Goal: Transaction & Acquisition: Book appointment/travel/reservation

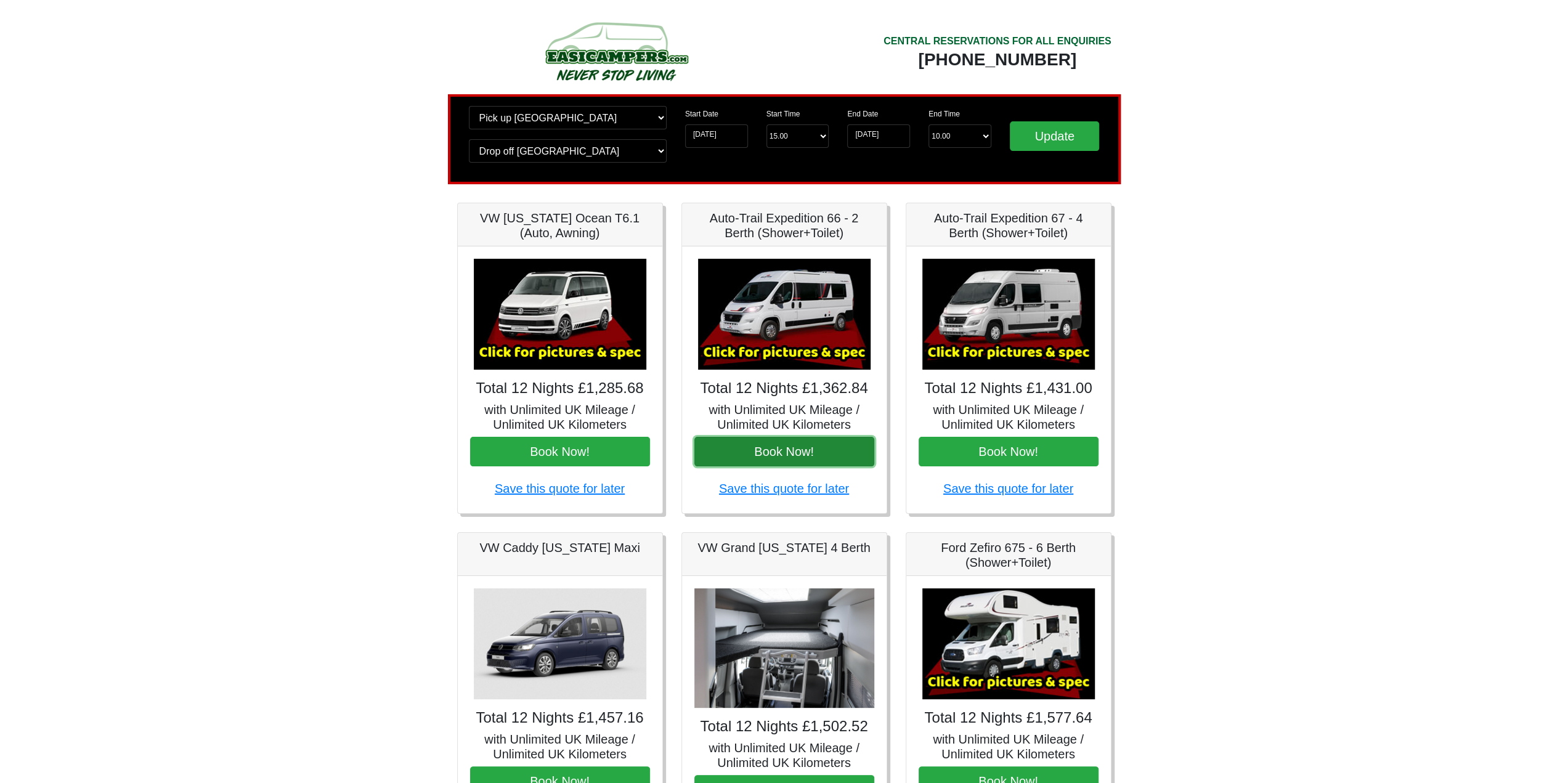
click at [783, 452] on button "Book Now!" at bounding box center [784, 451] width 180 height 30
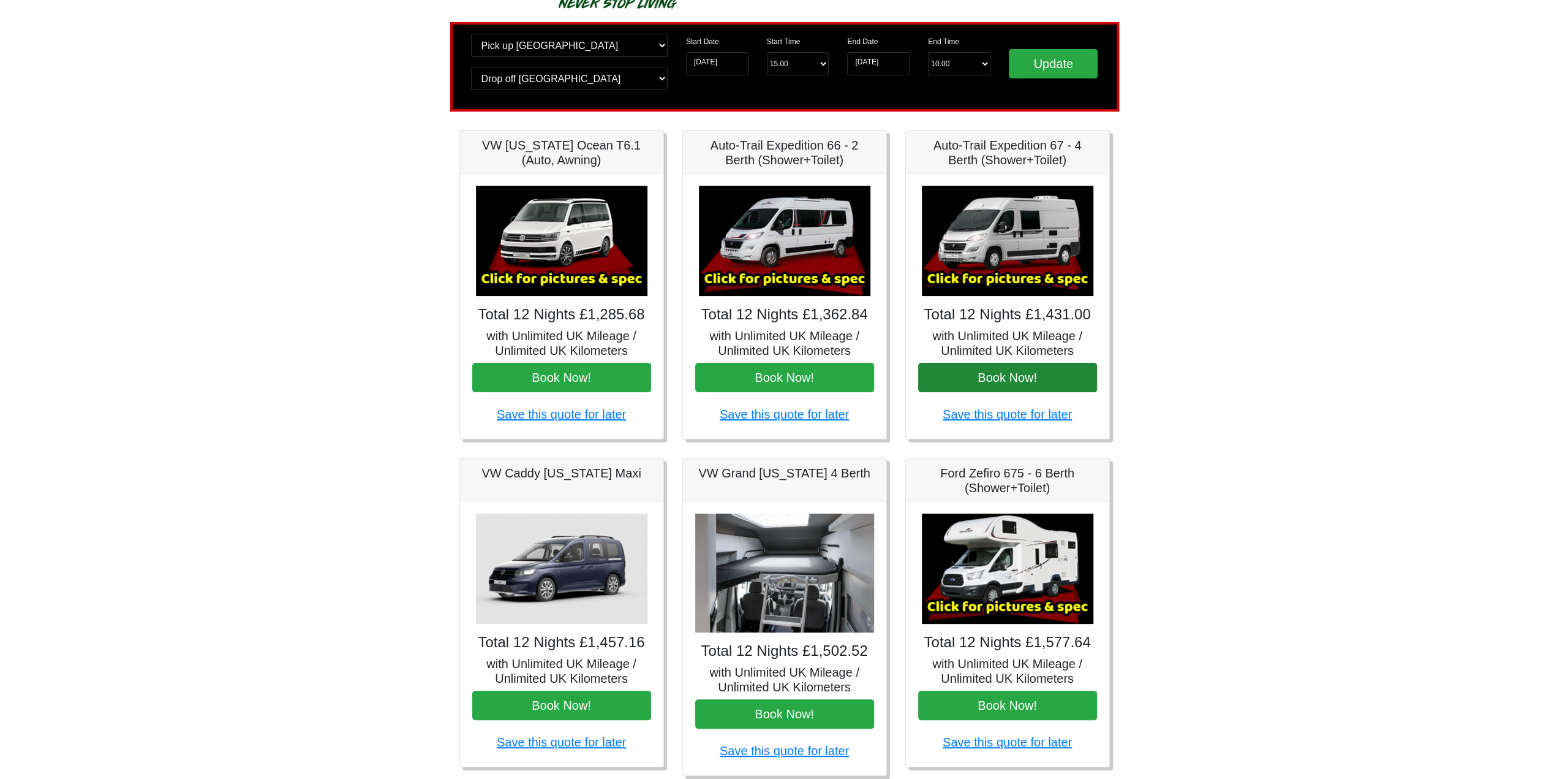
scroll to position [62, 0]
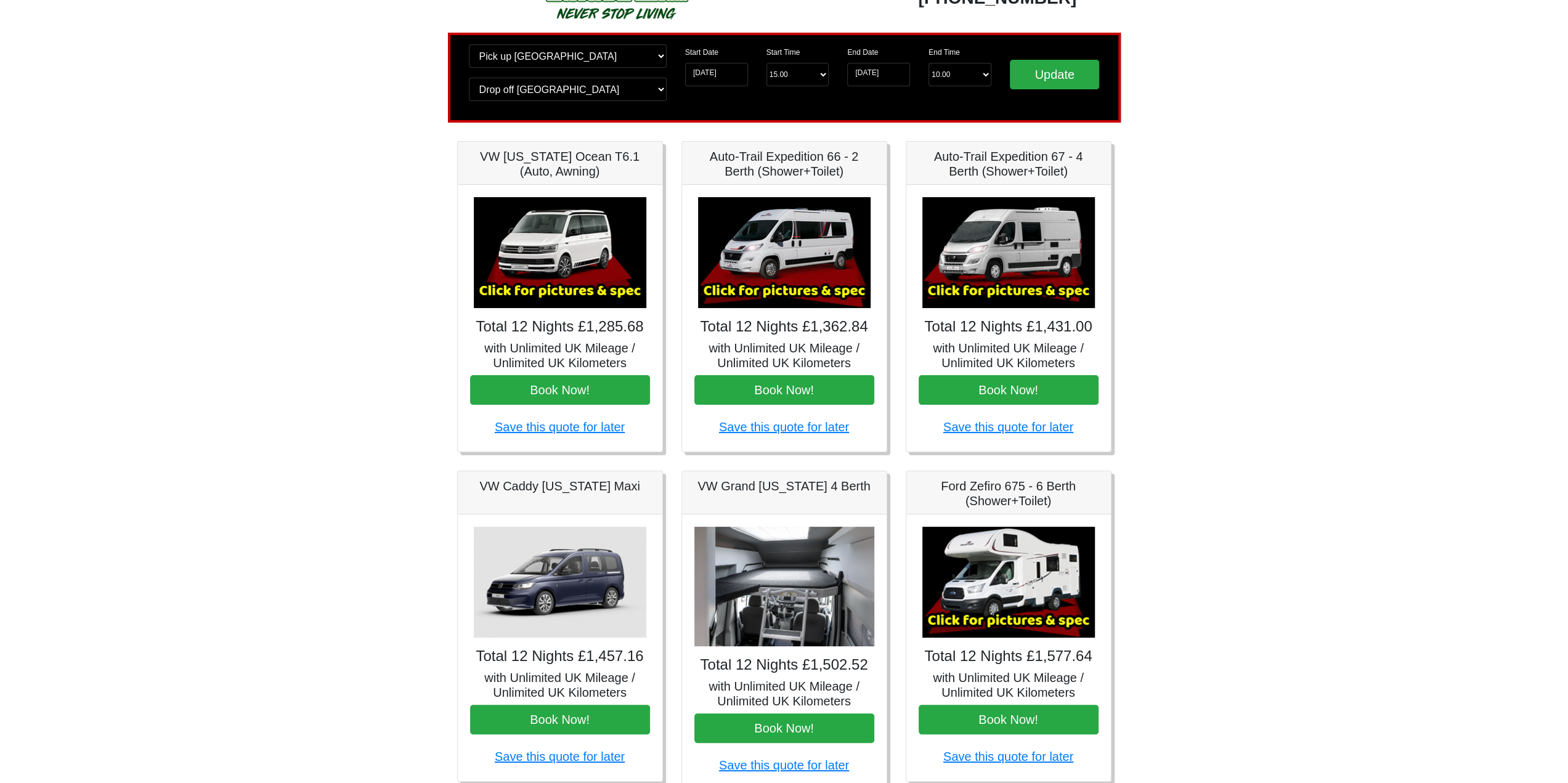
click at [1007, 297] on img at bounding box center [1009, 252] width 172 height 111
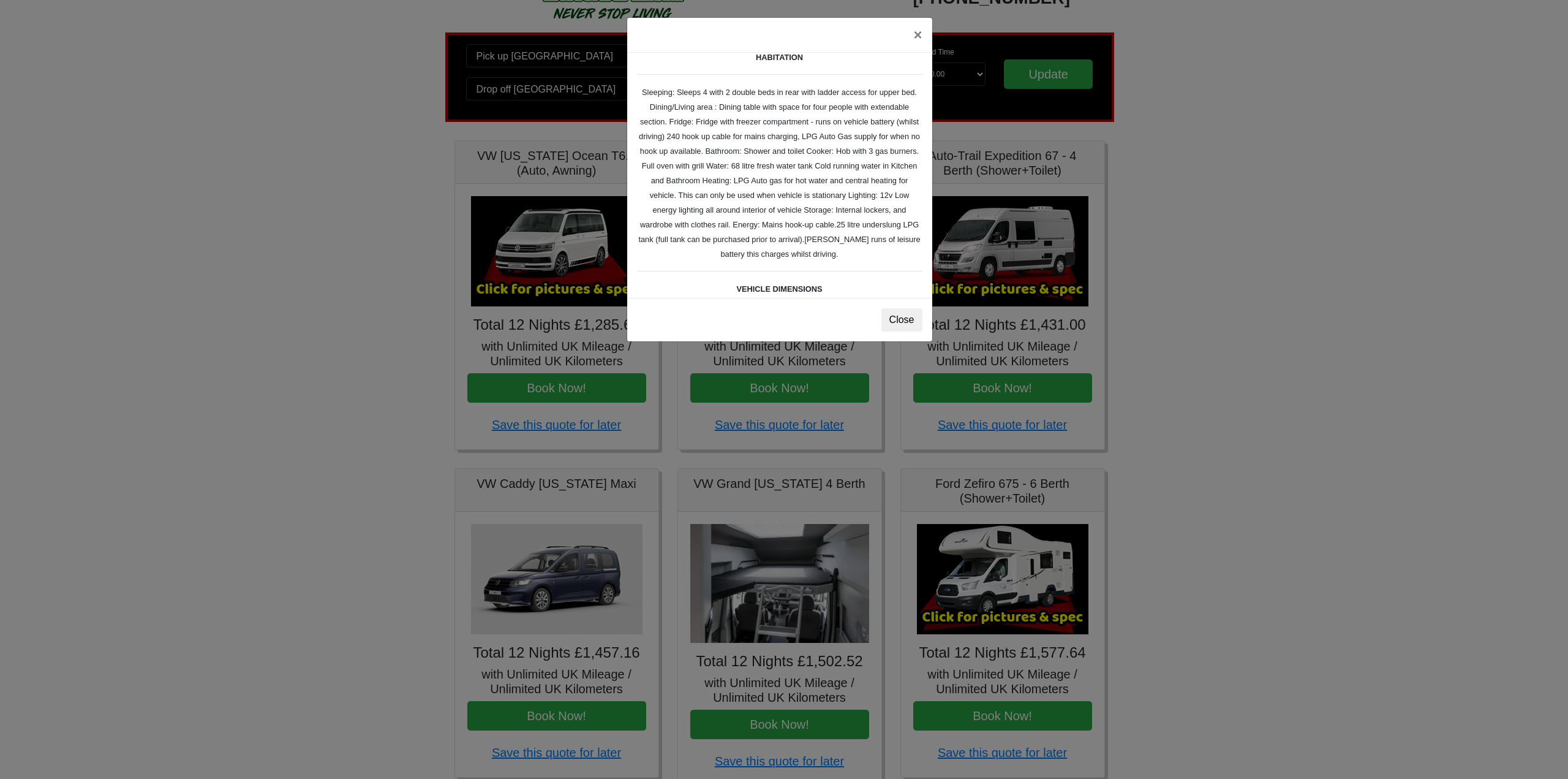
scroll to position [184, 0]
click at [918, 39] on button "×" at bounding box center [917, 35] width 28 height 34
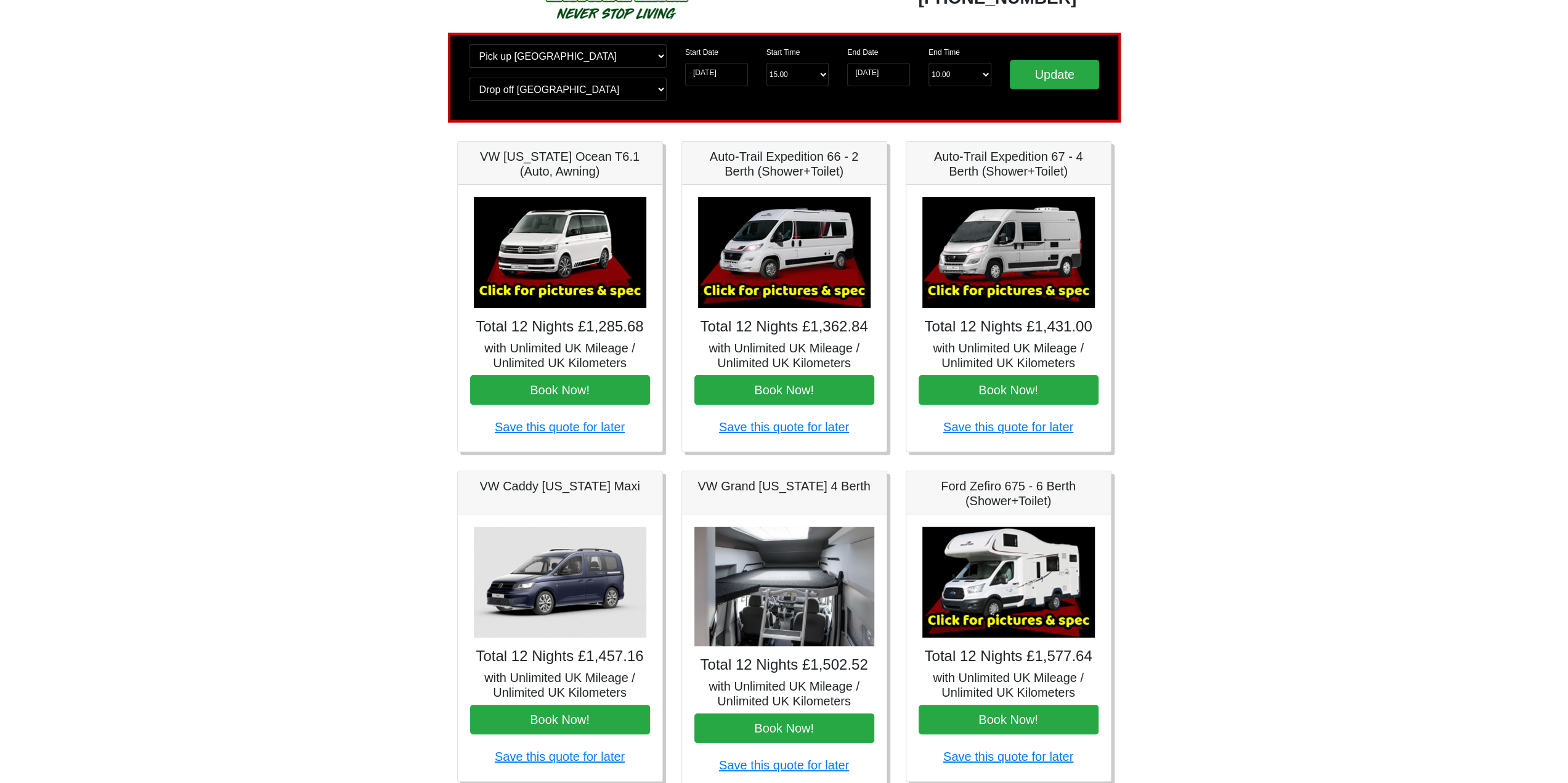
click at [800, 217] on img at bounding box center [784, 252] width 172 height 111
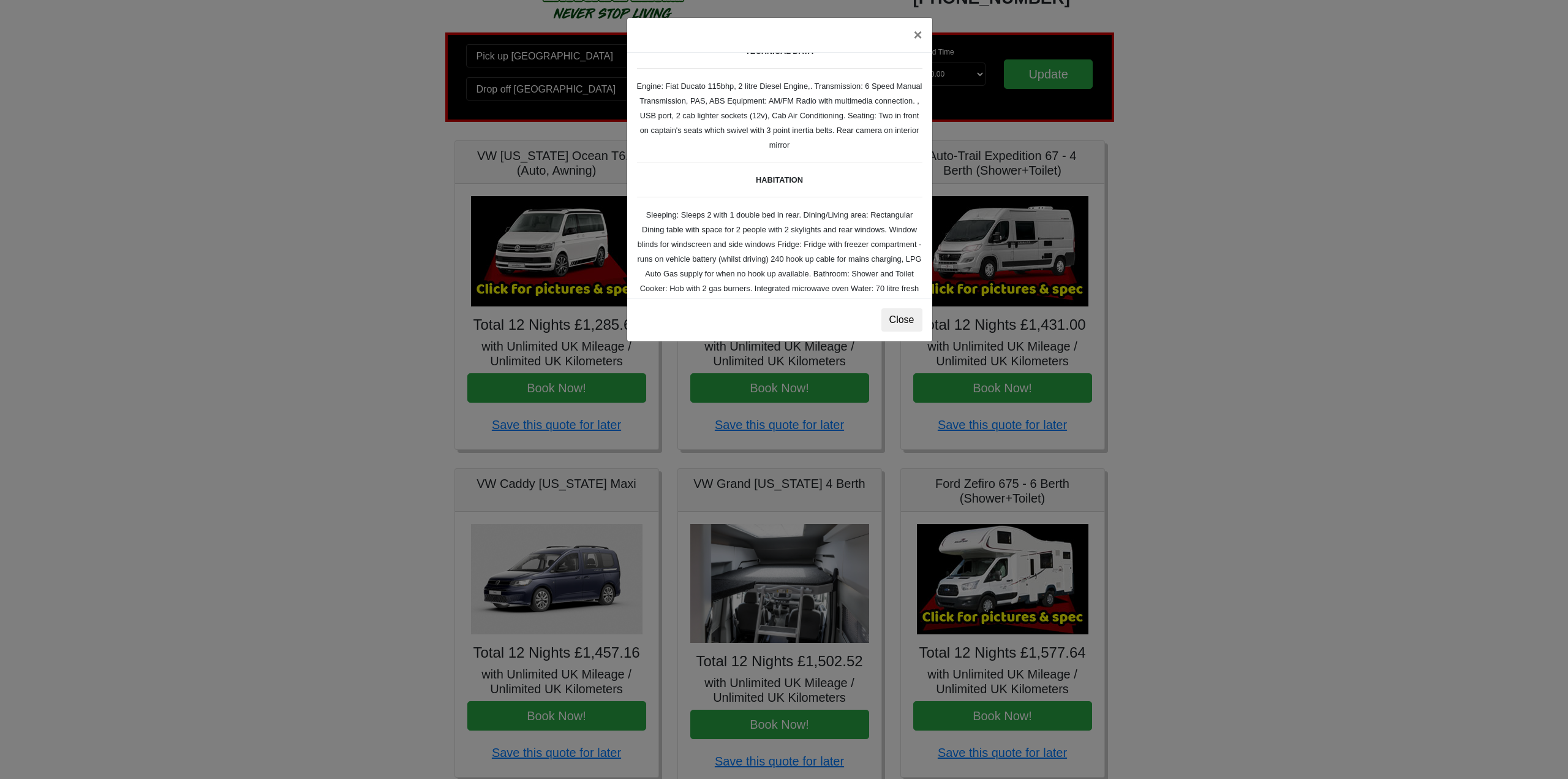
scroll to position [62, 0]
click at [914, 37] on button "×" at bounding box center [917, 35] width 28 height 34
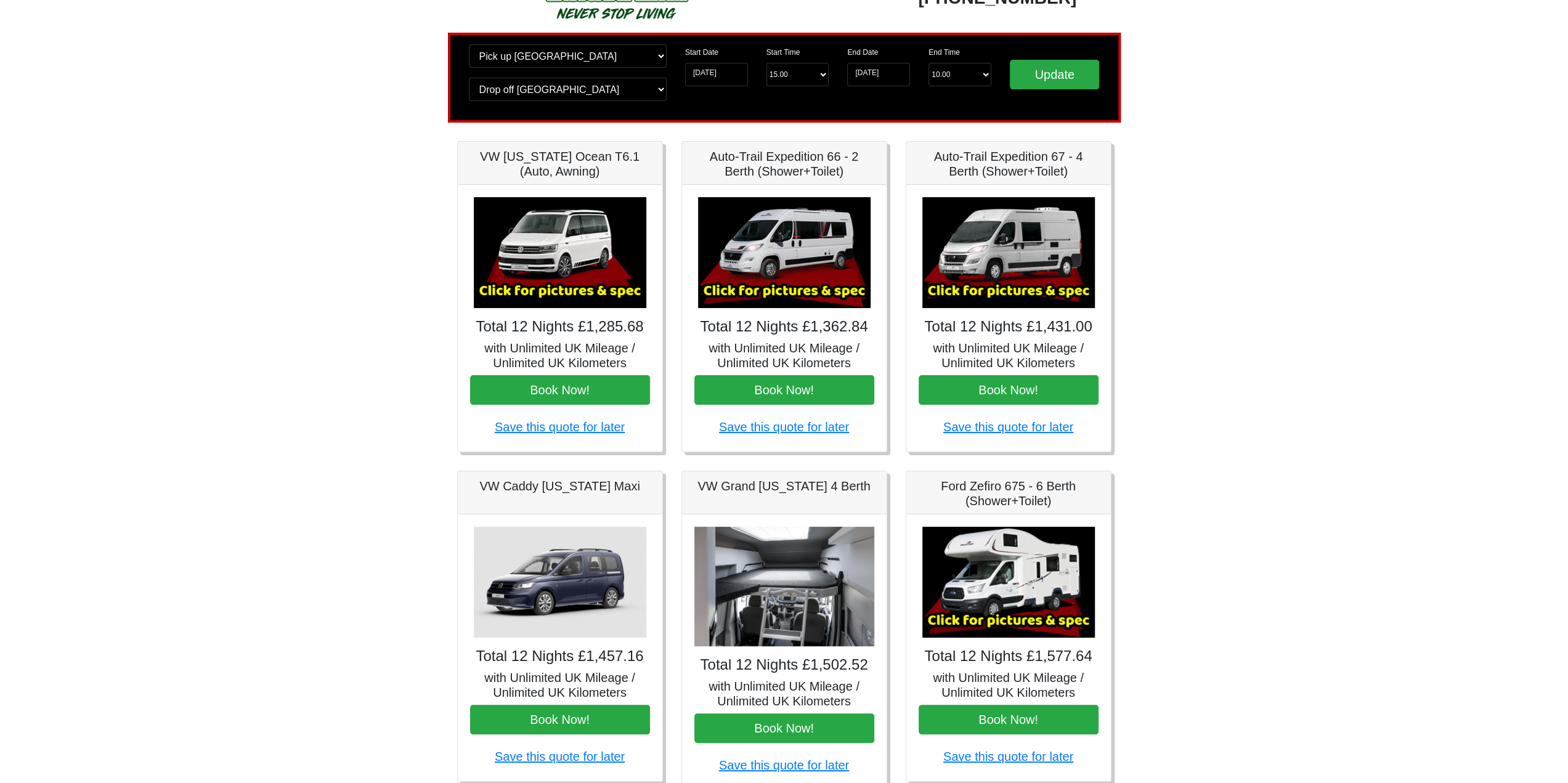
click at [799, 253] on img at bounding box center [784, 252] width 172 height 111
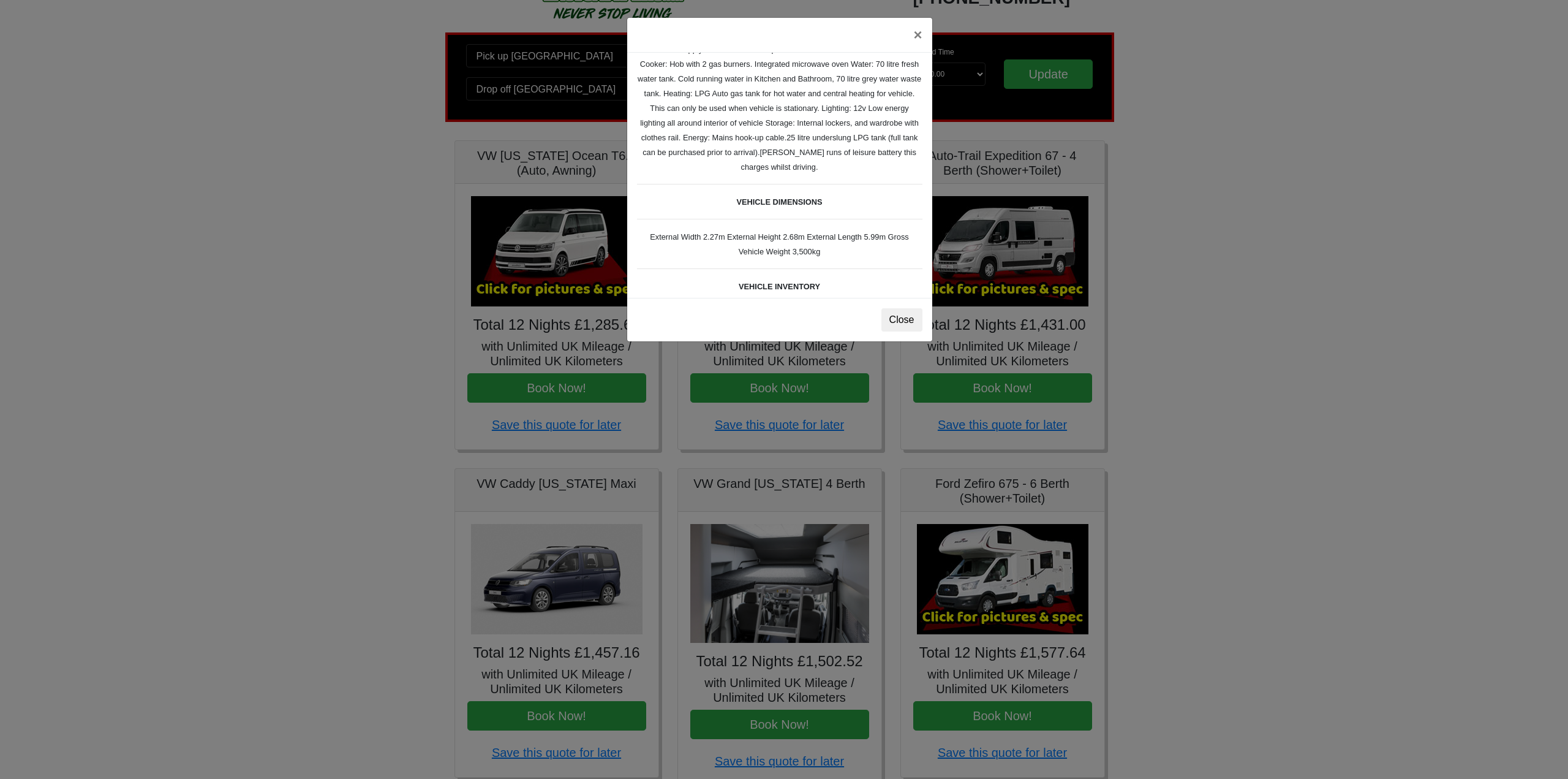
scroll to position [307, 0]
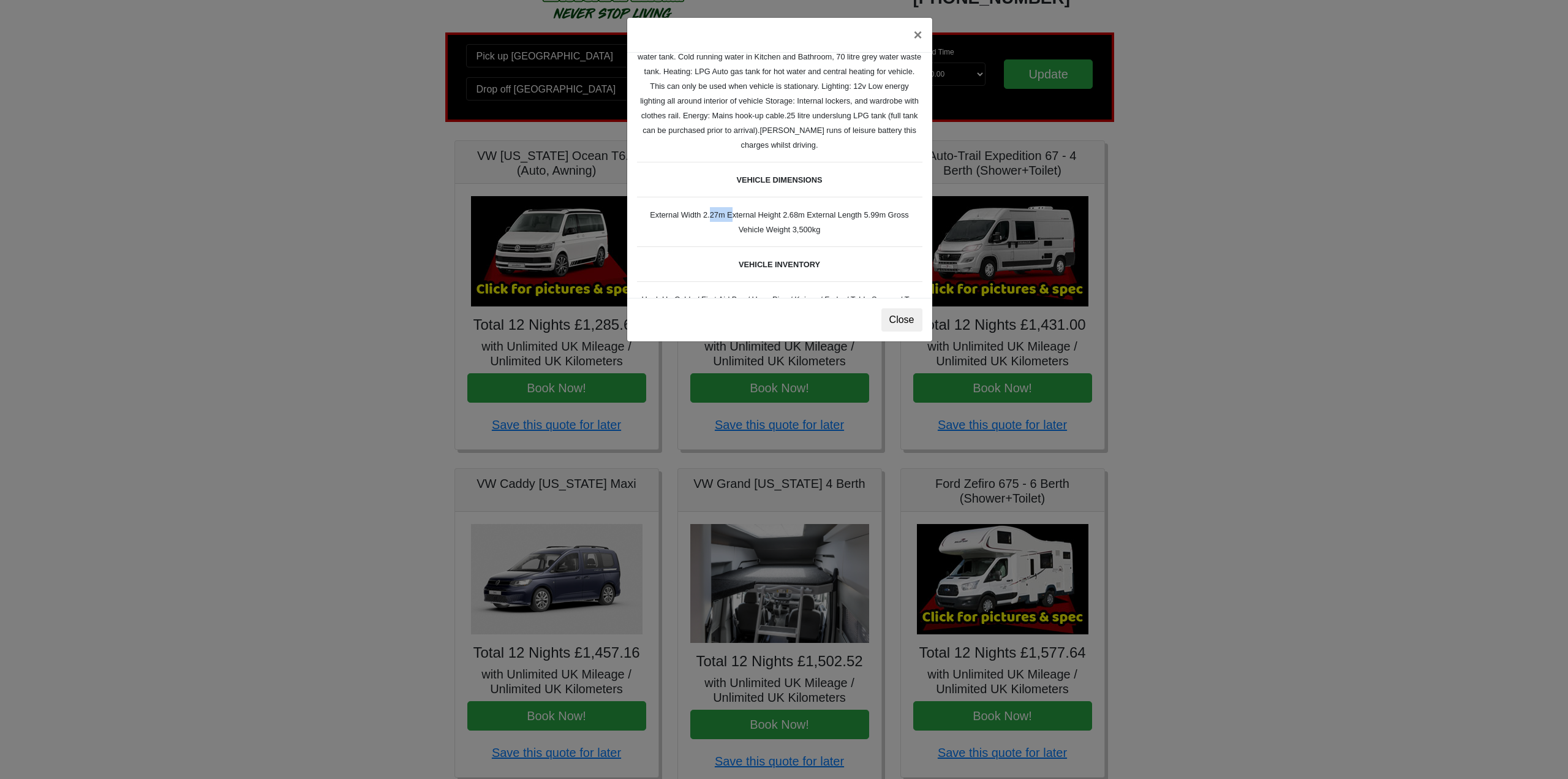
drag, startPoint x: 700, startPoint y: 214, endPoint x: 722, endPoint y: 215, distance: 22.0
click at [722, 215] on small "Fiat Toleno L 2 Spec TECHNICAL DATA Engine: Fiat Ducato 115bhp, 2 litre Diesel …" at bounding box center [779, 45] width 286 height 577
click at [765, 214] on small "Fiat Toleno L 2 Spec TECHNICAL DATA Engine: Fiat Ducato 115bhp, 2 litre Diesel …" at bounding box center [779, 45] width 286 height 577
drag, startPoint x: 775, startPoint y: 214, endPoint x: 797, endPoint y: 211, distance: 22.2
click at [797, 211] on small "Fiat Toleno L 2 Spec TECHNICAL DATA Engine: Fiat Ducato 115bhp, 2 litre Diesel …" at bounding box center [779, 45] width 286 height 577
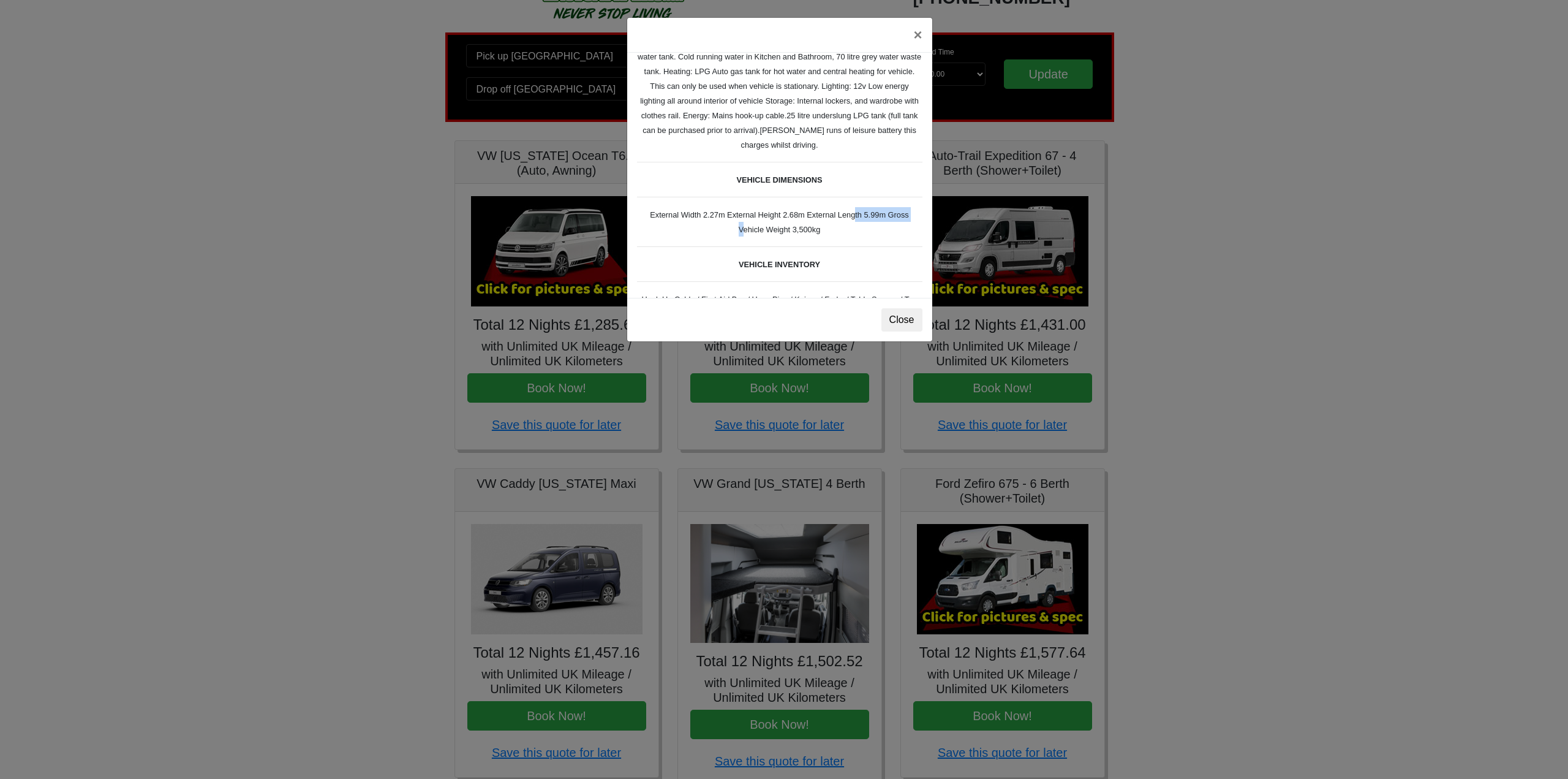
drag, startPoint x: 839, startPoint y: 213, endPoint x: 905, endPoint y: 217, distance: 66.1
click at [905, 217] on div "Fiat Toleno L 2 Spec TECHNICAL DATA Engine: Fiat Ducato 115bhp, 2 litre Diesel …" at bounding box center [780, 175] width 305 height 245
click at [892, 228] on div "Fiat Toleno L 2 Spec TECHNICAL DATA Engine: Fiat Ducato 115bhp, 2 litre Diesel …" at bounding box center [780, 175] width 305 height 245
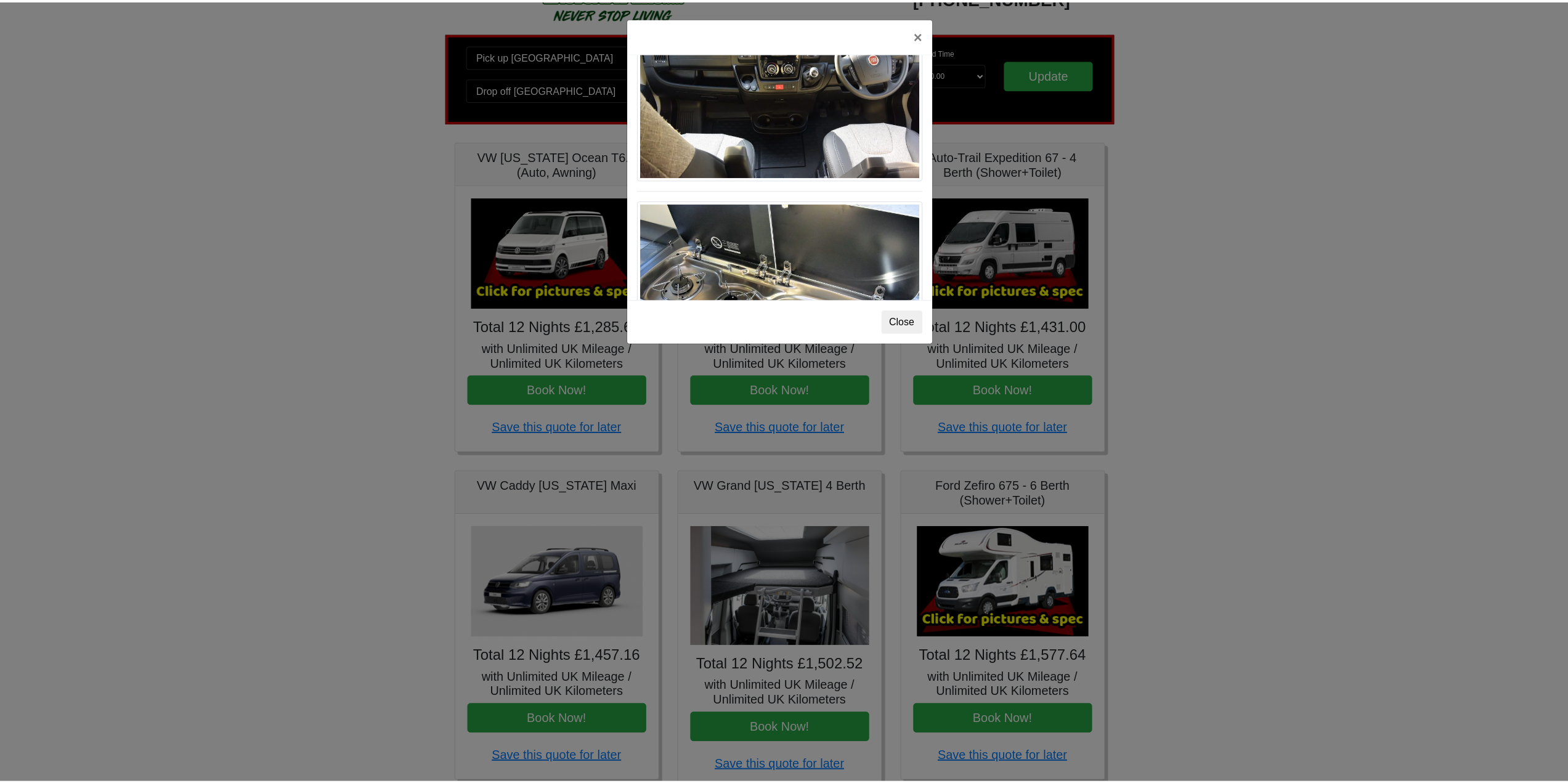
scroll to position [1278, 0]
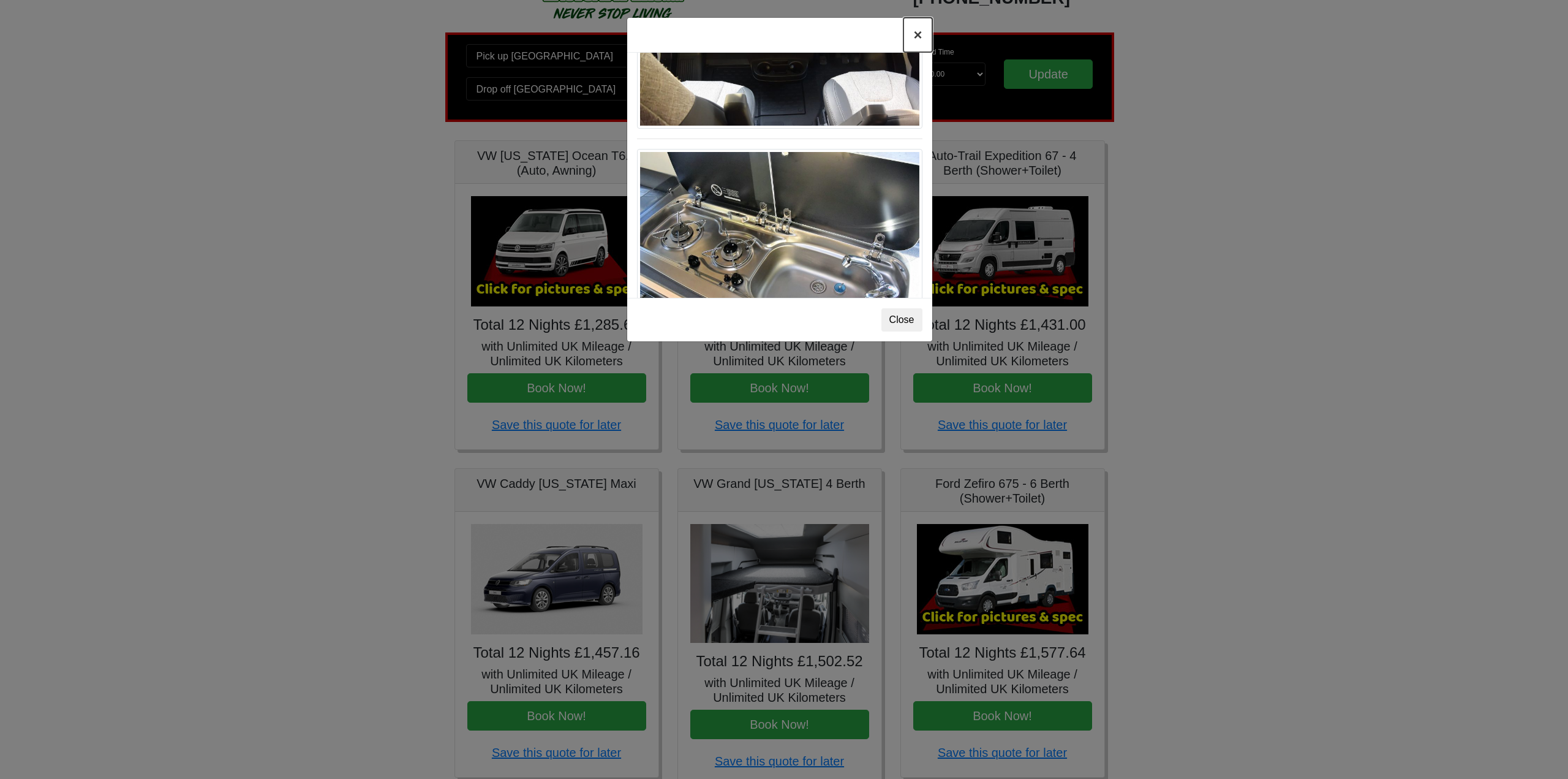
click at [916, 35] on button "×" at bounding box center [917, 35] width 28 height 34
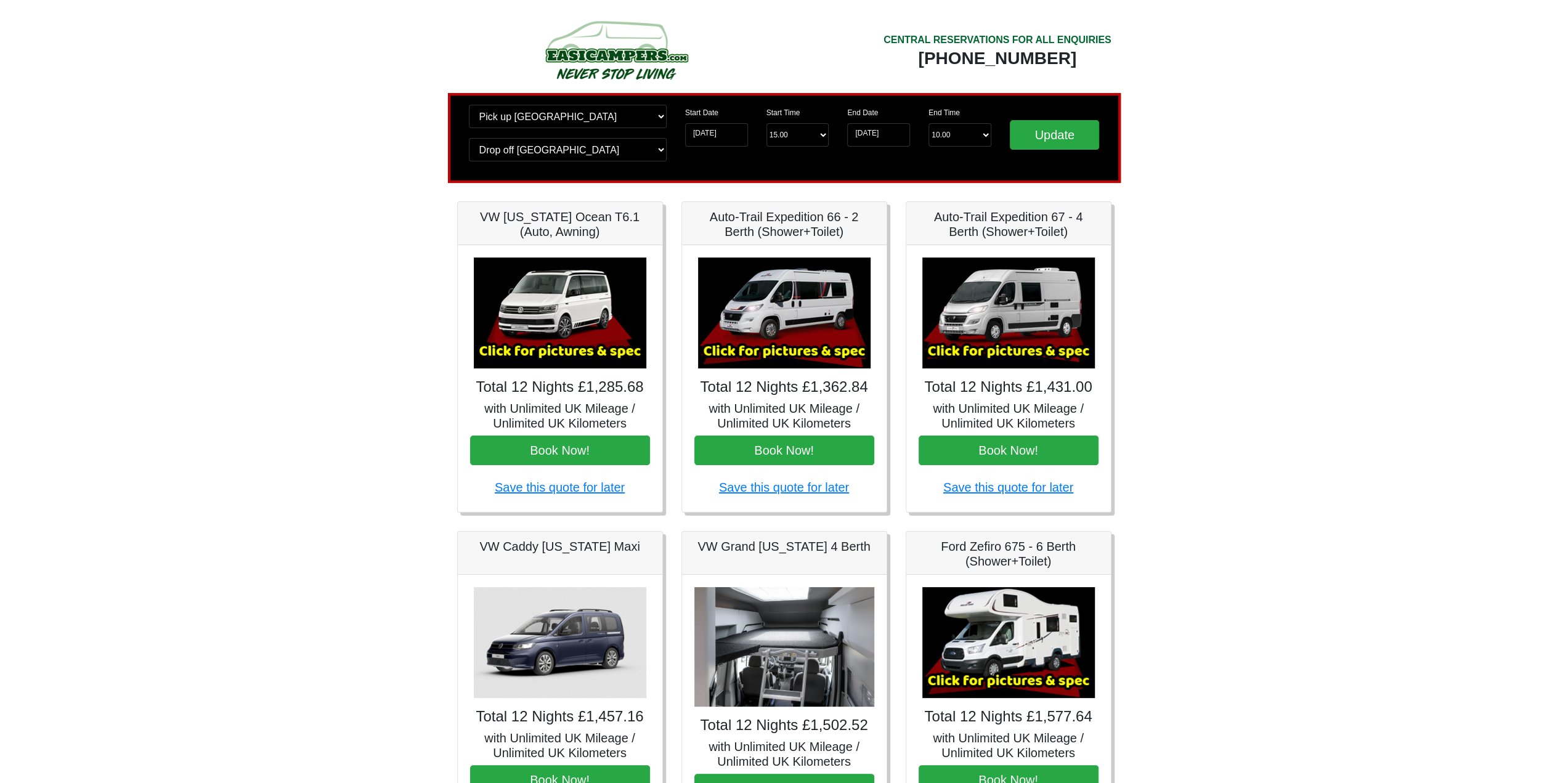
scroll to position [0, 0]
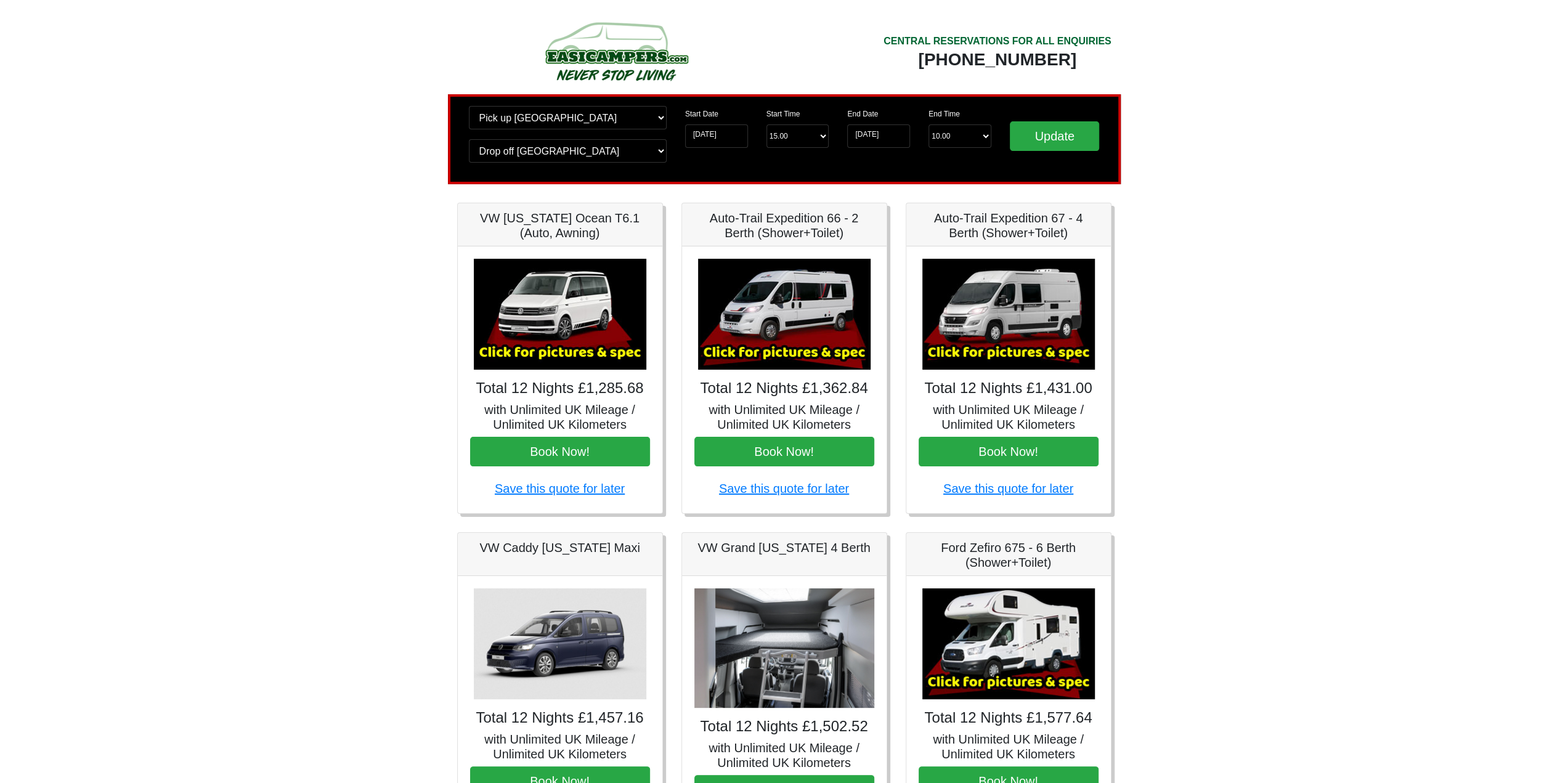
click at [1257, 223] on body "CENTRAL RESERVATIONS FOR ALL ENQUIRIES 00 44 ( 0 ) 1942 778899 Easicampers Book…" at bounding box center [784, 614] width 1568 height 1229
click at [624, 119] on select "Change pick up location? Pick up Edinburgh Birmingham Airport Blackburn Lancash…" at bounding box center [568, 117] width 198 height 24
select select "GLA"
click at [469, 106] on select "Change pick up location? Pick up Edinburgh Birmingham Airport Blackburn Lancash…" at bounding box center [568, 117] width 198 height 24
click at [559, 140] on select "Change drop off location? Drop off Edinburgh Birmingham Airport Blackburn Lanca…" at bounding box center [568, 151] width 198 height 24
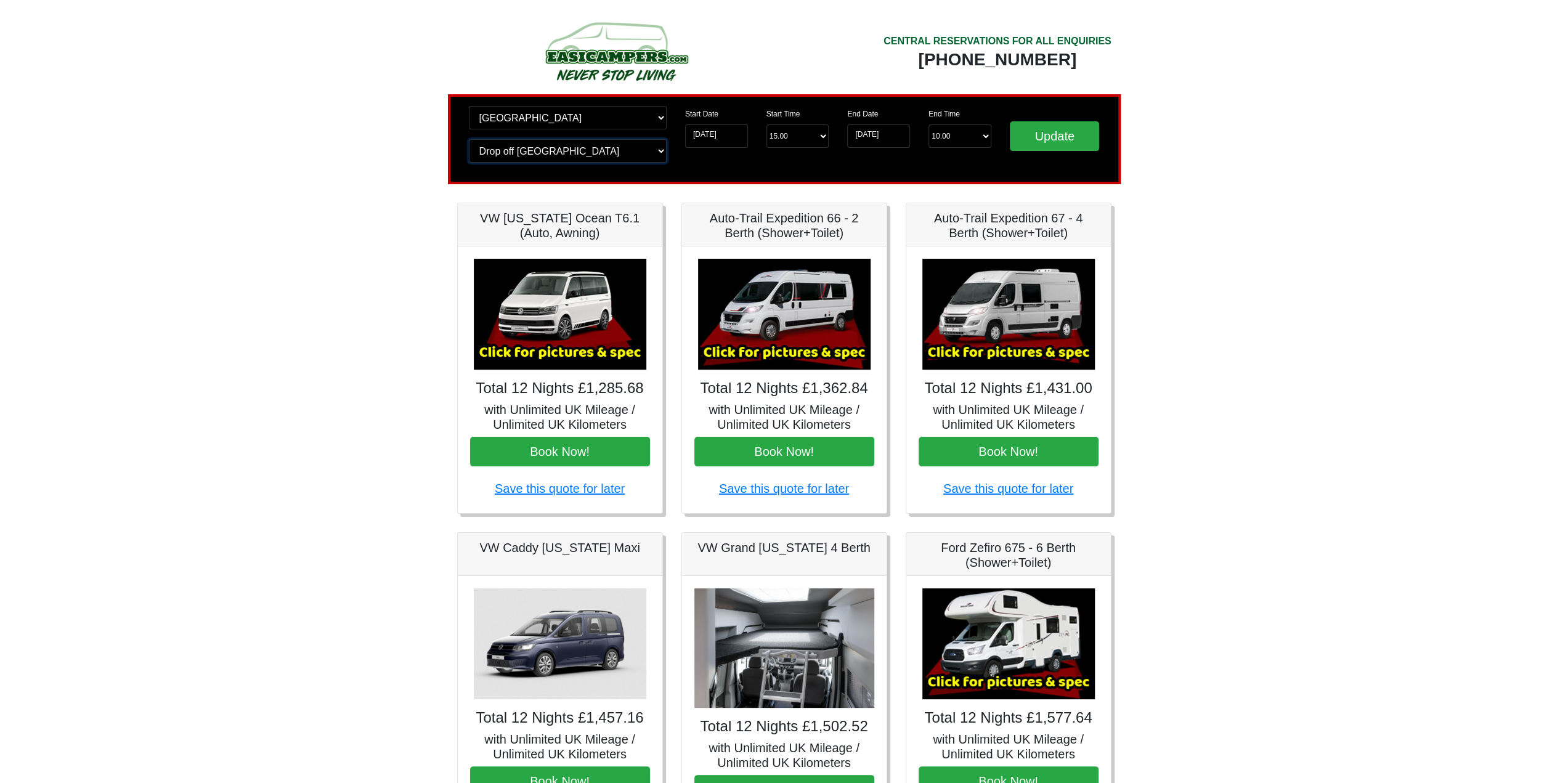
select select "GLA"
click at [469, 139] on select "Change drop off location? Drop off Edinburgh Birmingham Airport Blackburn Lanca…" at bounding box center [568, 151] width 198 height 24
click at [1044, 139] on input "Update" at bounding box center [1055, 136] width 90 height 30
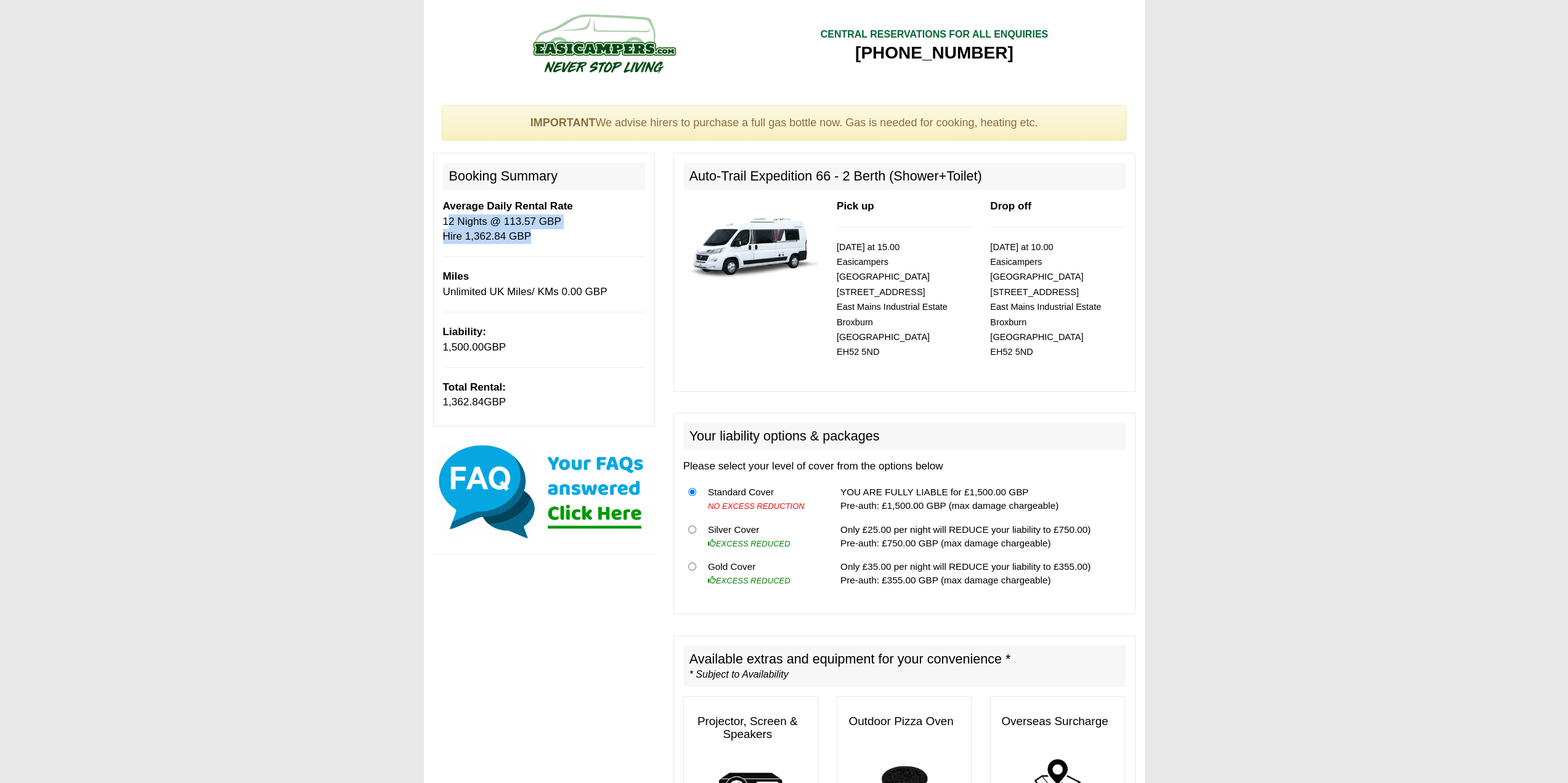
drag, startPoint x: 444, startPoint y: 221, endPoint x: 566, endPoint y: 248, distance: 125.0
click at [566, 248] on div "Booking Summary Average Daily Rental Rate 12 Nights @ 113.57 GBP Hire 1,362.84 …" at bounding box center [544, 289] width 222 height 273
drag, startPoint x: 559, startPoint y: 622, endPoint x: 559, endPoint y: 380, distance: 242.0
drag, startPoint x: 704, startPoint y: 173, endPoint x: 981, endPoint y: 174, distance: 277.0
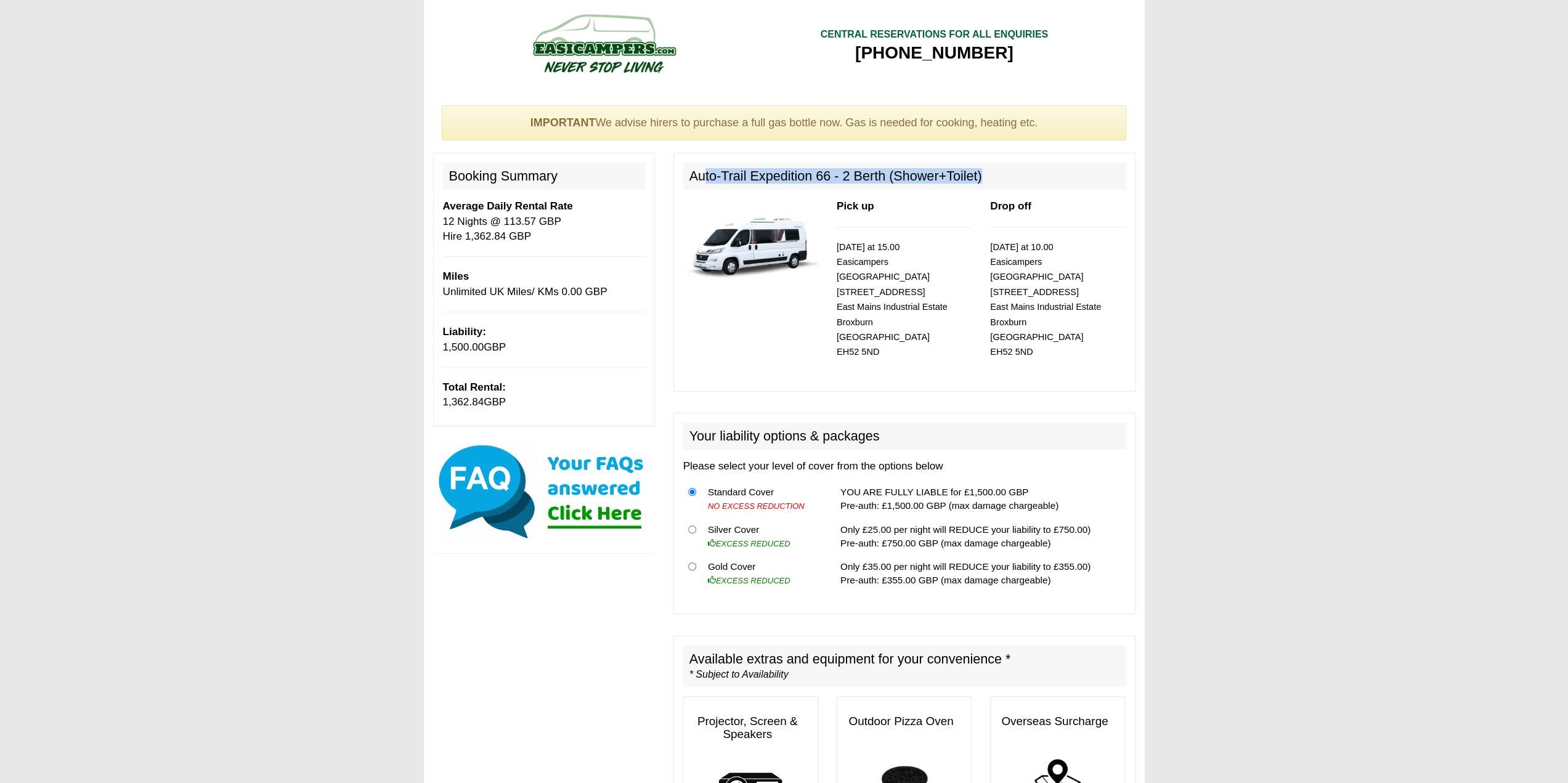
click at [981, 174] on h2 "Auto-Trail Expedition 66 - 2 Berth (Shower+Toilet)" at bounding box center [904, 176] width 442 height 27
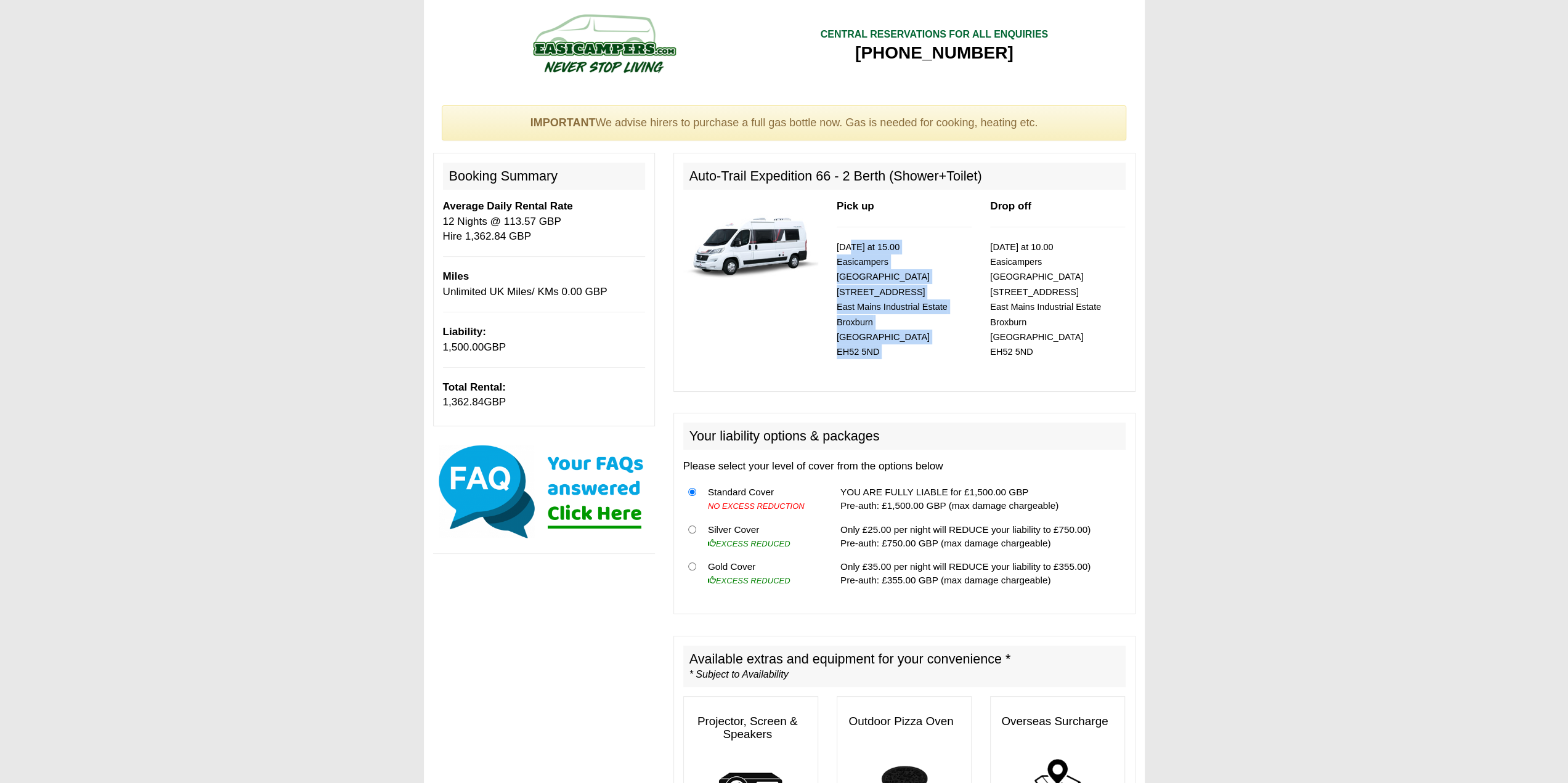
drag, startPoint x: 844, startPoint y: 247, endPoint x: 888, endPoint y: 350, distance: 112.0
click at [888, 350] on div "Pick up 06/09/2025 at 15.00 Easicampers Edinburgh 1 Drovers Road East Mains Ind…" at bounding box center [904, 290] width 153 height 182
drag, startPoint x: 888, startPoint y: 350, endPoint x: 832, endPoint y: 244, distance: 119.9
click at [832, 244] on div "Pick up 06/09/2025 at 15.00 Easicampers Edinburgh 1 Drovers Road East Mains Ind…" at bounding box center [904, 290] width 153 height 182
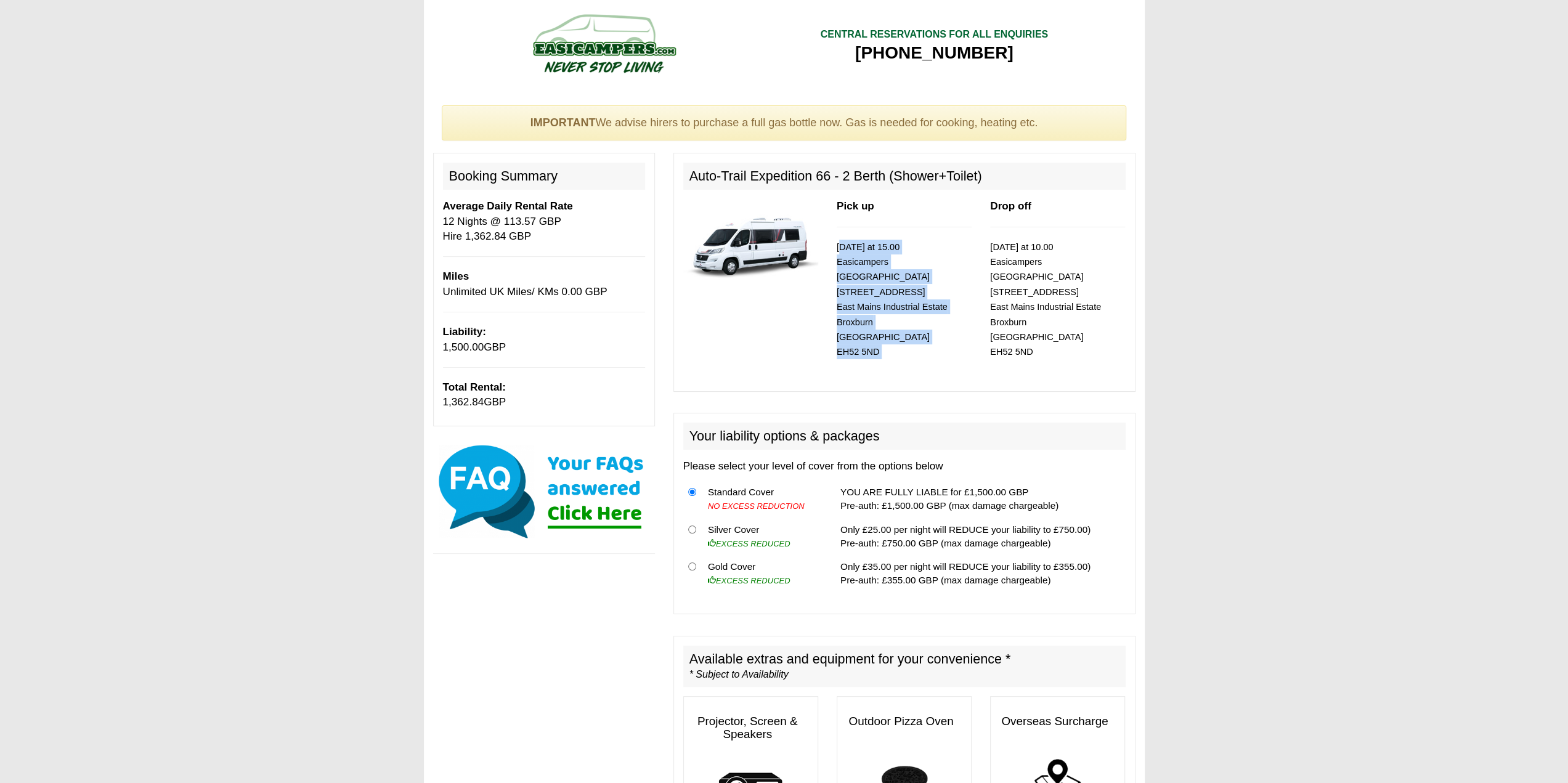
click at [873, 287] on small "06/09/2025 at 15.00 Easicampers Edinburgh 1 Drovers Road East Mains Industrial …" at bounding box center [892, 299] width 111 height 115
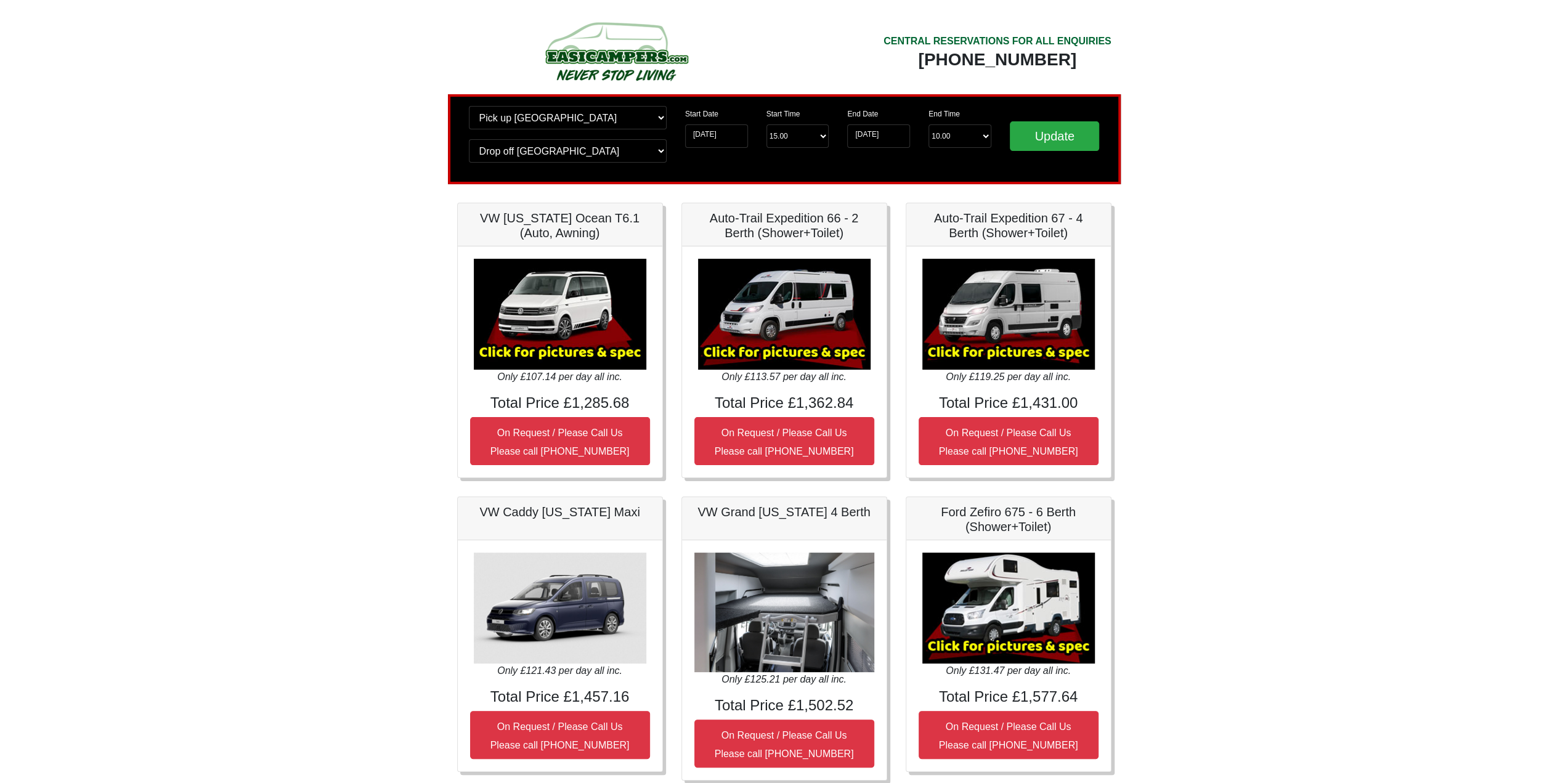
click at [795, 320] on img at bounding box center [784, 314] width 172 height 111
click at [776, 317] on img at bounding box center [784, 314] width 172 height 111
click at [776, 327] on img at bounding box center [784, 314] width 172 height 111
click at [777, 428] on small "On Request / Please Call Us Please call 00 44 (0) 131 322 6597" at bounding box center [784, 441] width 139 height 29
click at [779, 343] on img at bounding box center [784, 314] width 172 height 111
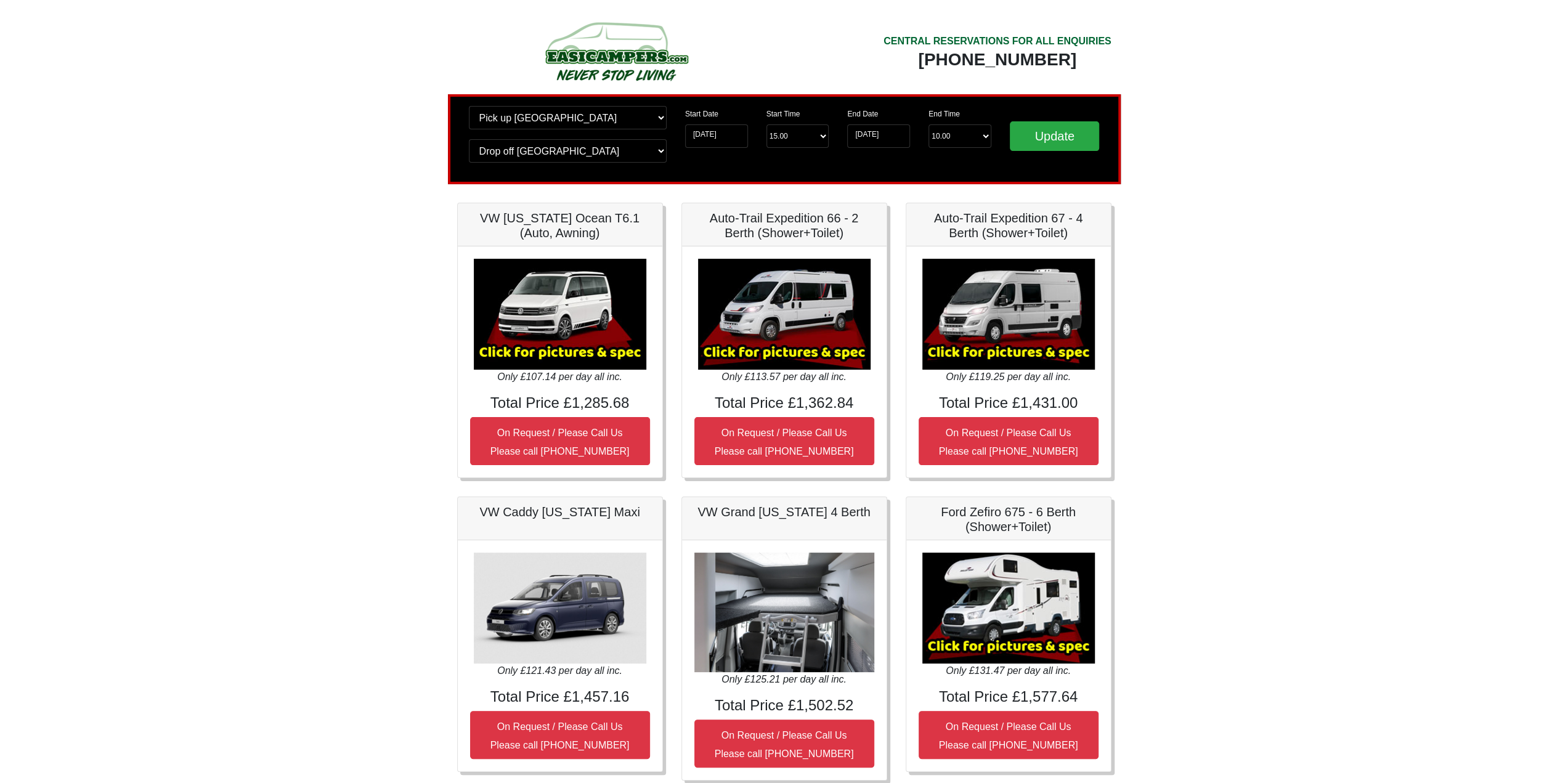
click at [780, 343] on img at bounding box center [784, 314] width 172 height 111
click at [808, 299] on img at bounding box center [784, 314] width 172 height 111
click at [779, 300] on img at bounding box center [784, 314] width 172 height 111
click at [522, 112] on select "Change pick up location? Pick up Glasgow Airport Birmingham Airport Blackburn L…" at bounding box center [568, 117] width 198 height 24
select select "EDI"
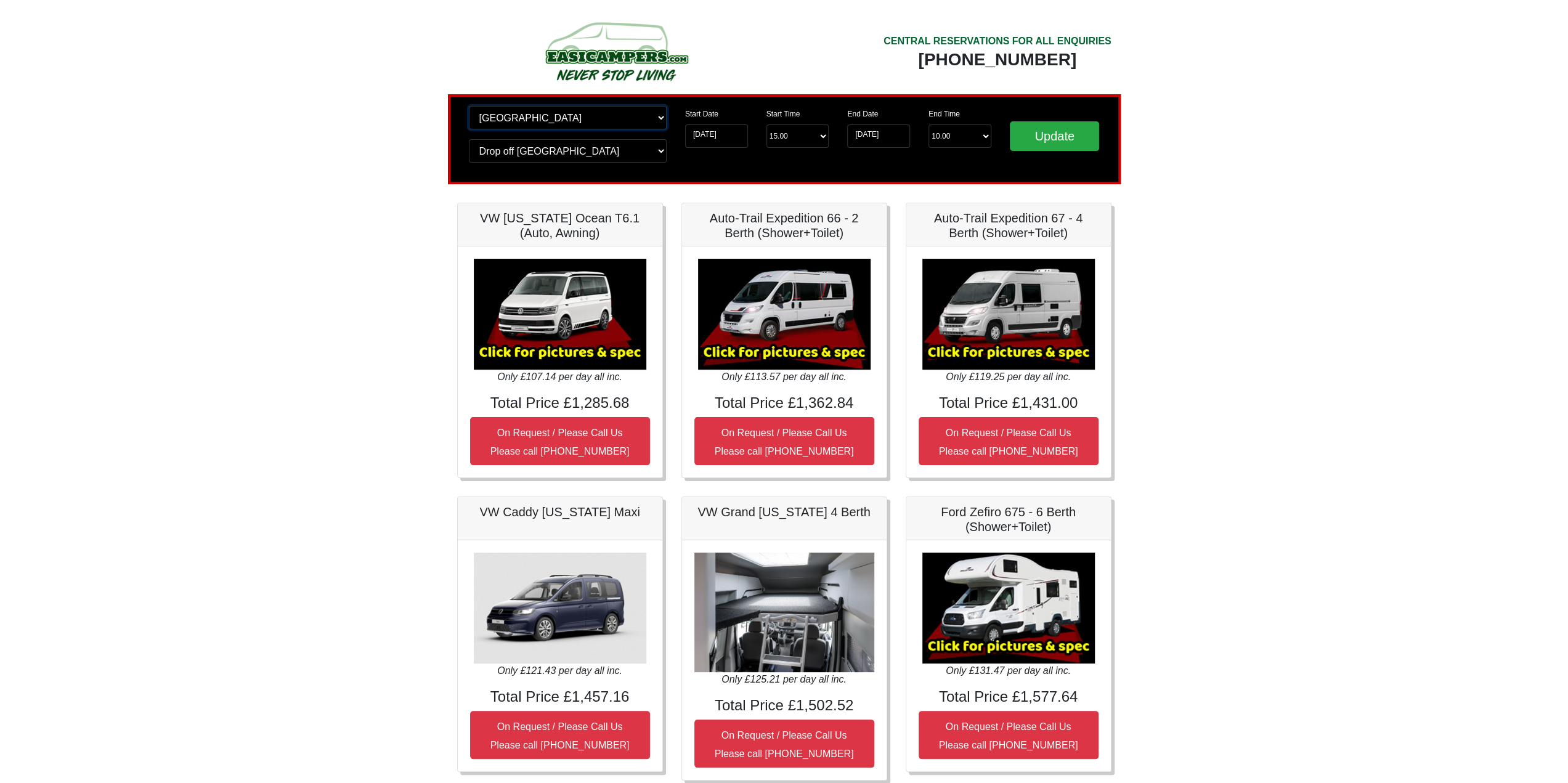
click at [469, 106] on select "Change pick up location? Pick up Glasgow Airport Birmingham Airport Blackburn L…" at bounding box center [568, 117] width 198 height 24
click at [549, 143] on select "Change drop off location? Drop off Glasgow Airport Birmingham Airport Blackburn…" at bounding box center [568, 151] width 198 height 24
select select "EDI"
click at [469, 139] on select "Change drop off location? Drop off Glasgow Airport Birmingham Airport Blackburn…" at bounding box center [568, 151] width 198 height 24
click at [1081, 137] on input "Update" at bounding box center [1055, 136] width 90 height 30
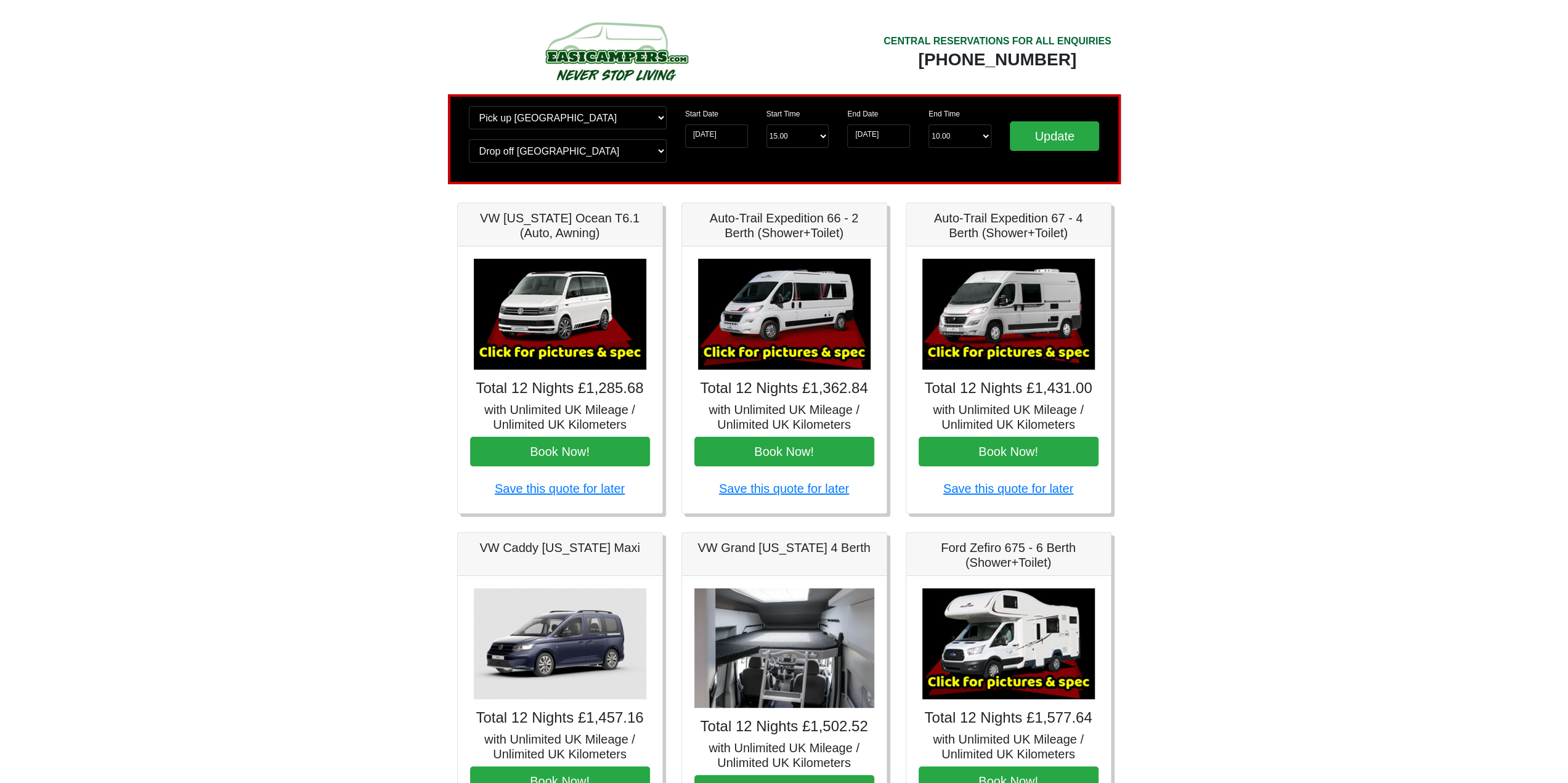
click at [797, 324] on img at bounding box center [784, 314] width 172 height 111
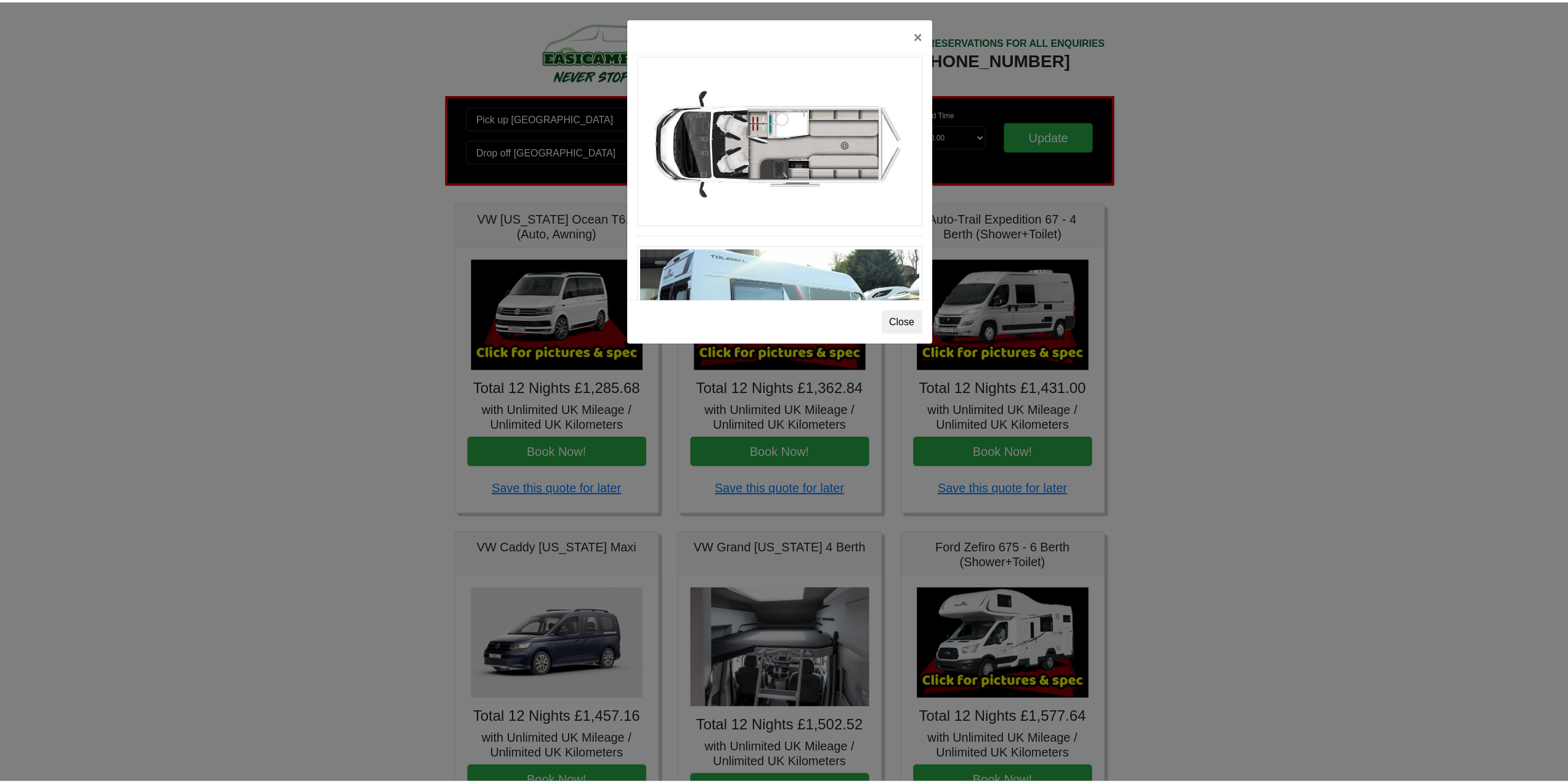
scroll to position [800, 0]
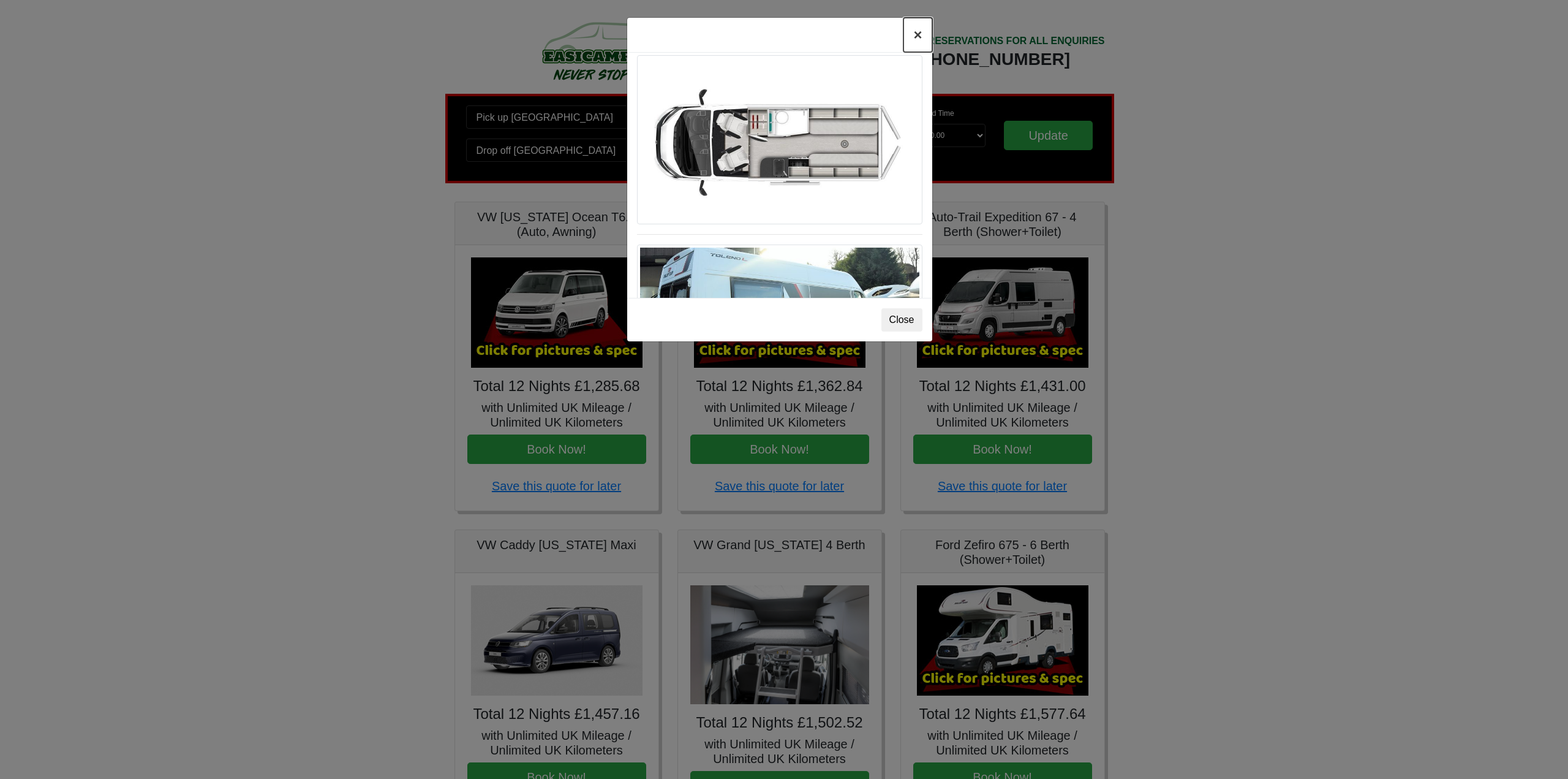
click at [917, 41] on button "×" at bounding box center [917, 35] width 28 height 34
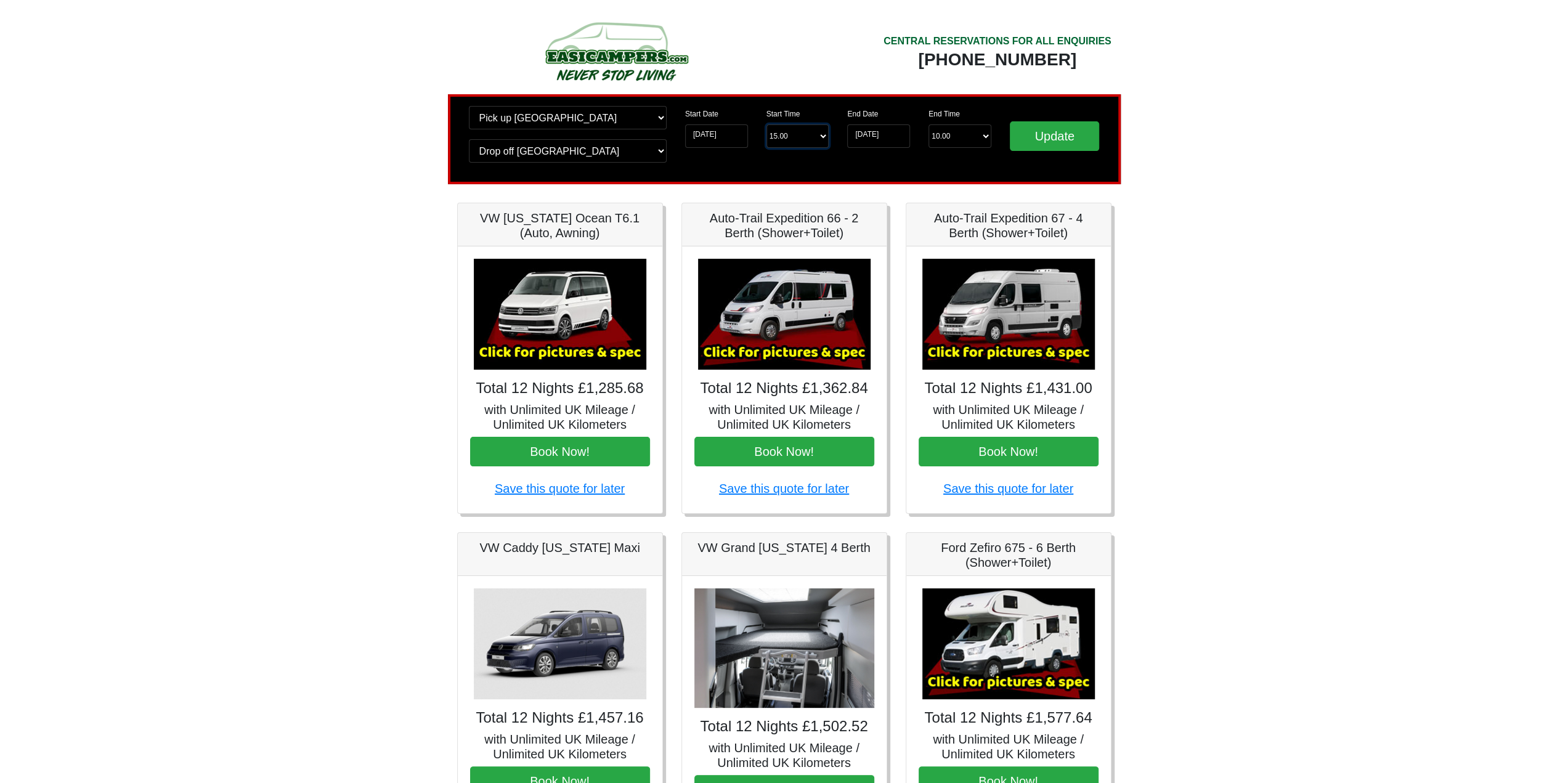
click at [811, 134] on select "Start Time 15.00 -------- 11.00 am (Saturday & Sunday Only) 12.00 pm (Saturday)…" at bounding box center [797, 136] width 63 height 24
click at [767, 125] on select "Start Time 15.00 -------- 11.00 am (Saturday & Sunday Only) 12.00 pm (Saturday)…" at bounding box center [797, 136] width 63 height 24
click at [946, 139] on select "End Time 10.00 -------- 08.00 am 09.00 am 10.00 am 11.00 am (Sunday Only)" at bounding box center [960, 136] width 63 height 24
click at [1260, 223] on body "CENTRAL RESERVATIONS FOR ALL ENQUIRIES 00 44 ( 0 ) 1942 778899 Easicampers Book…" at bounding box center [784, 614] width 1568 height 1229
click at [779, 449] on button "Book Now!" at bounding box center [784, 451] width 180 height 30
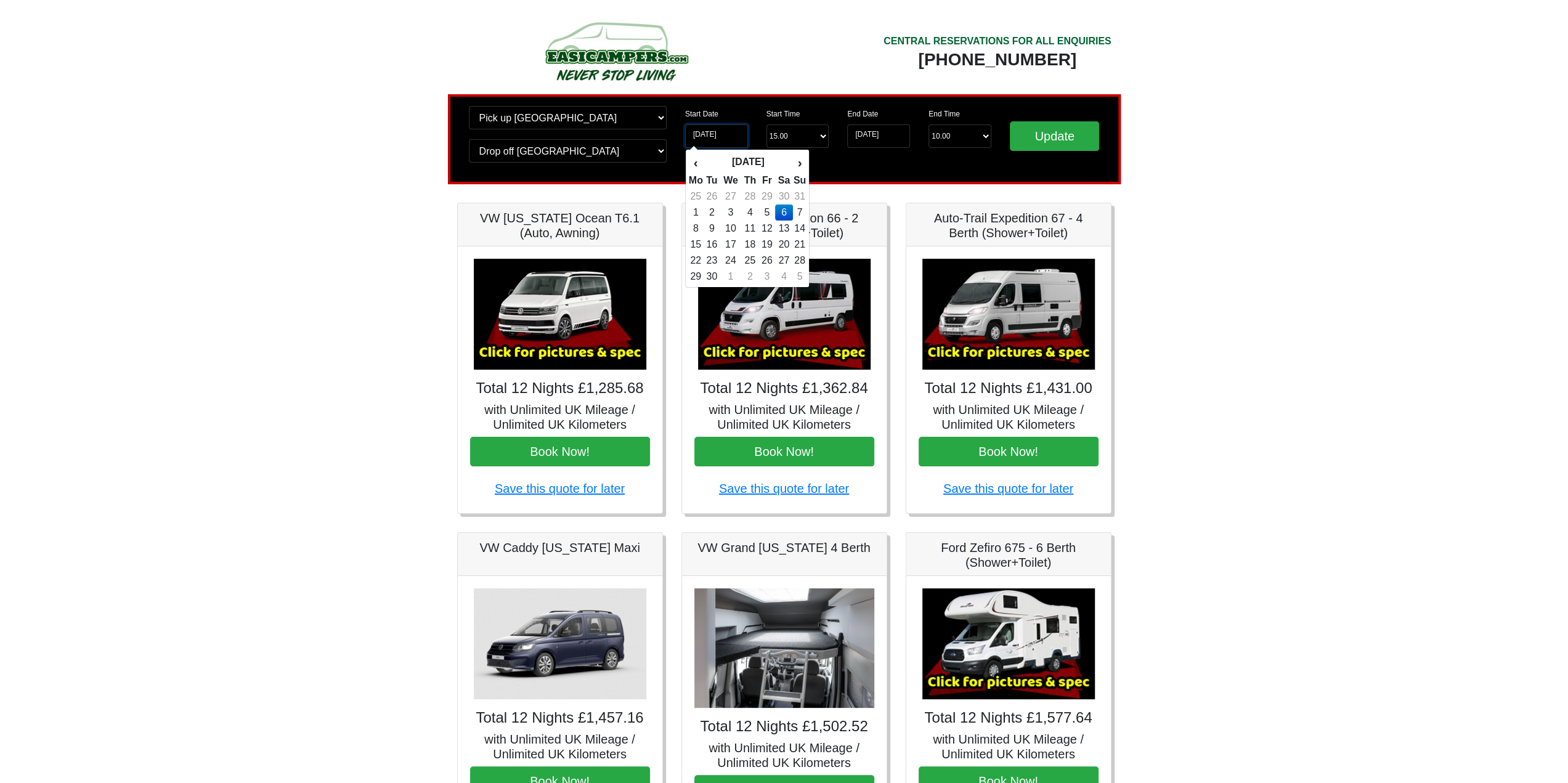
click at [715, 130] on input "06-09-2025" at bounding box center [716, 136] width 63 height 24
click at [797, 209] on td "7" at bounding box center [799, 213] width 13 height 16
type input "07-09-2025"
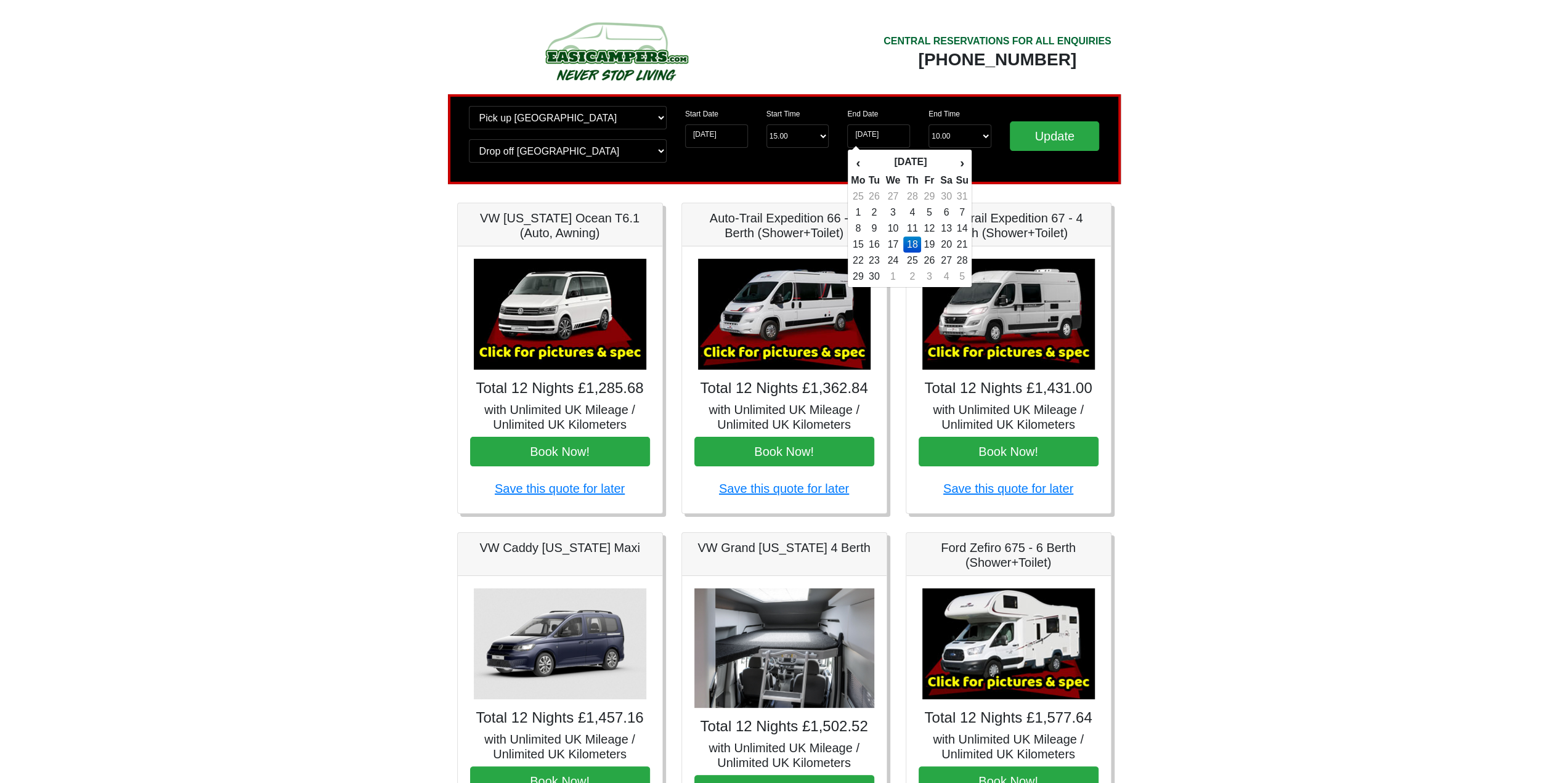
click at [909, 244] on td "18" at bounding box center [912, 245] width 18 height 16
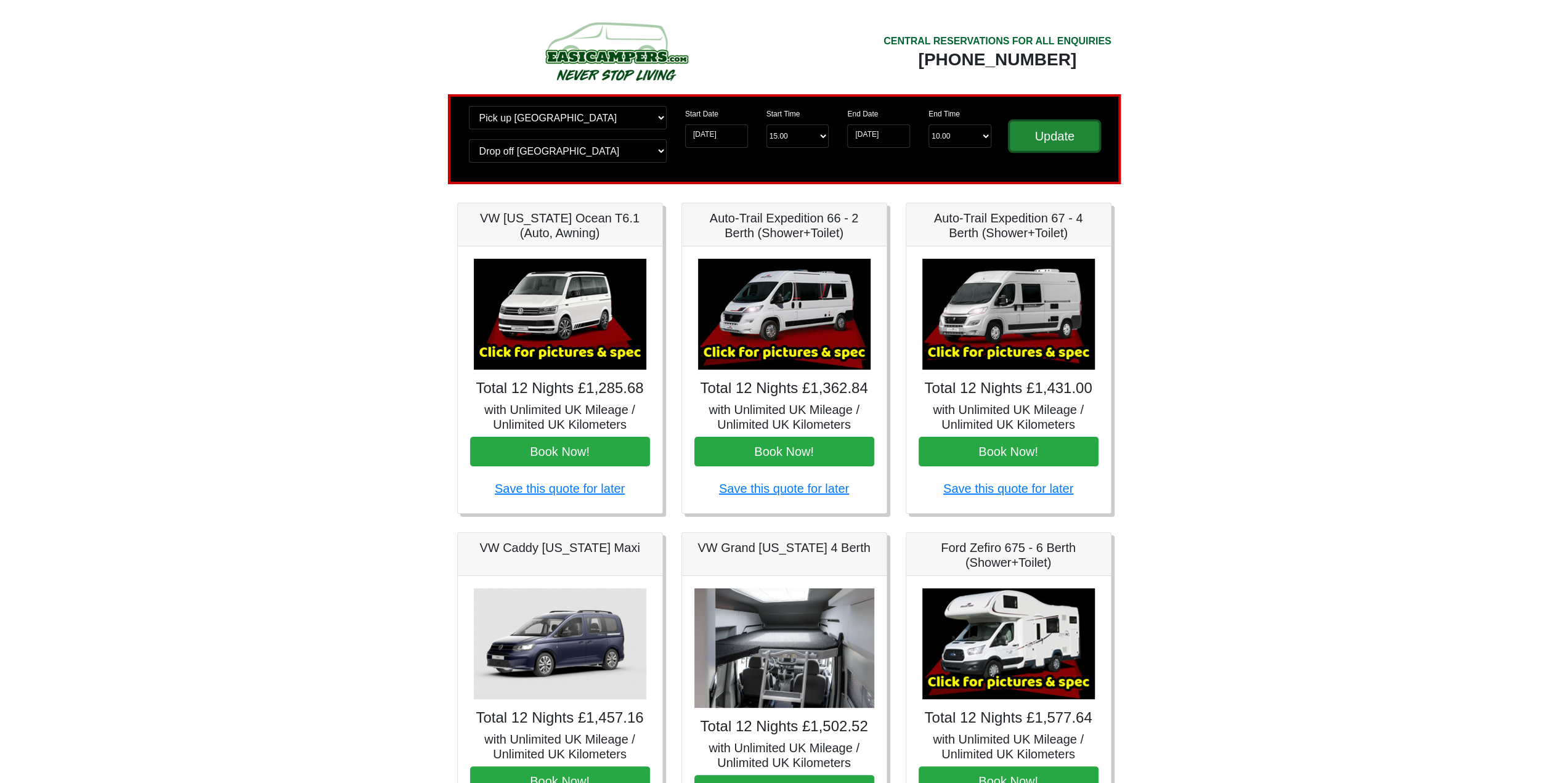
click at [1057, 134] on input "Update" at bounding box center [1055, 136] width 90 height 30
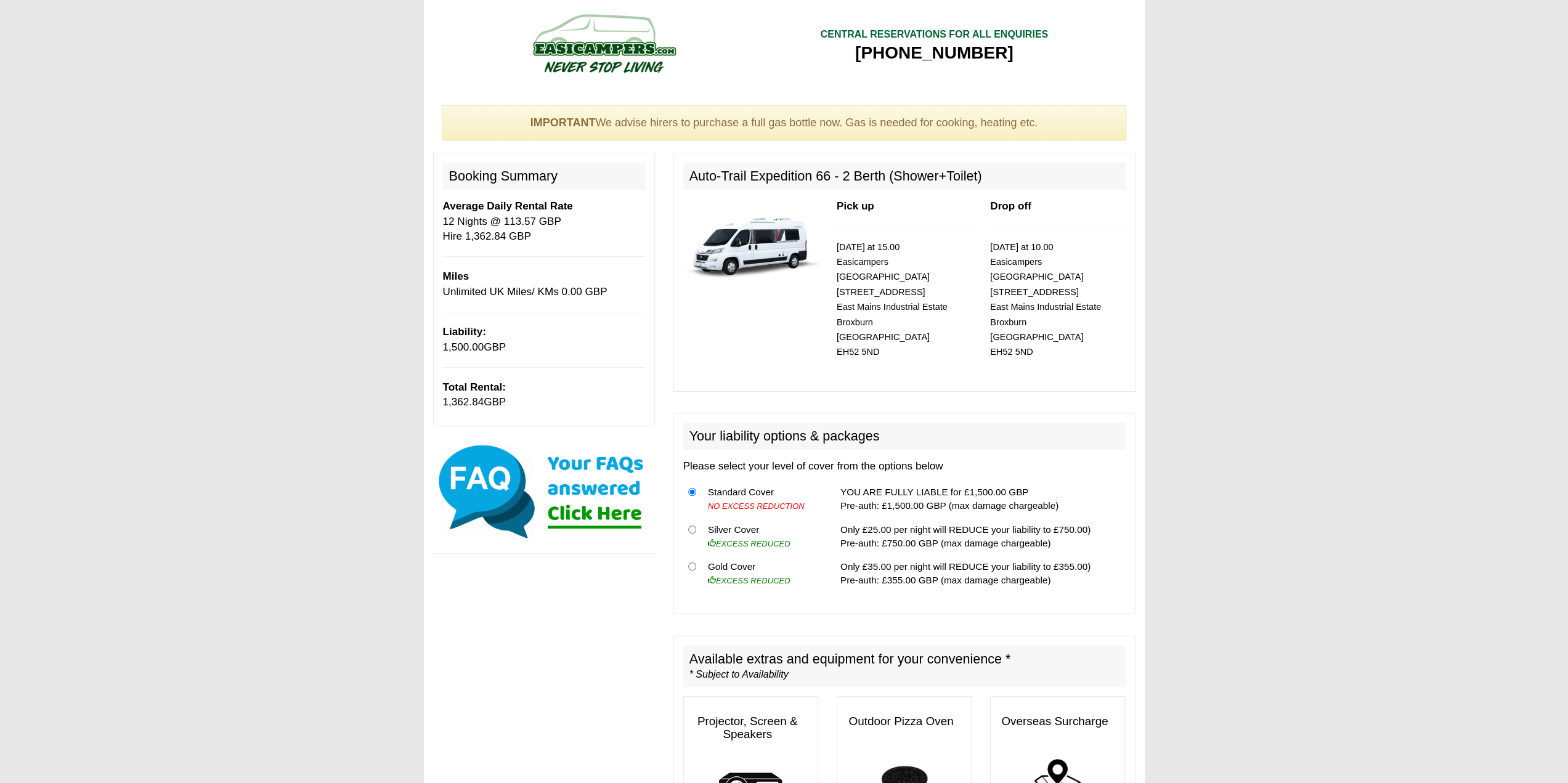
drag, startPoint x: 441, startPoint y: 346, endPoint x: 627, endPoint y: 347, distance: 186.0
click at [534, 346] on div "Booking Summary Average Daily Rental Rate 12 Nights @ 113.57 GBP Hire 1,362.84 …" at bounding box center [544, 289] width 222 height 273
click at [884, 480] on td "YOU ARE FULLY LIABLE for £1,500.00 GBP Pre-auth: £1,500.00 GBP (max damage char…" at bounding box center [981, 499] width 290 height 38
drag, startPoint x: 921, startPoint y: 507, endPoint x: 1063, endPoint y: 512, distance: 142.1
click at [1063, 517] on td "Only £25.00 per night will REDUCE your liability to £750.00) Pre-auth: £750.00 …" at bounding box center [981, 536] width 290 height 38
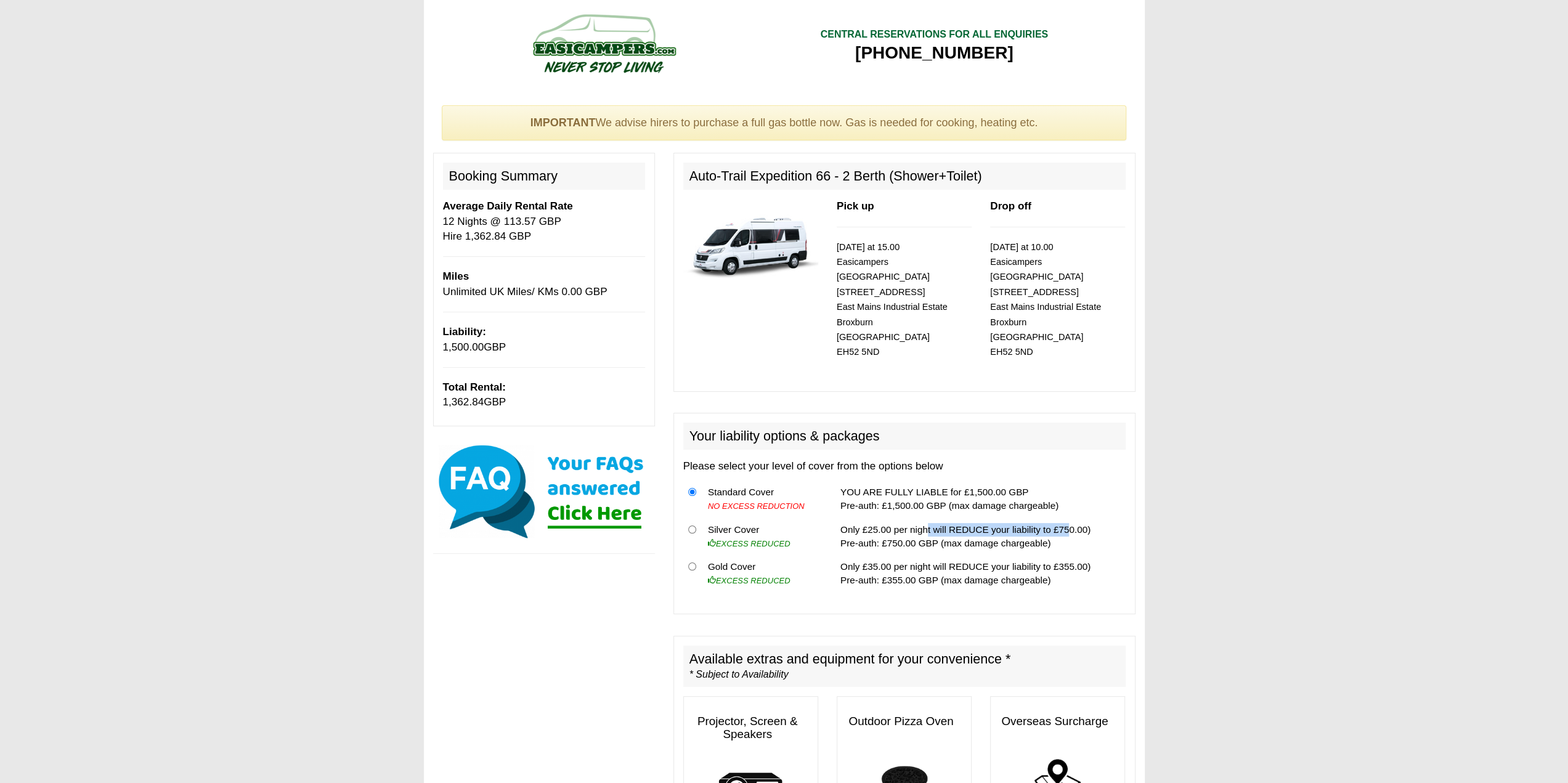
click at [1063, 517] on td "Only £25.00 per night will REDUCE your liability to £750.00) Pre-auth: £750.00 …" at bounding box center [981, 536] width 290 height 38
click at [690, 525] on input "radio" at bounding box center [692, 529] width 8 height 8
radio input "true"
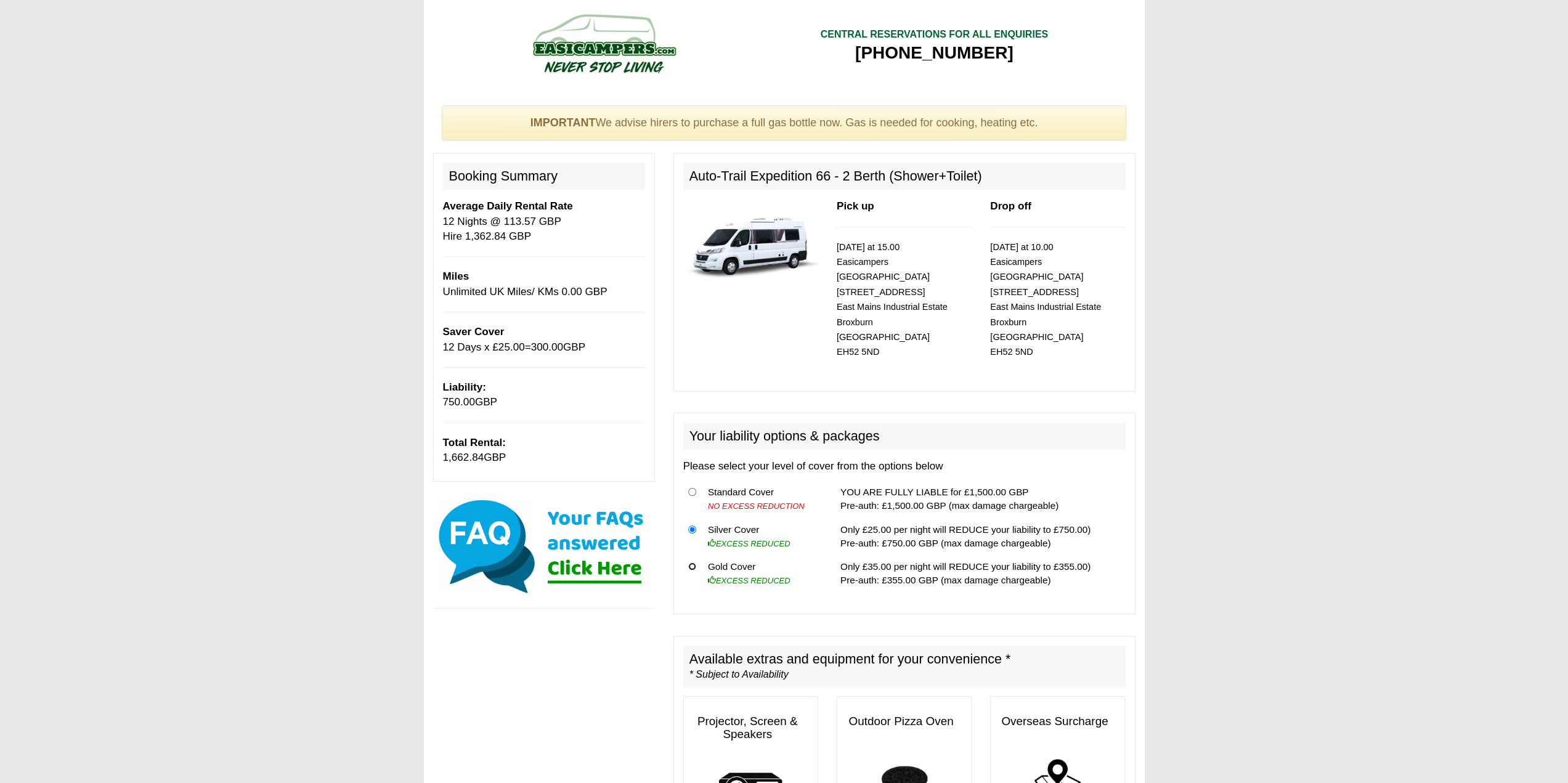
click at [691, 562] on input "radio" at bounding box center [692, 566] width 8 height 8
radio input "true"
drag, startPoint x: 1048, startPoint y: 551, endPoint x: 1126, endPoint y: 551, distance: 78.0
click at [1086, 555] on td "Only £35.00 per night will REDUCE your liability to £355.00) Pre-auth: £355.00 …" at bounding box center [981, 573] width 290 height 37
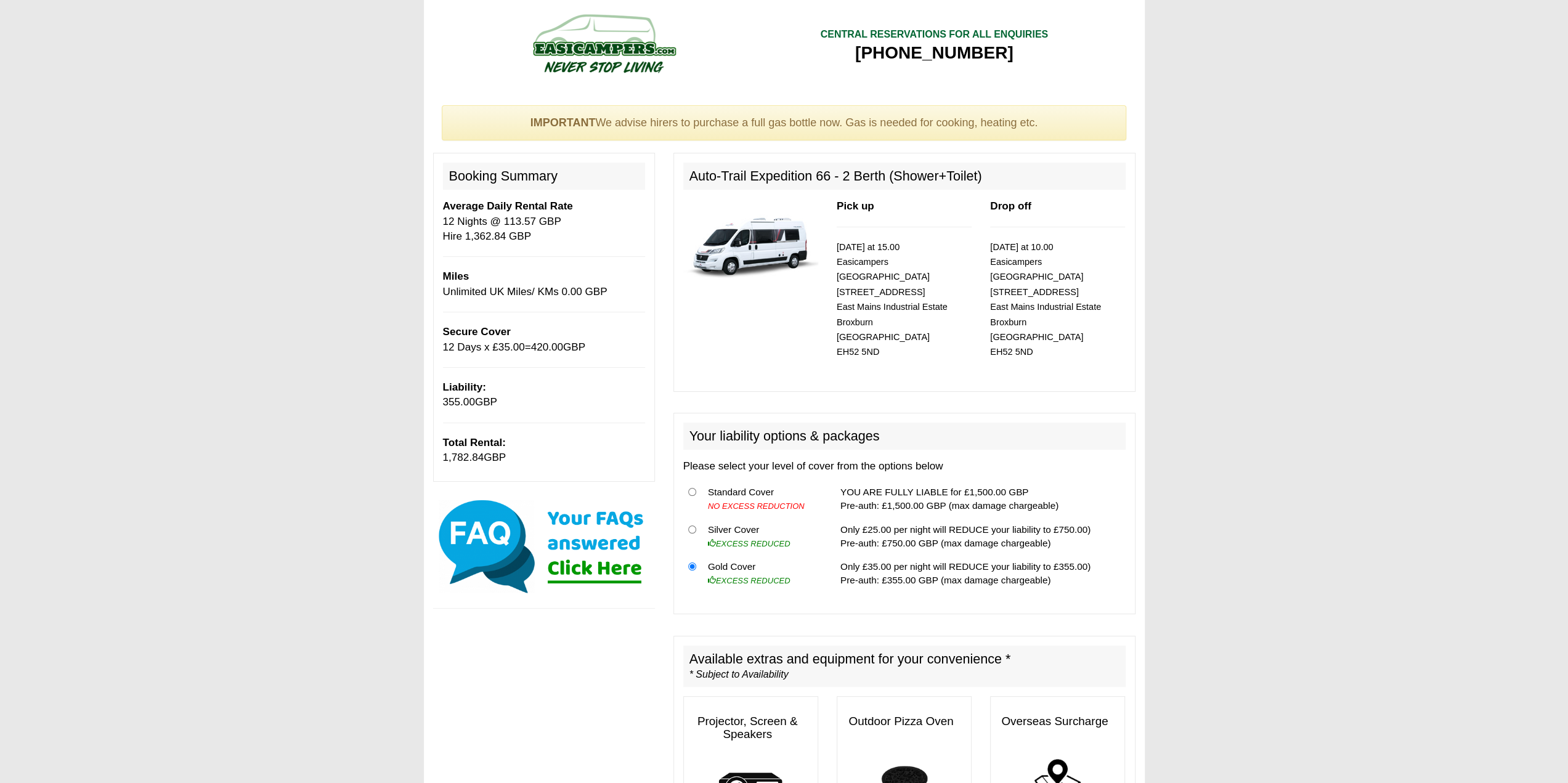
drag, startPoint x: 454, startPoint y: 457, endPoint x: 546, endPoint y: 456, distance: 92.0
click at [524, 456] on p "Total Rental: 1,782.84 GBP" at bounding box center [544, 450] width 202 height 30
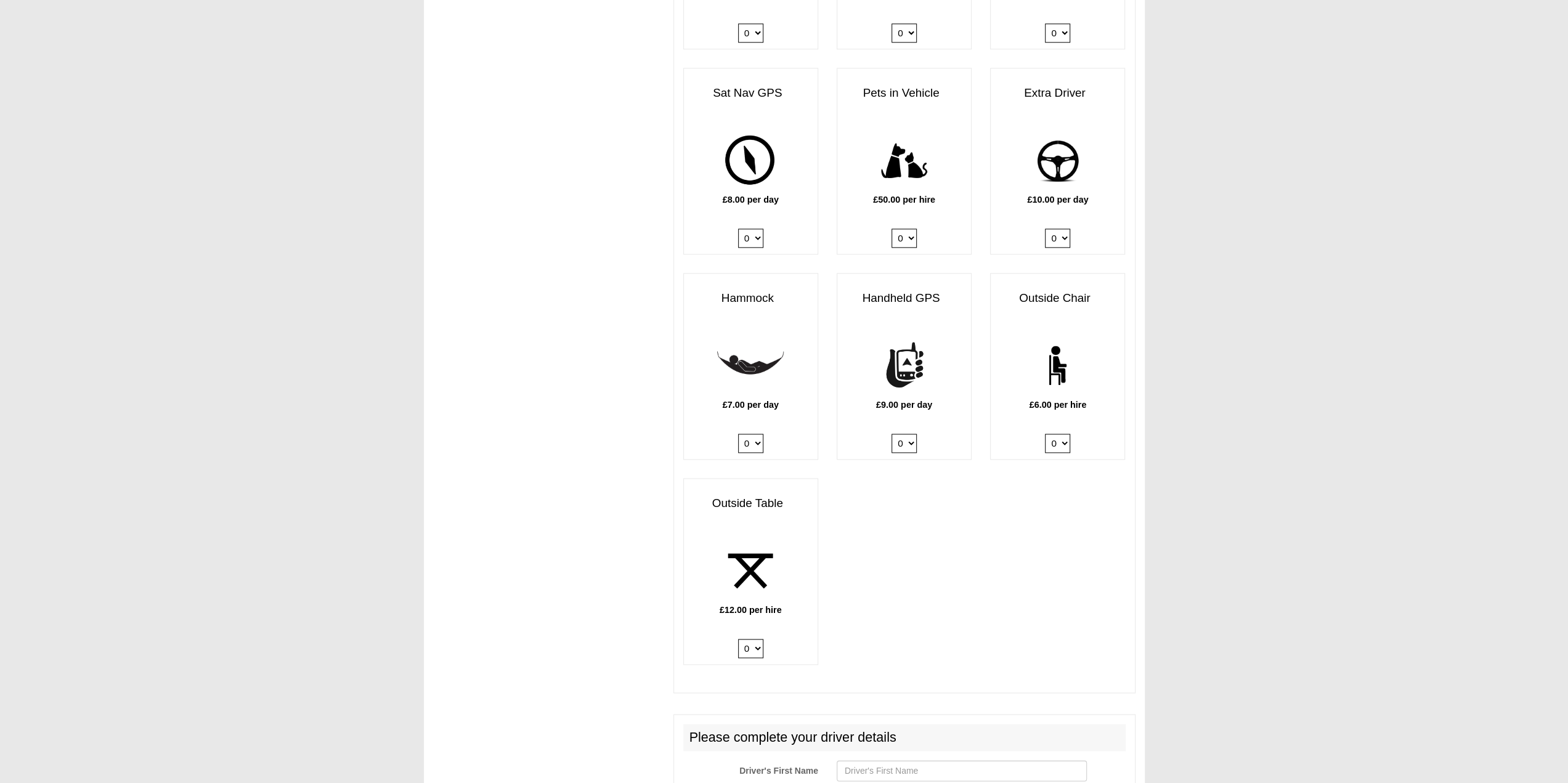
scroll to position [1478, 0]
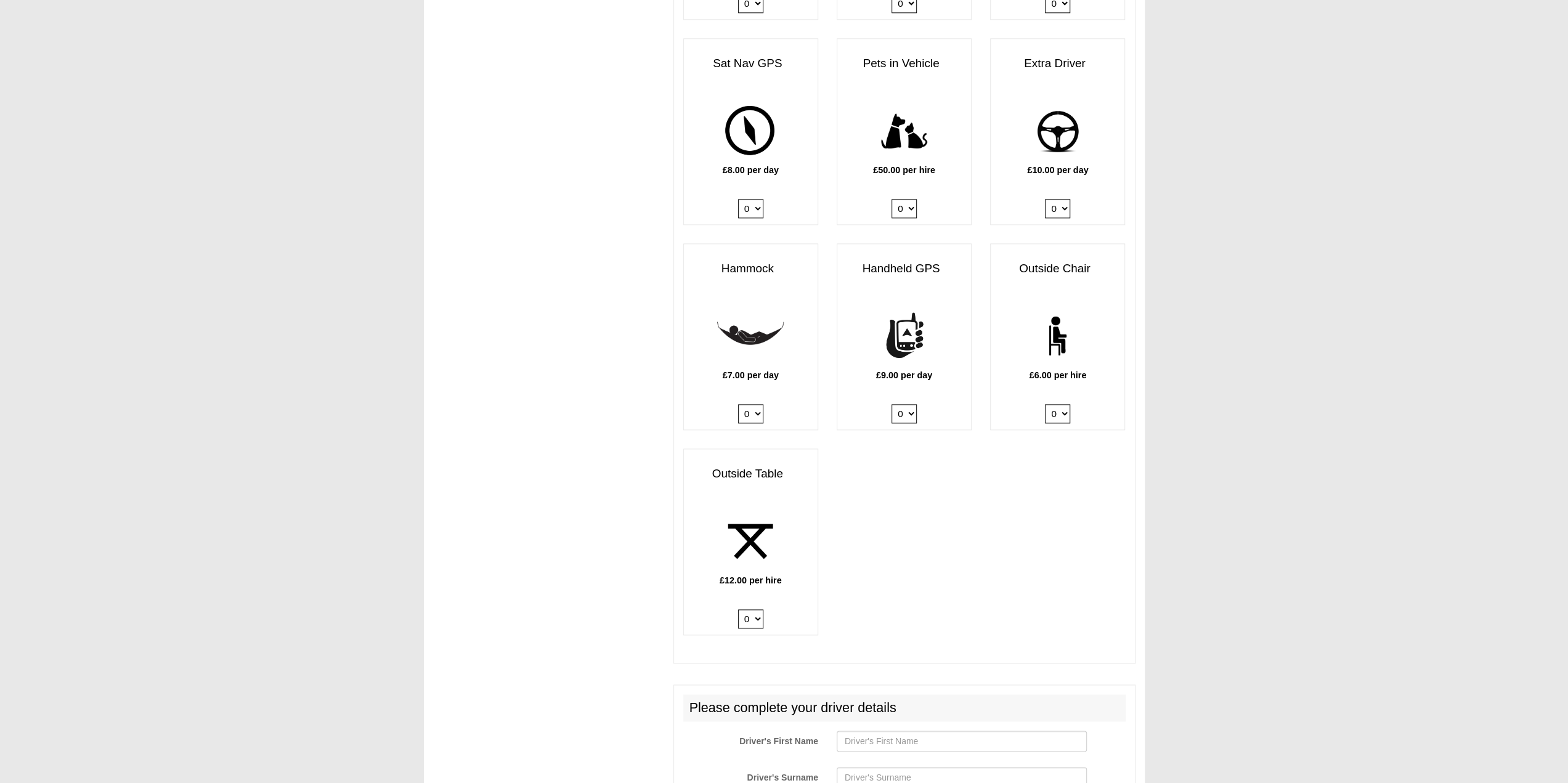
click at [752, 609] on select "0 1 2" at bounding box center [751, 619] width 26 height 19
select select "Outside Table x QTY 1 @ 12.00 GBP per hire."
click at [738, 609] on select "0 1 2" at bounding box center [751, 619] width 26 height 19
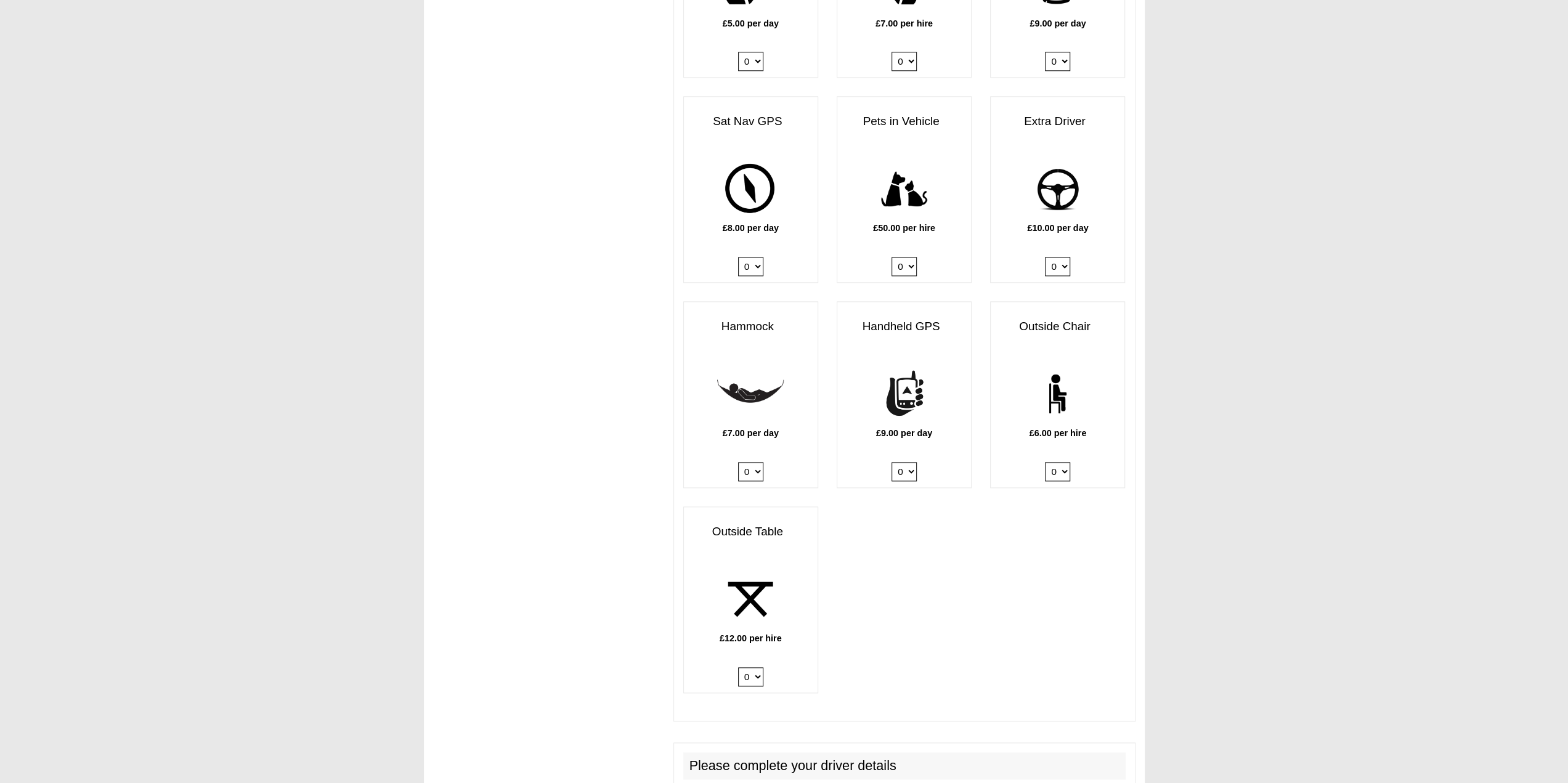
scroll to position [1417, 0]
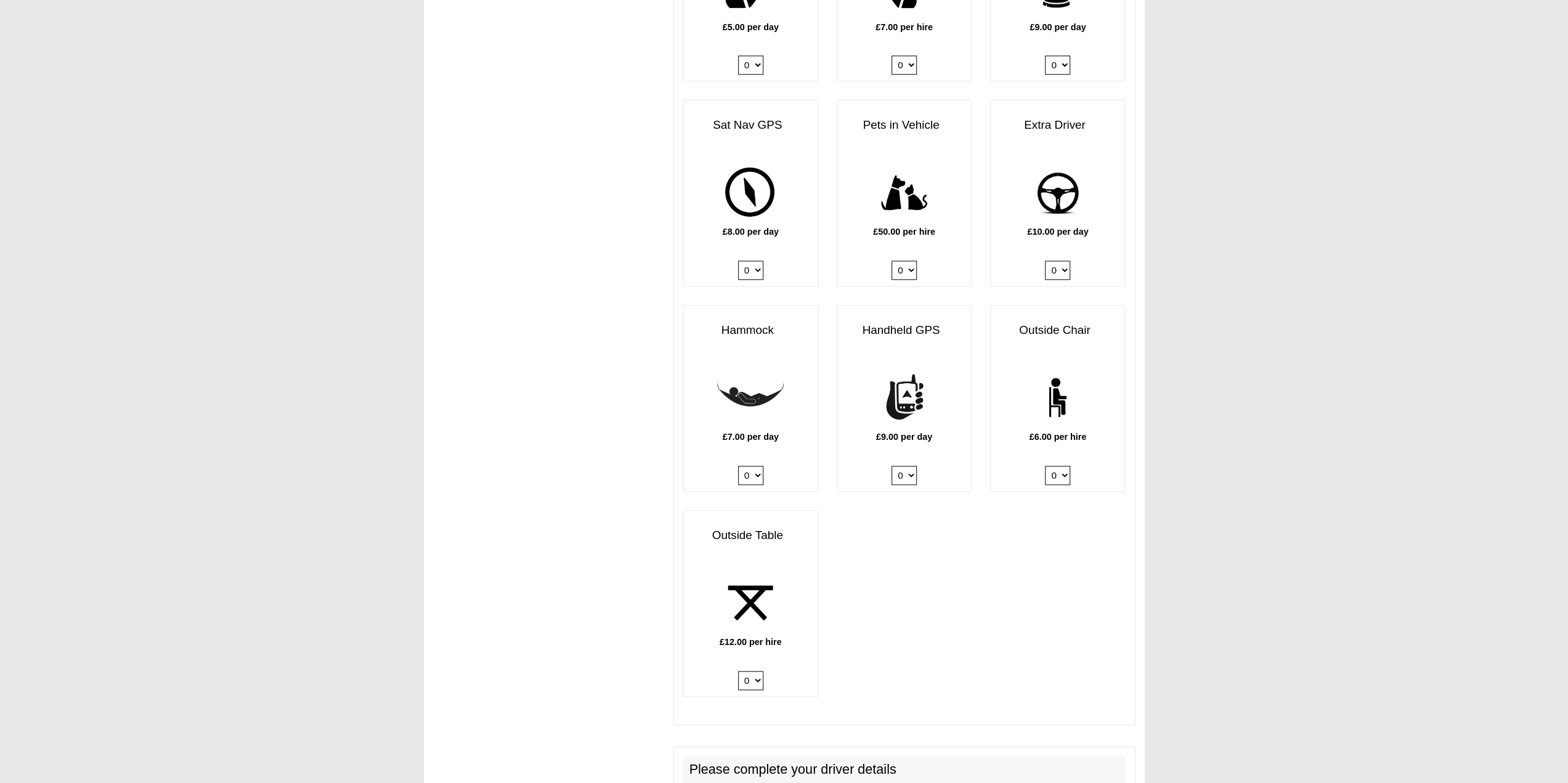
click at [1060, 465] on select "0 1 2 3 4 5 6" at bounding box center [1058, 475] width 26 height 19
select select "Outside Chair x QTY 2 @ 6.00 GBP per hire."
click at [1045, 465] on select "0 1 2 3 4 5 6" at bounding box center [1058, 475] width 26 height 19
click at [756, 671] on select "0 1 2" at bounding box center [751, 680] width 26 height 19
click at [738, 671] on select "0 1 2" at bounding box center [751, 680] width 26 height 19
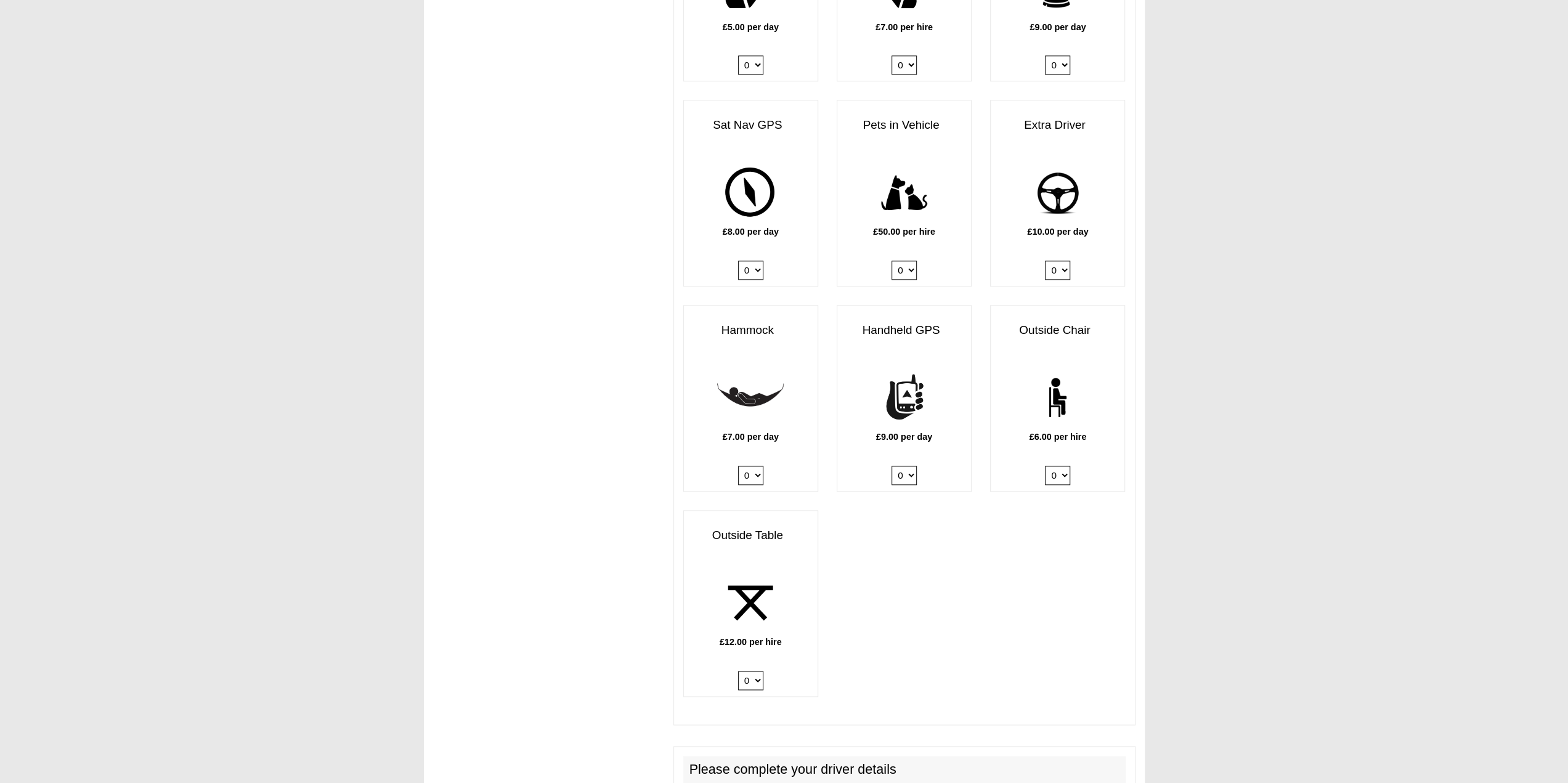
click at [752, 671] on select "0 1 2" at bounding box center [751, 680] width 26 height 19
select select "Outside Table x QTY 1 @ 12.00 GBP per hire."
click at [738, 671] on select "0 1 2" at bounding box center [751, 680] width 26 height 19
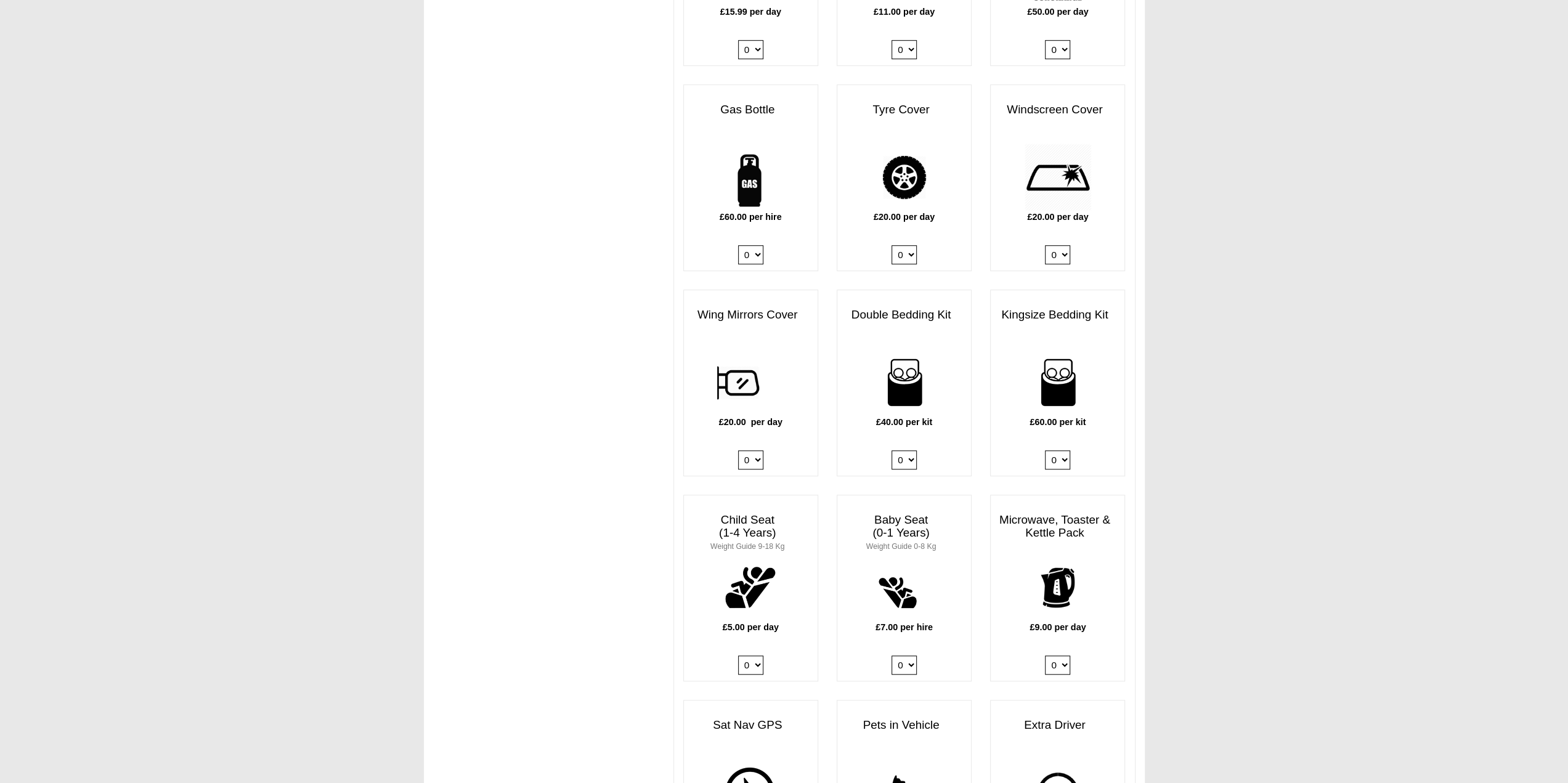
scroll to position [800, 0]
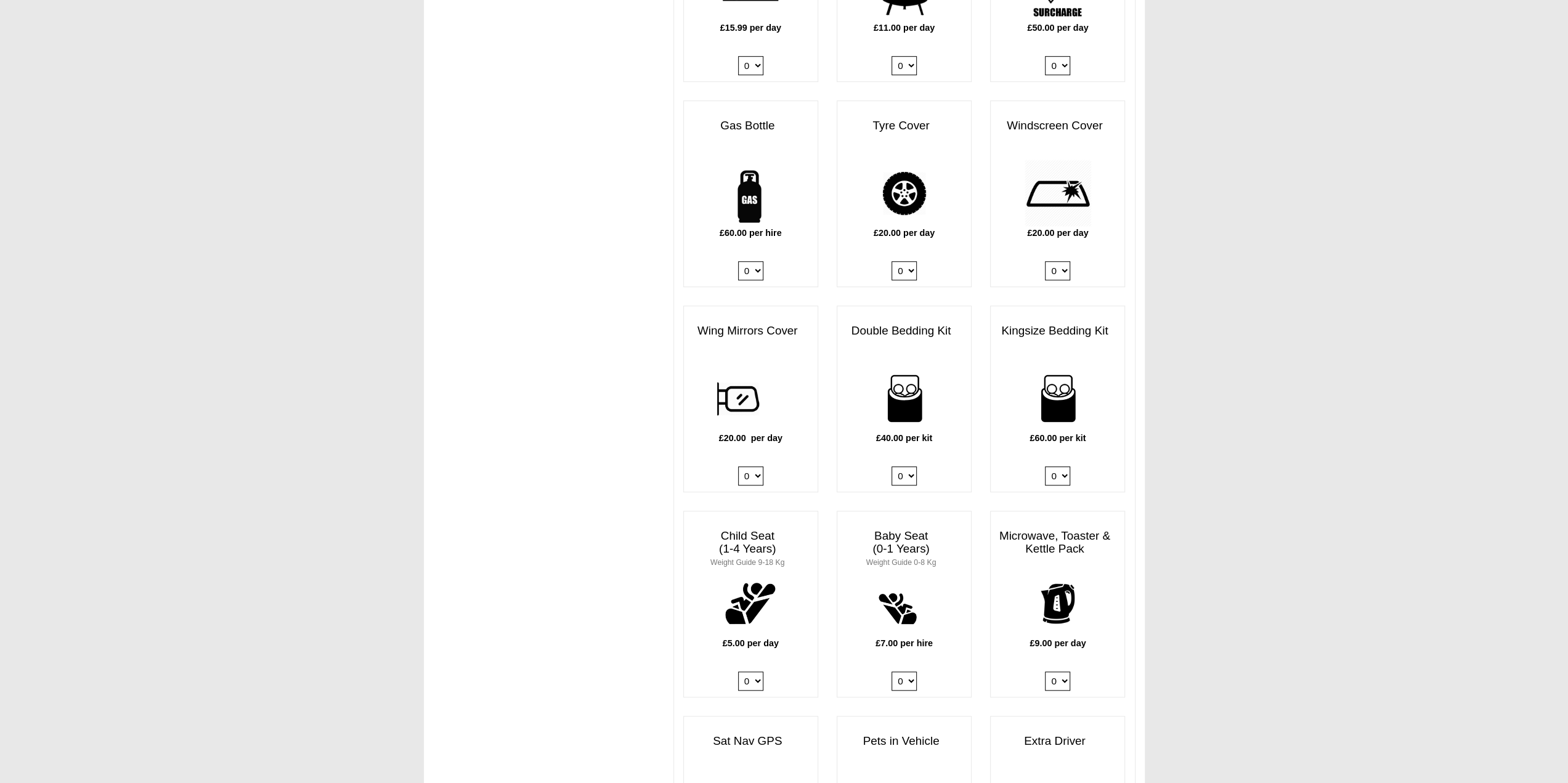
click at [1068, 466] on select "0 1 2 3 4" at bounding box center [1058, 476] width 26 height 19
select select "Kingsize Bedding Kit x QTY 1 @ 60.00 GBP per kit."
click at [1045, 466] on select "0 1 2 3 4" at bounding box center [1058, 476] width 26 height 19
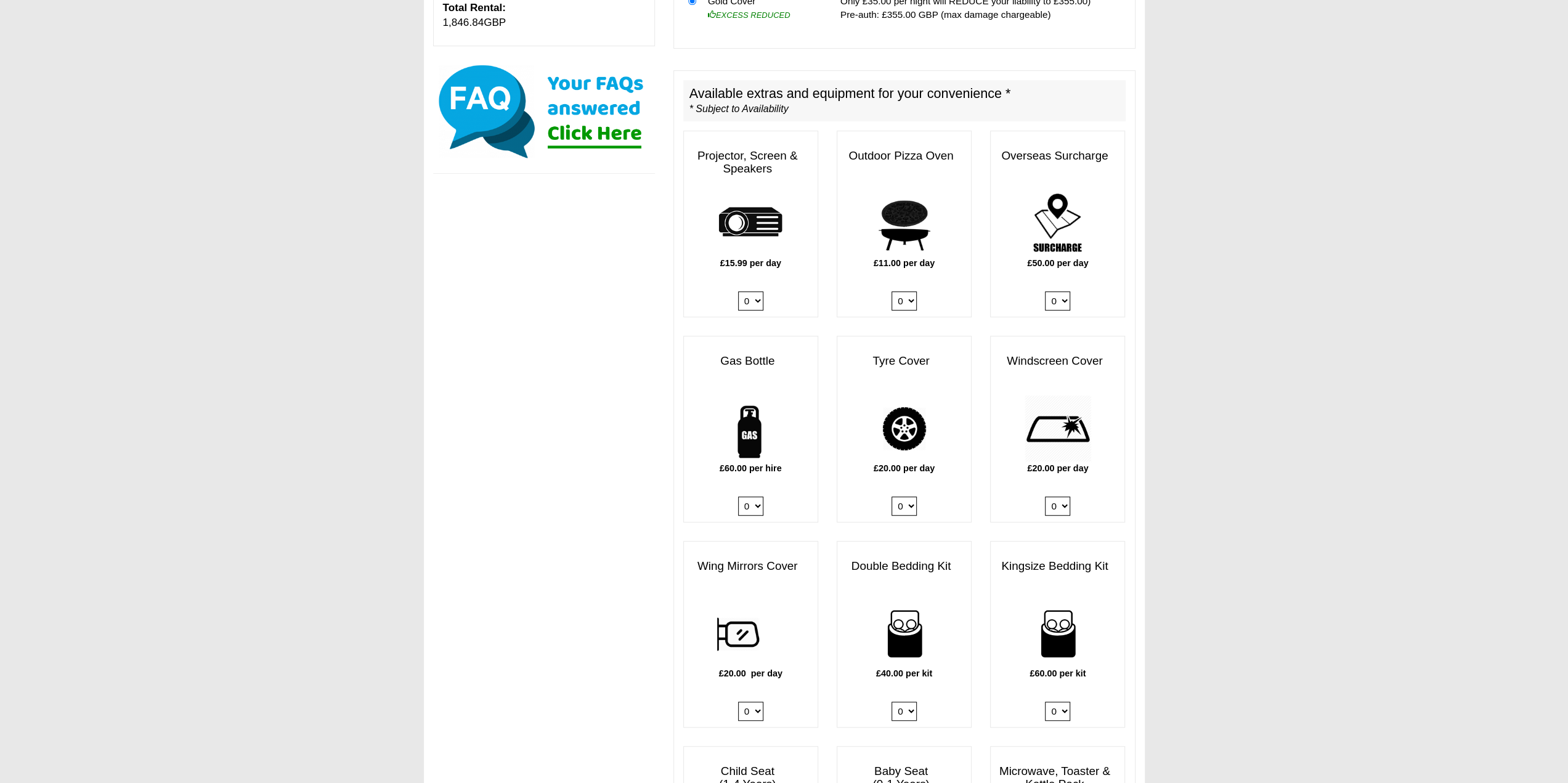
scroll to position [554, 0]
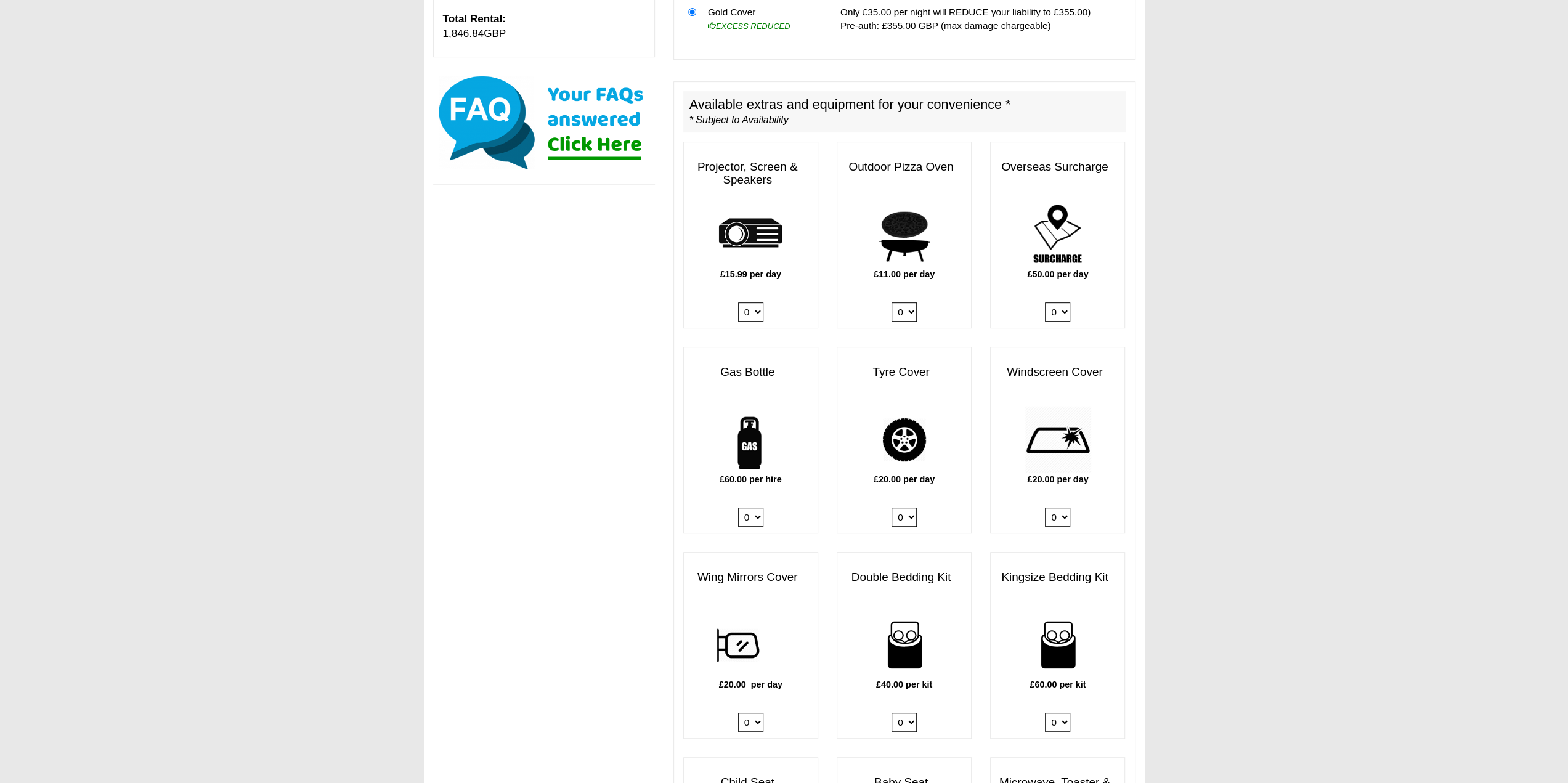
click at [749, 507] on select "0 1" at bounding box center [751, 517] width 26 height 19
select select "Gas Bottle x QTY 1 @ 60.00 GBP per hire."
click at [738, 507] on select "0 1" at bounding box center [751, 517] width 26 height 19
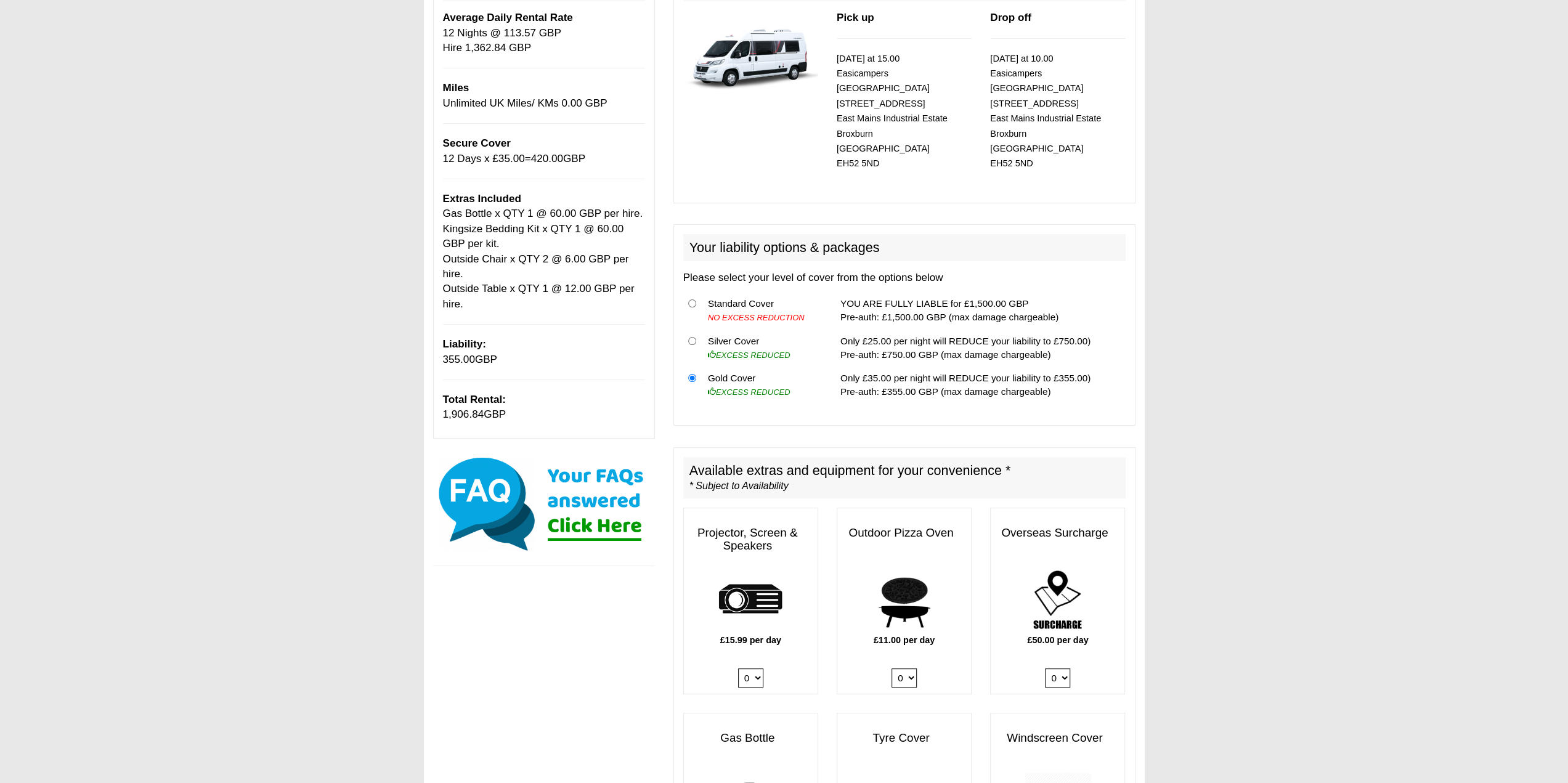
scroll to position [138, 0]
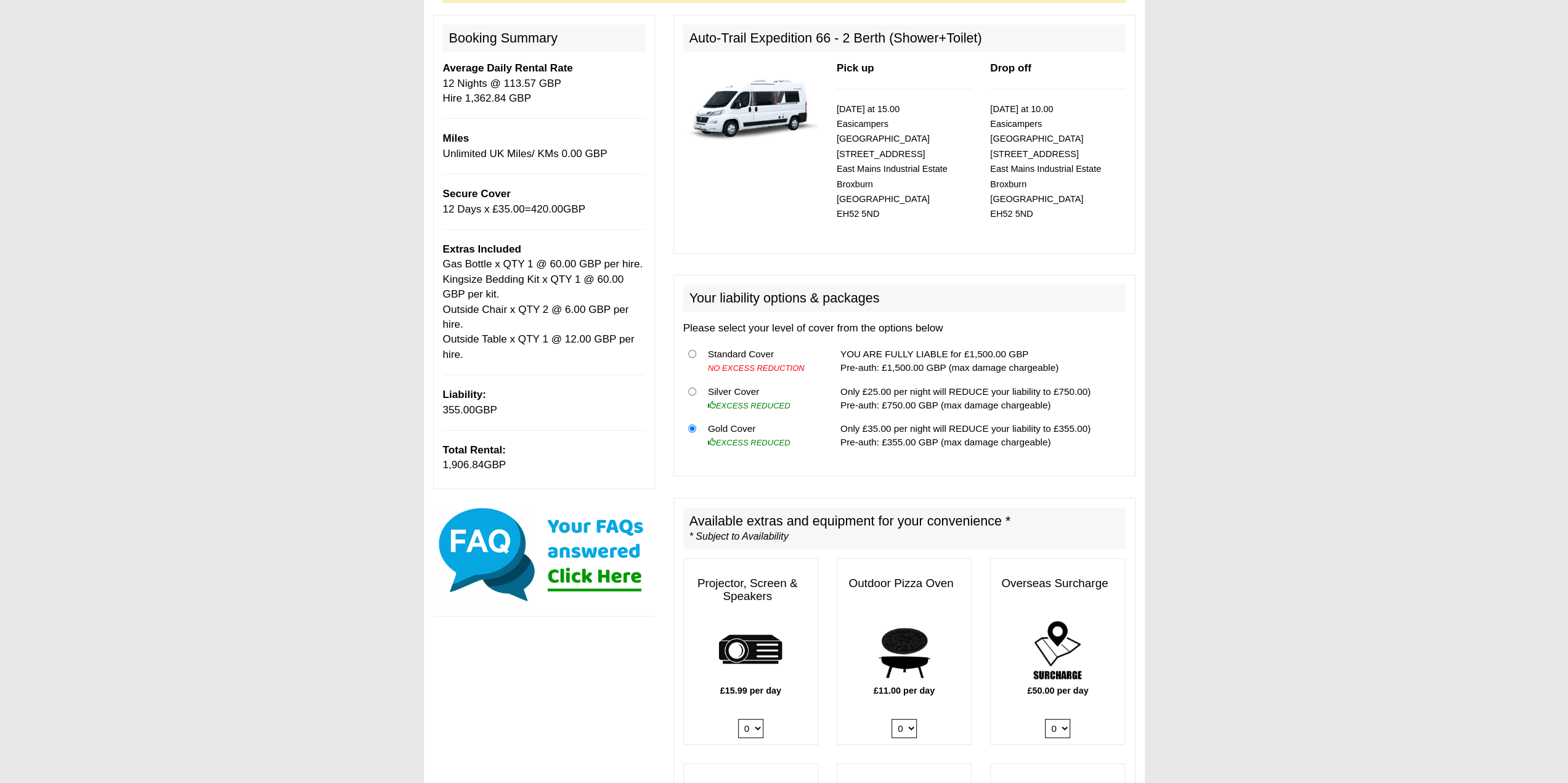
drag, startPoint x: 441, startPoint y: 464, endPoint x: 548, endPoint y: 465, distance: 107.0
click at [546, 465] on div "Booking Summary Average Daily Rental Rate 12 Nights @ 113.57 GBP Hire 1,362.84 …" at bounding box center [544, 252] width 222 height 474
click at [560, 465] on p "Total Rental: 1,906.84 GBP" at bounding box center [544, 457] width 202 height 30
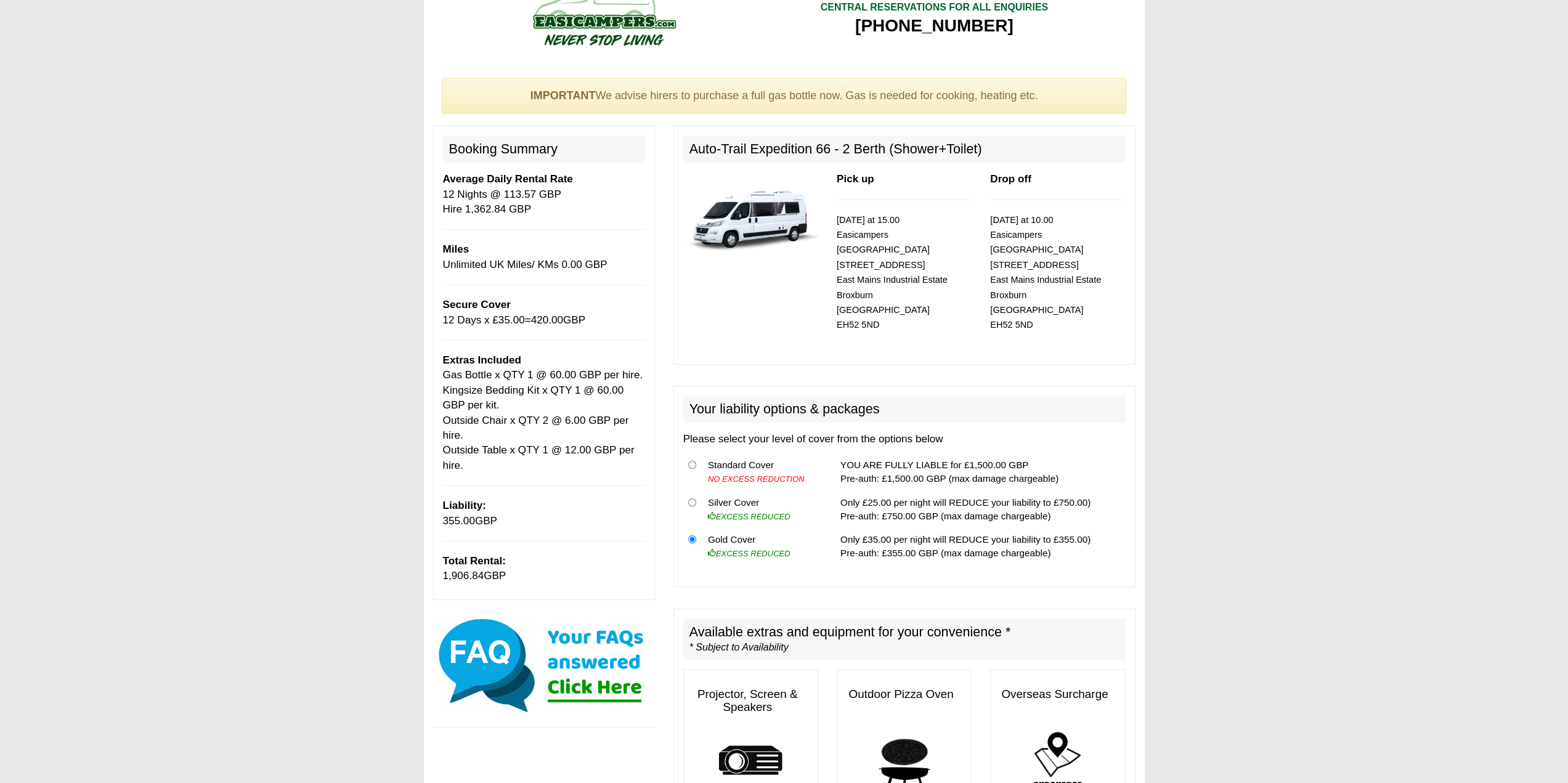
scroll to position [0, 0]
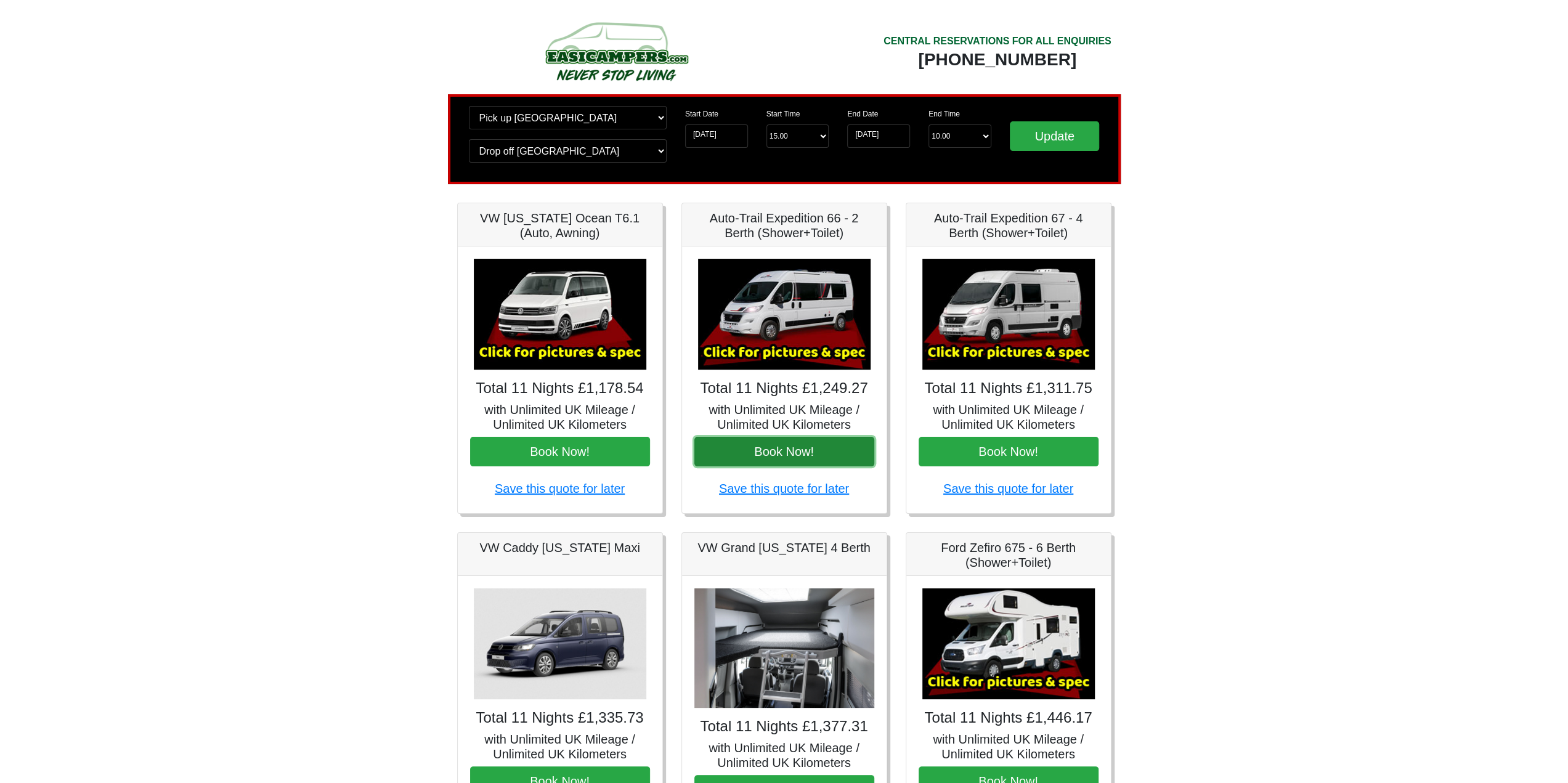
click at [798, 454] on button "Book Now!" at bounding box center [784, 451] width 180 height 30
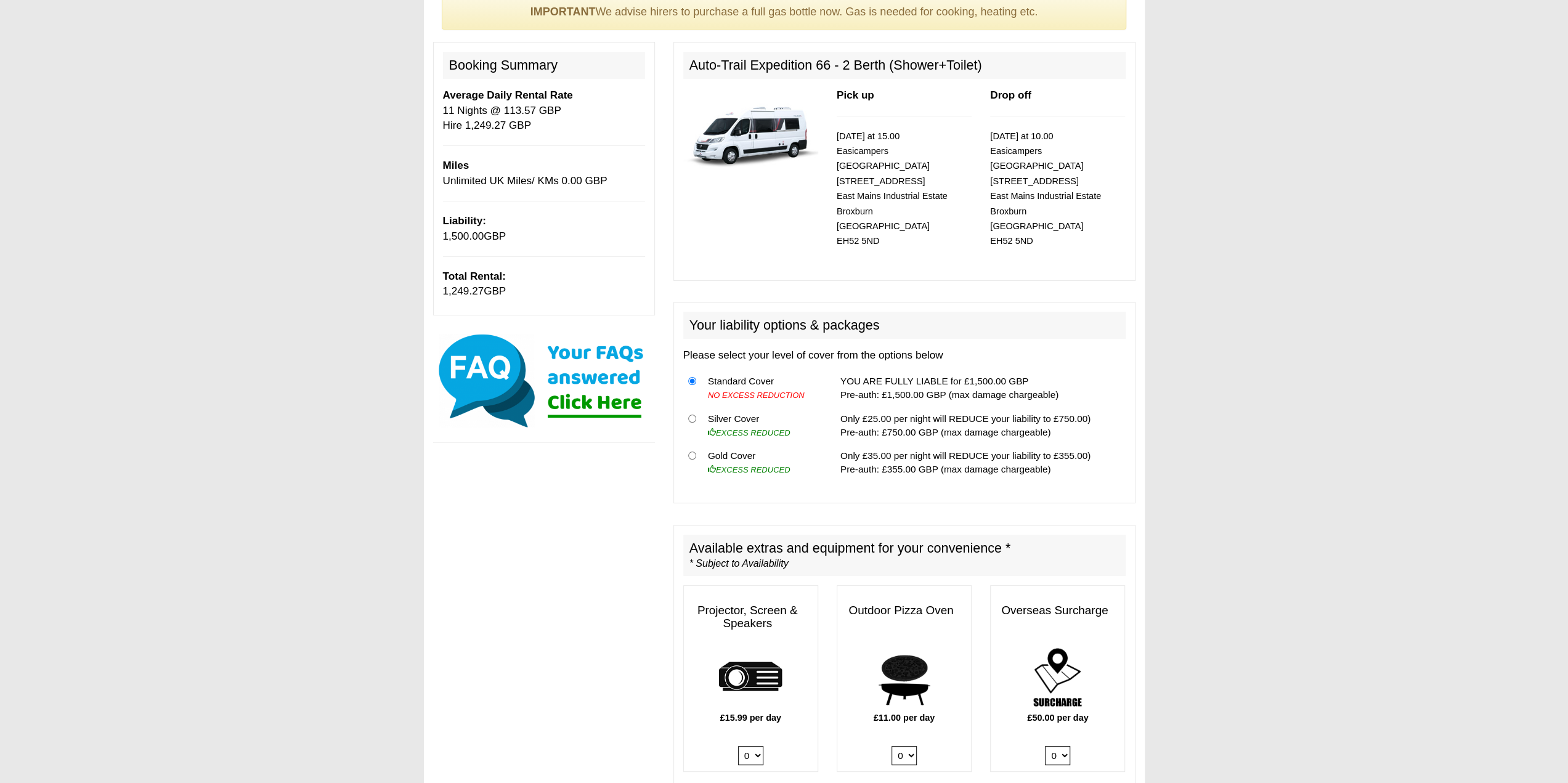
scroll to position [123, 0]
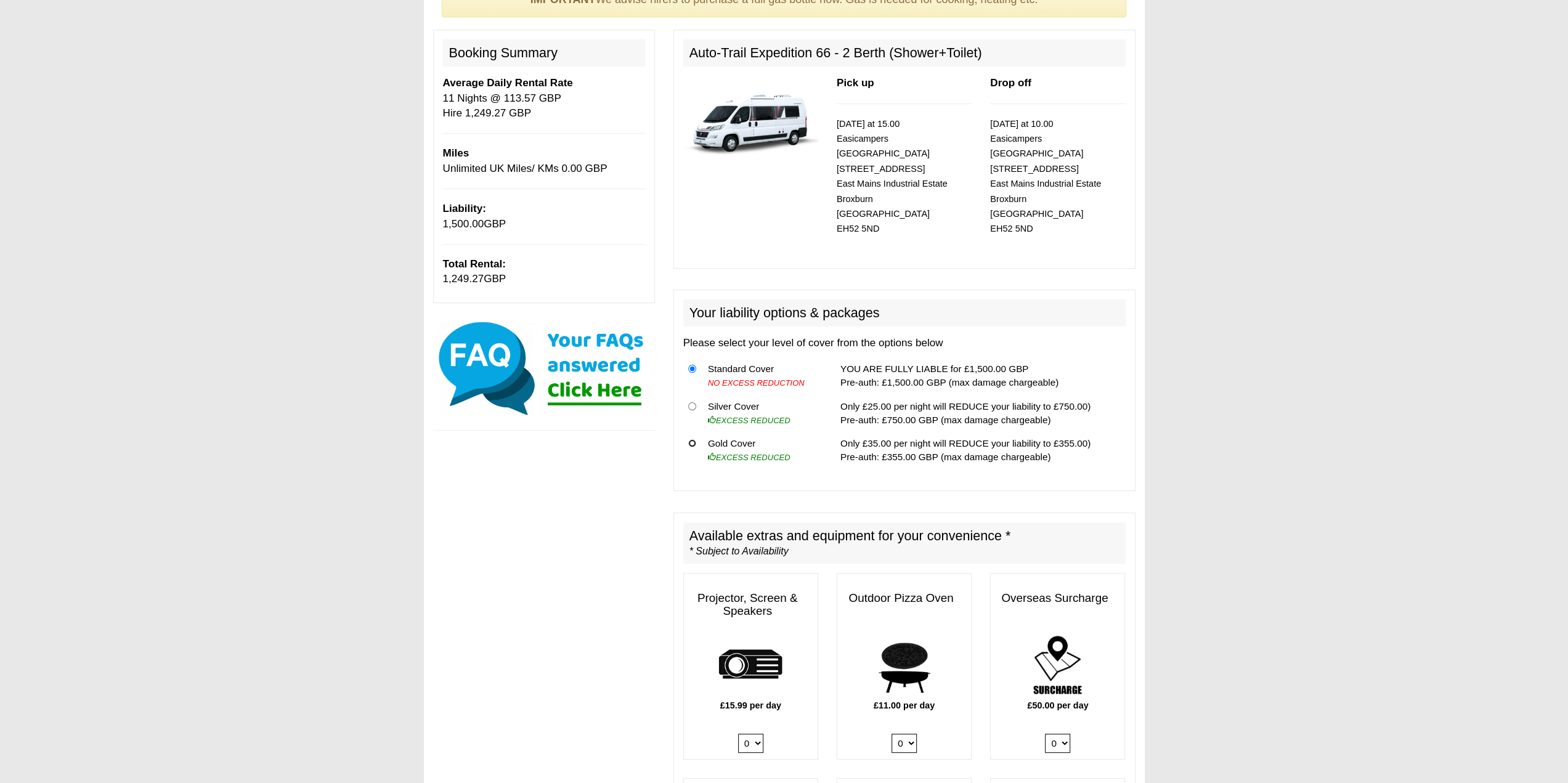
click at [689, 439] on input "radio" at bounding box center [692, 443] width 8 height 8
radio input "true"
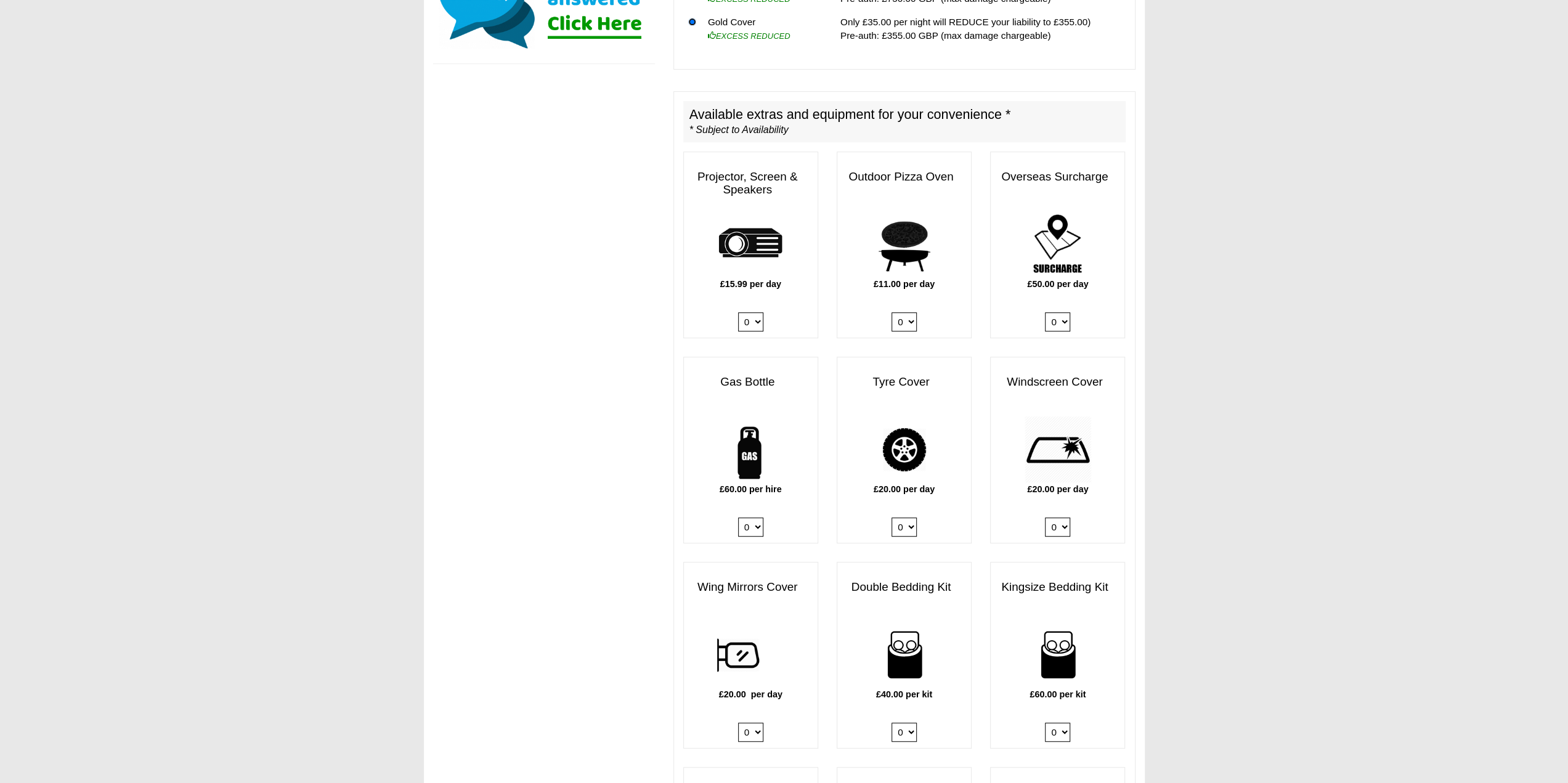
scroll to position [554, 0]
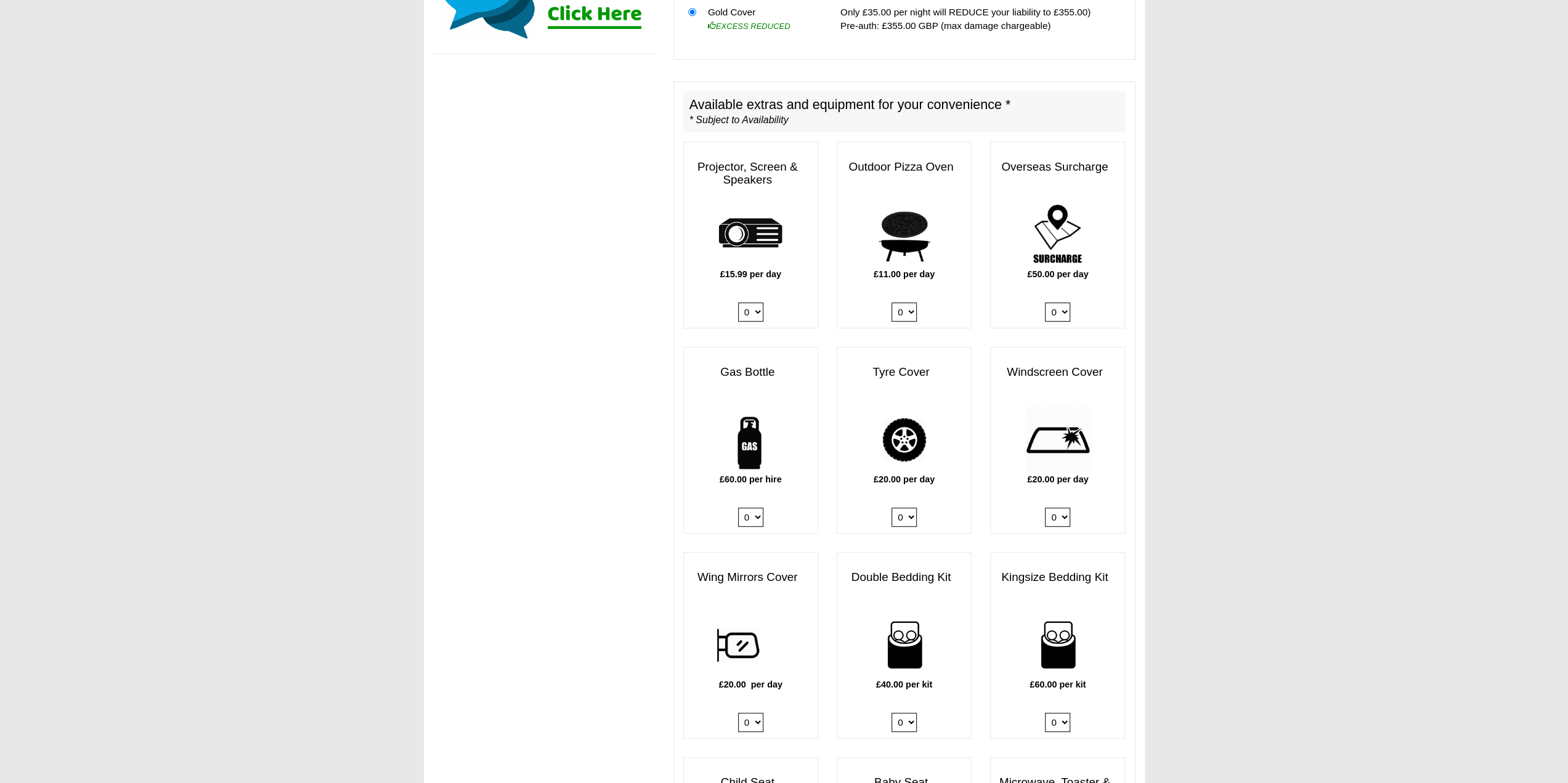
click at [753, 508] on select "0 1" at bounding box center [751, 517] width 26 height 19
click at [752, 507] on select "0 1" at bounding box center [751, 517] width 26 height 19
select select "Gas Bottle x QTY 1 @ 60.00 GBP per hire."
click at [738, 507] on select "0 1" at bounding box center [751, 517] width 26 height 19
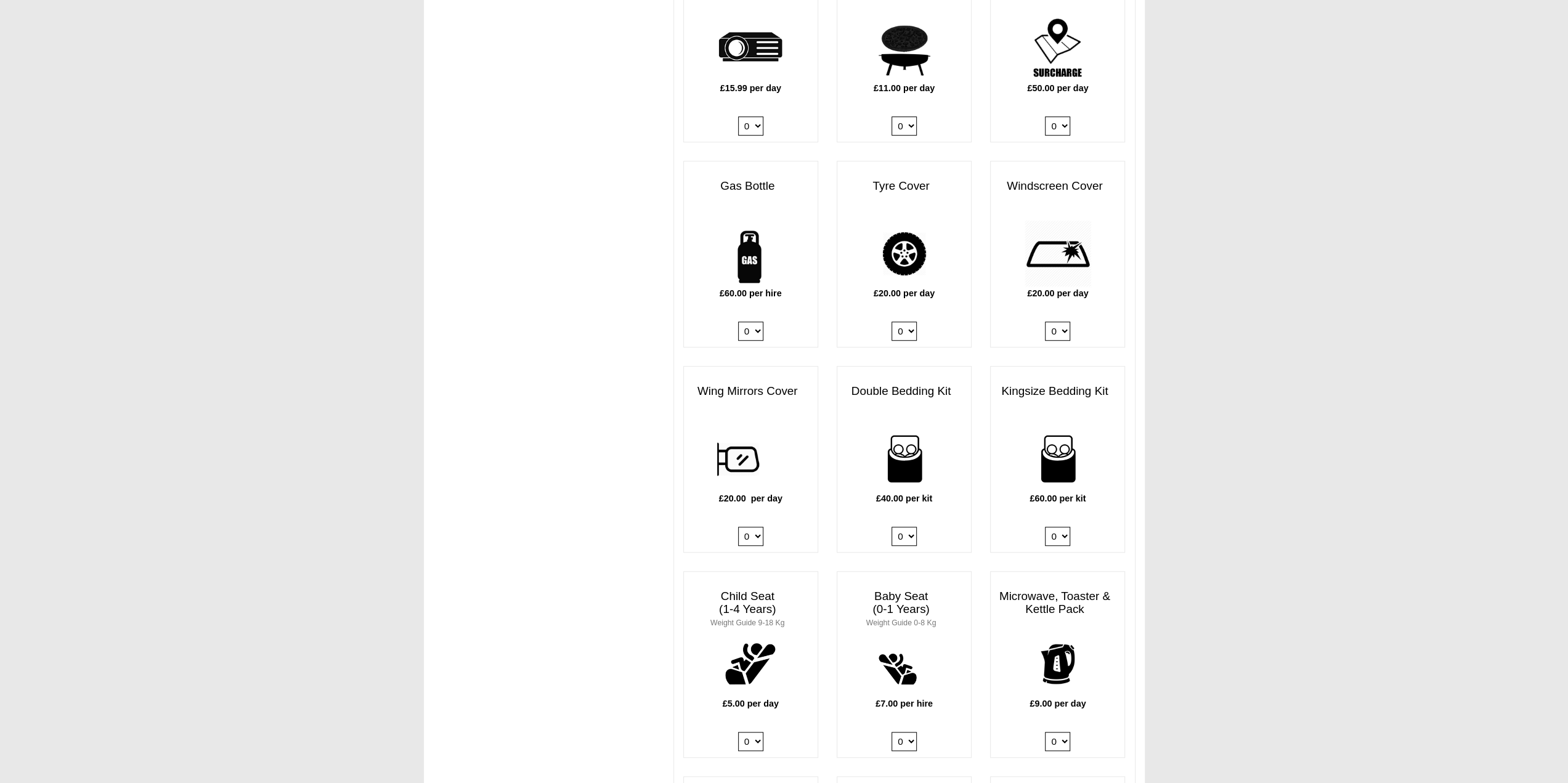
scroll to position [794, 0]
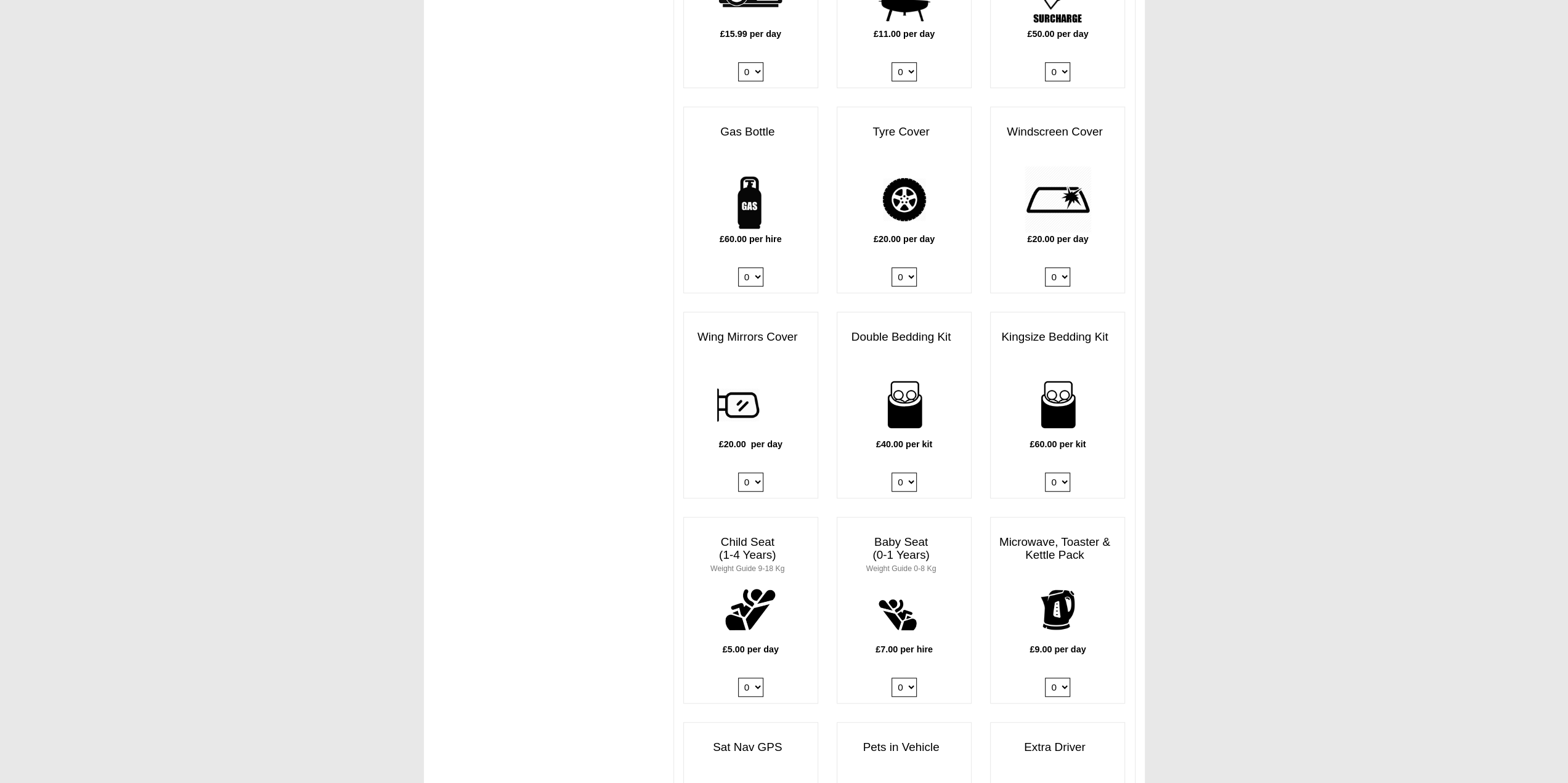
click at [1060, 472] on select "0 1 2 3 4" at bounding box center [1058, 482] width 26 height 19
select select "Kingsize Bedding Kit x QTY 1 @ 60.00 GBP per kit."
click at [1045, 472] on select "0 1 2 3 4" at bounding box center [1058, 482] width 26 height 19
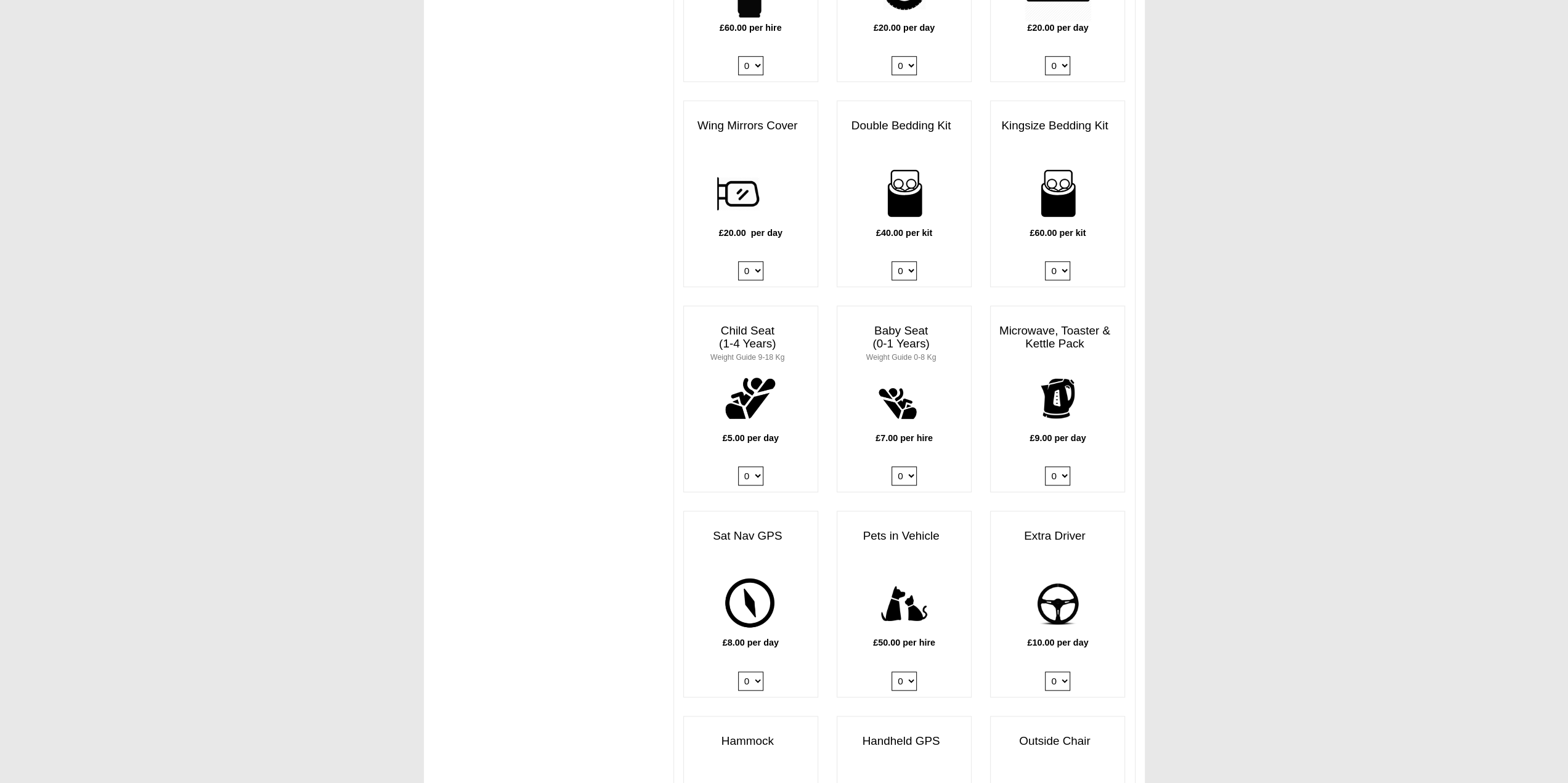
scroll to position [1041, 0]
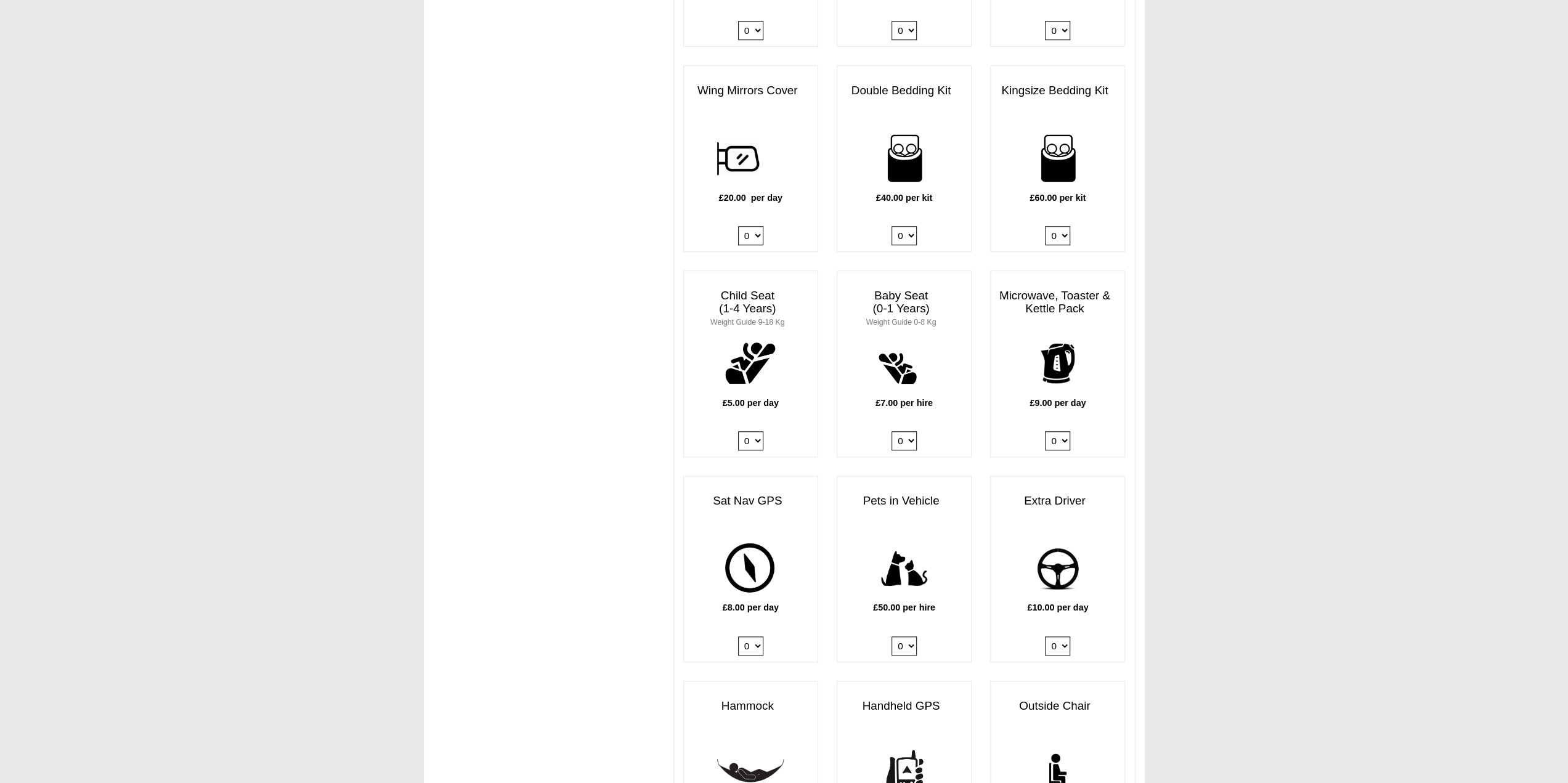
click at [1055, 431] on select "0 1" at bounding box center [1058, 441] width 26 height 19
select select "Kitchen Pack x QTY 1 @ 9.00 GBP per day."
click at [1045, 431] on select "0 1" at bounding box center [1058, 441] width 26 height 19
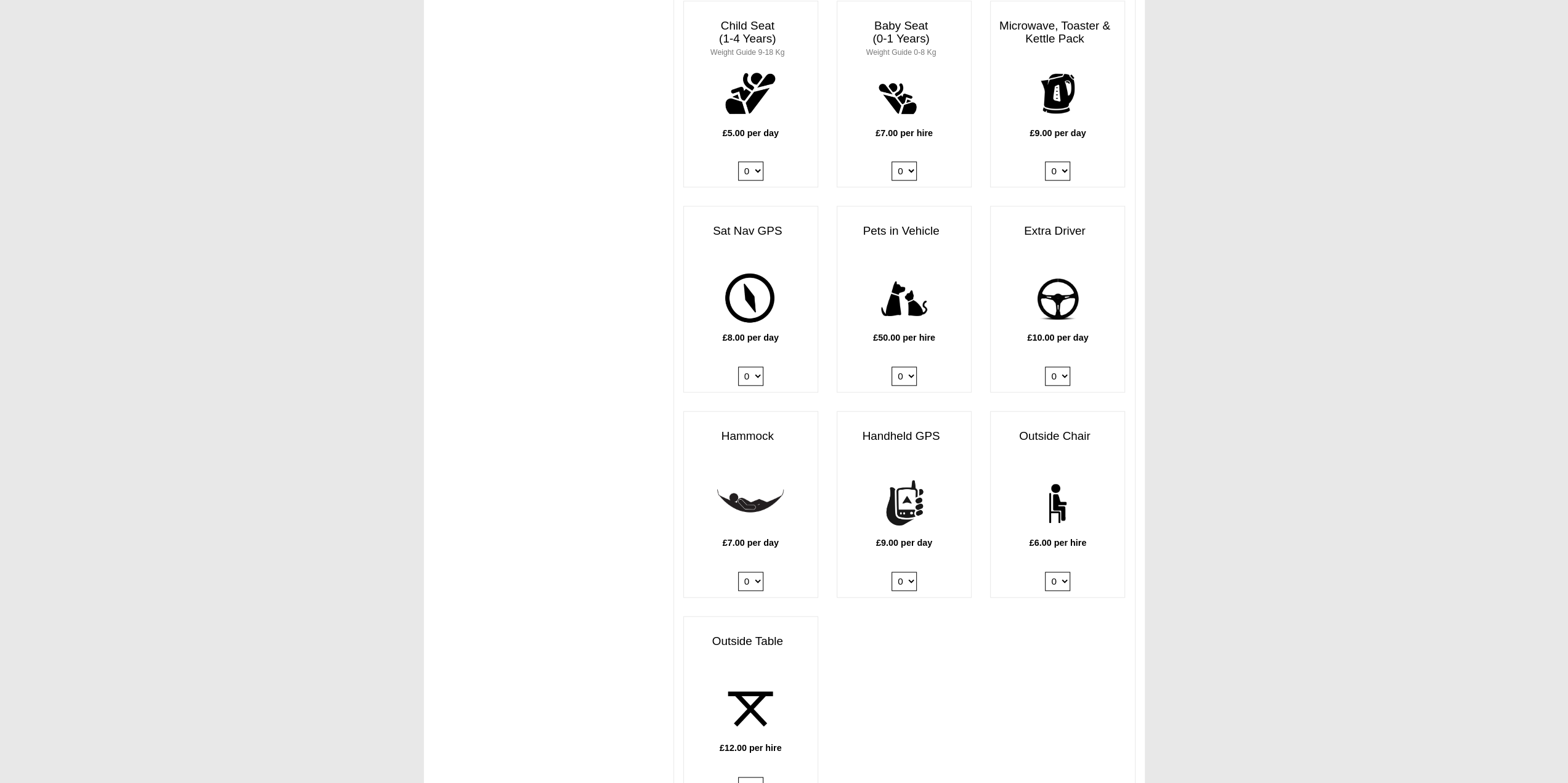
scroll to position [1349, 0]
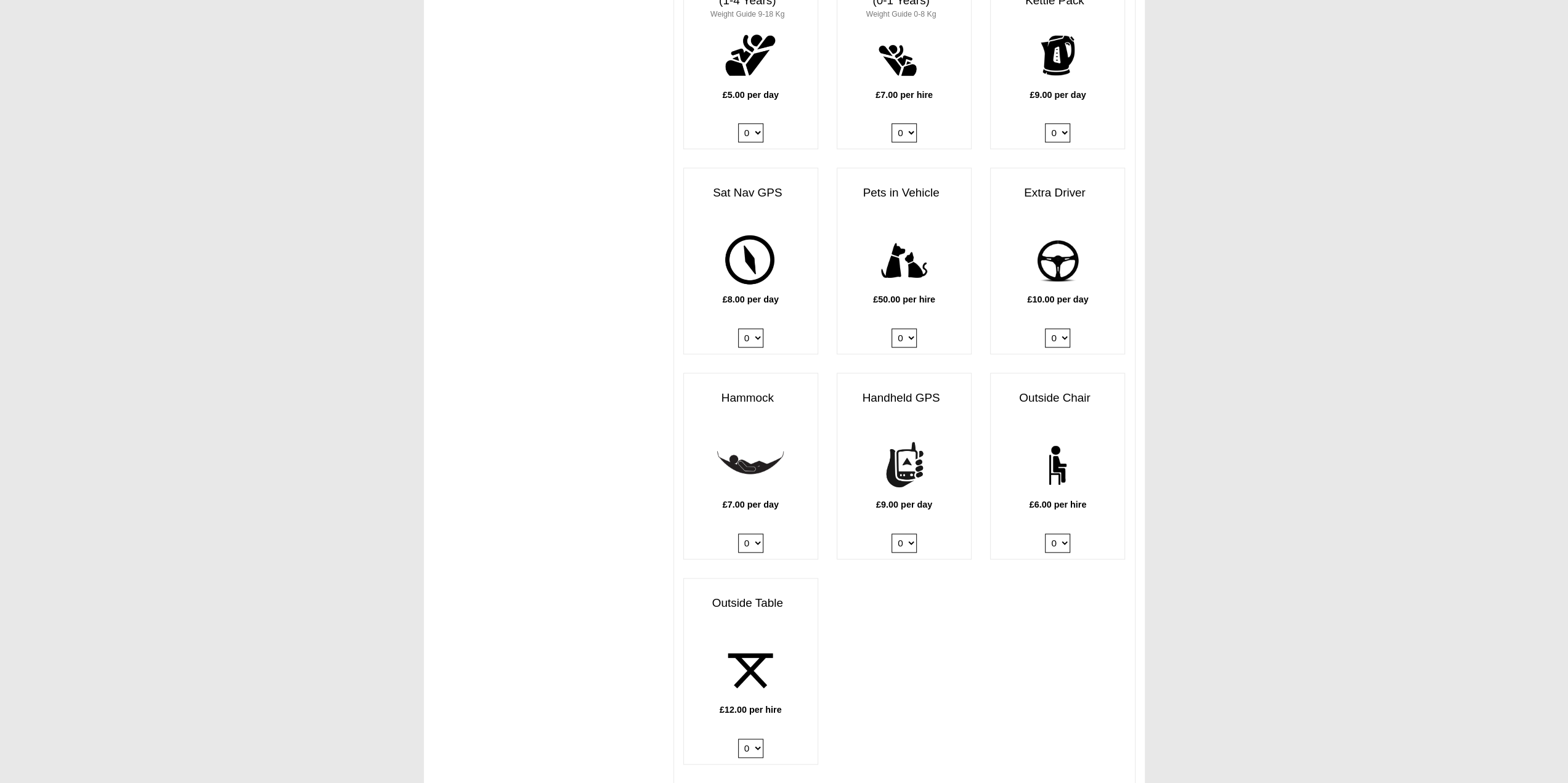
click at [1065, 328] on select "0 1" at bounding box center [1058, 338] width 26 height 19
select select "Extra Driver x QTY 1 @ 10.00 GBP per day."
click at [1045, 328] on select "0 1" at bounding box center [1058, 338] width 26 height 19
click at [1062, 328] on select "0 1" at bounding box center [1058, 338] width 26 height 19
select select
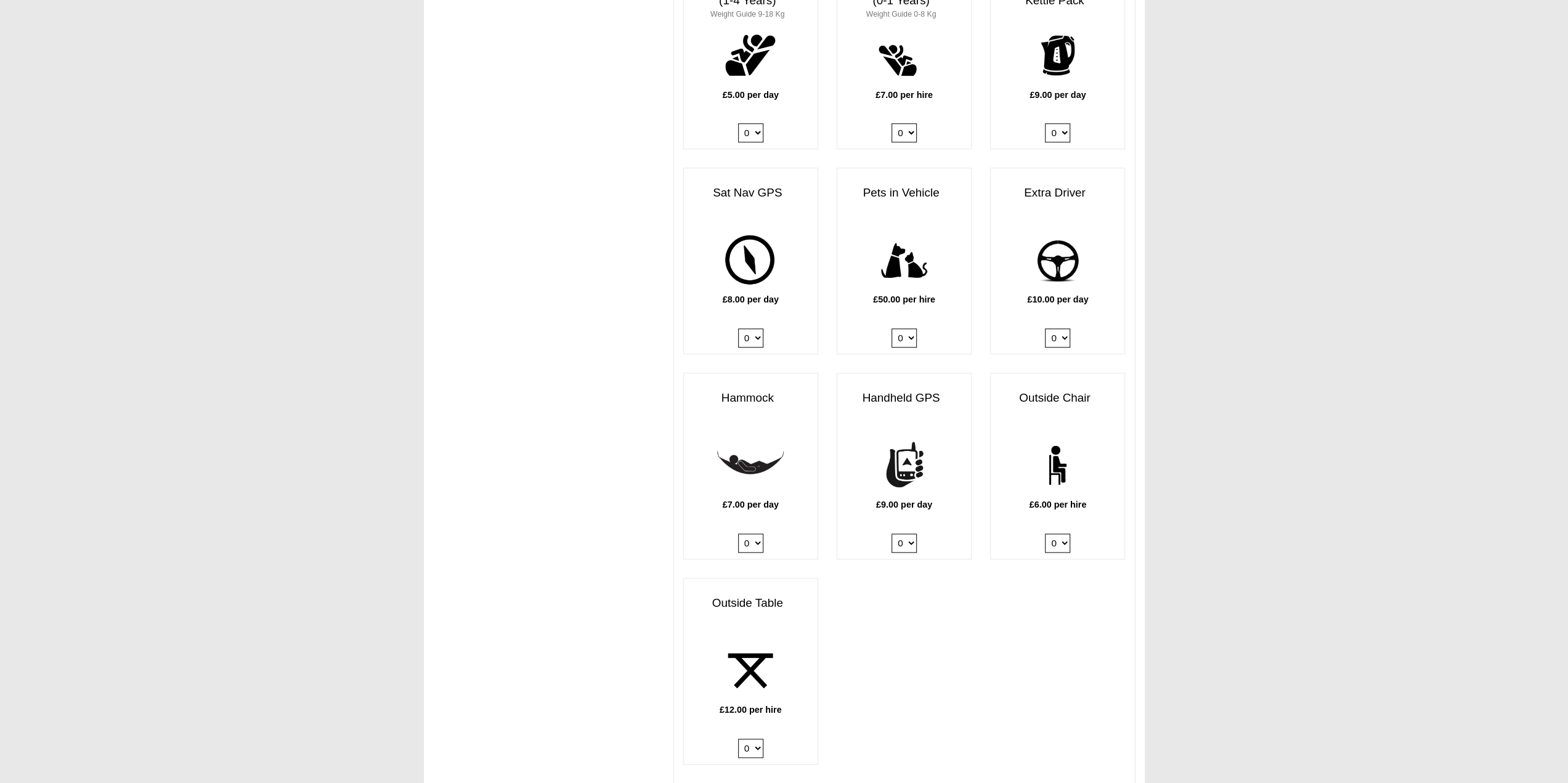
click at [1045, 328] on select "0 1" at bounding box center [1058, 338] width 26 height 19
click at [1063, 533] on select "0 1 2 3 4 5 6" at bounding box center [1058, 543] width 26 height 19
select select "Outside Chair x QTY 2 @ 6.00 GBP per hire."
click at [1045, 533] on select "0 1 2 3 4 5 6" at bounding box center [1058, 543] width 26 height 19
click at [760, 739] on select "0 1 2" at bounding box center [751, 748] width 26 height 19
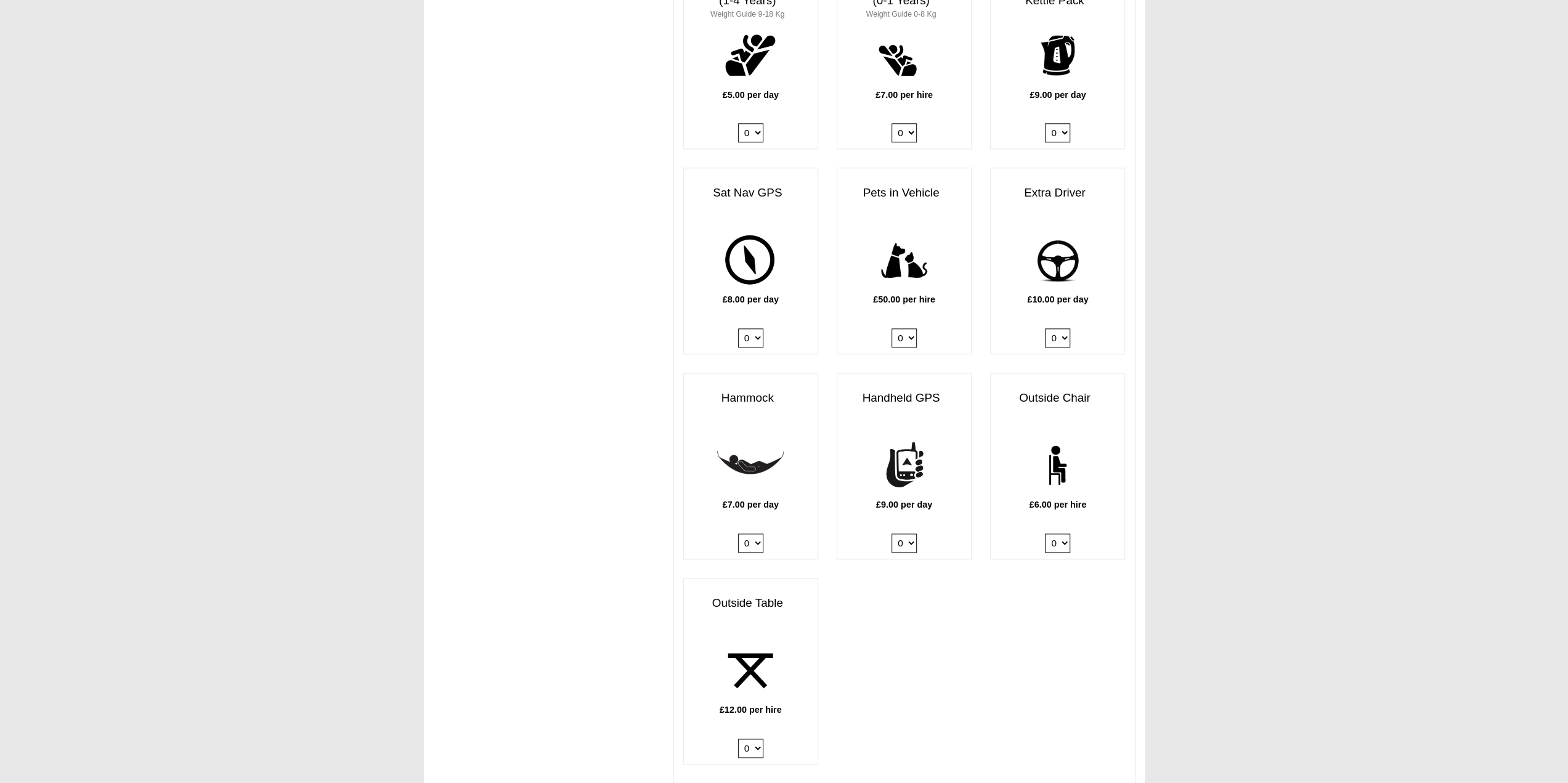
select select "Outside Table x QTY 1 @ 12.00 GBP per hire."
click at [738, 739] on select "0 1 2" at bounding box center [751, 748] width 26 height 19
click at [1063, 328] on select "0 1" at bounding box center [1058, 338] width 26 height 19
select select "Extra Driver x QTY 1 @ 10.00 GBP per day."
click at [1045, 328] on select "0 1" at bounding box center [1058, 338] width 26 height 19
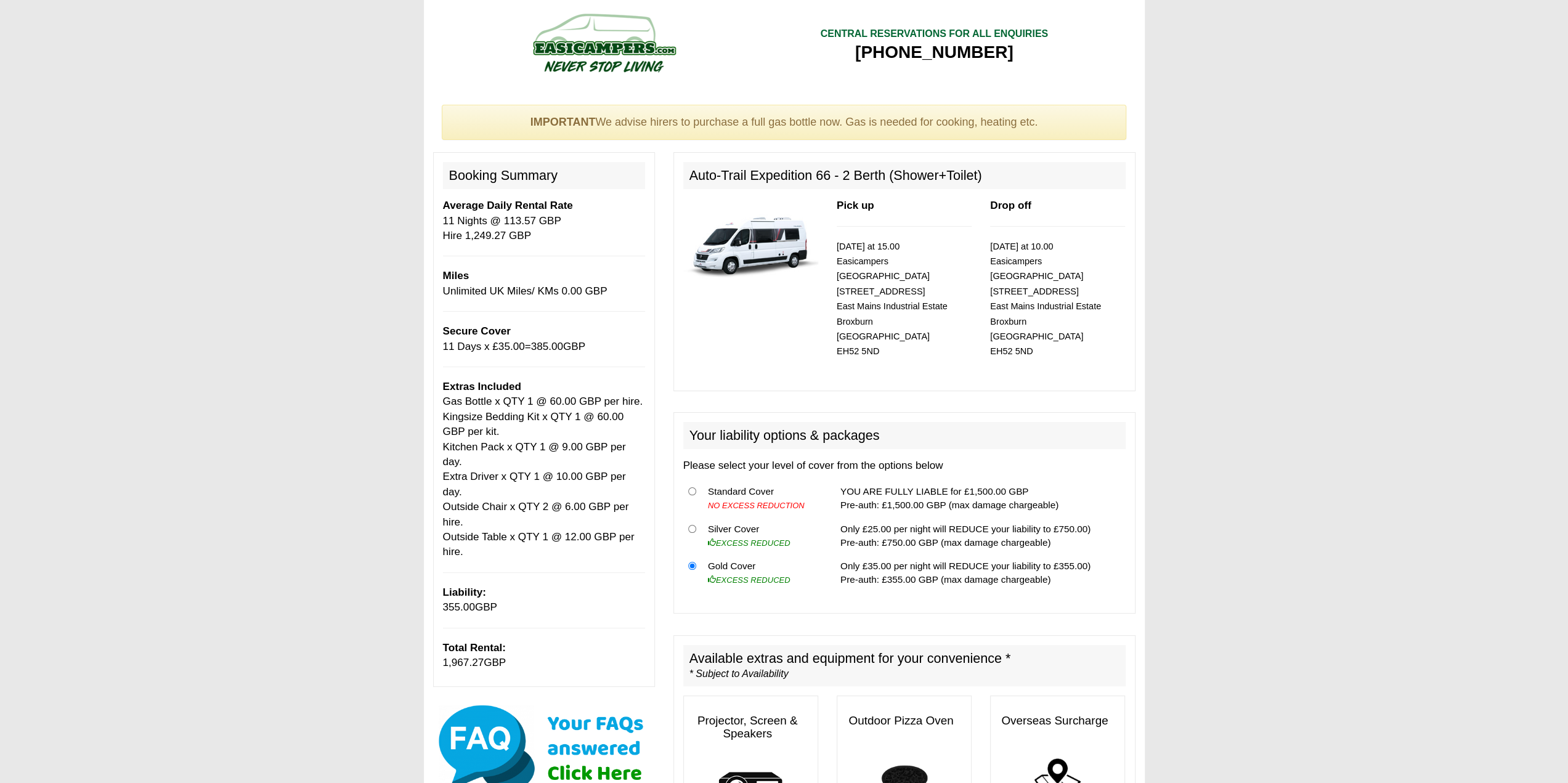
scroll to position [0, 0]
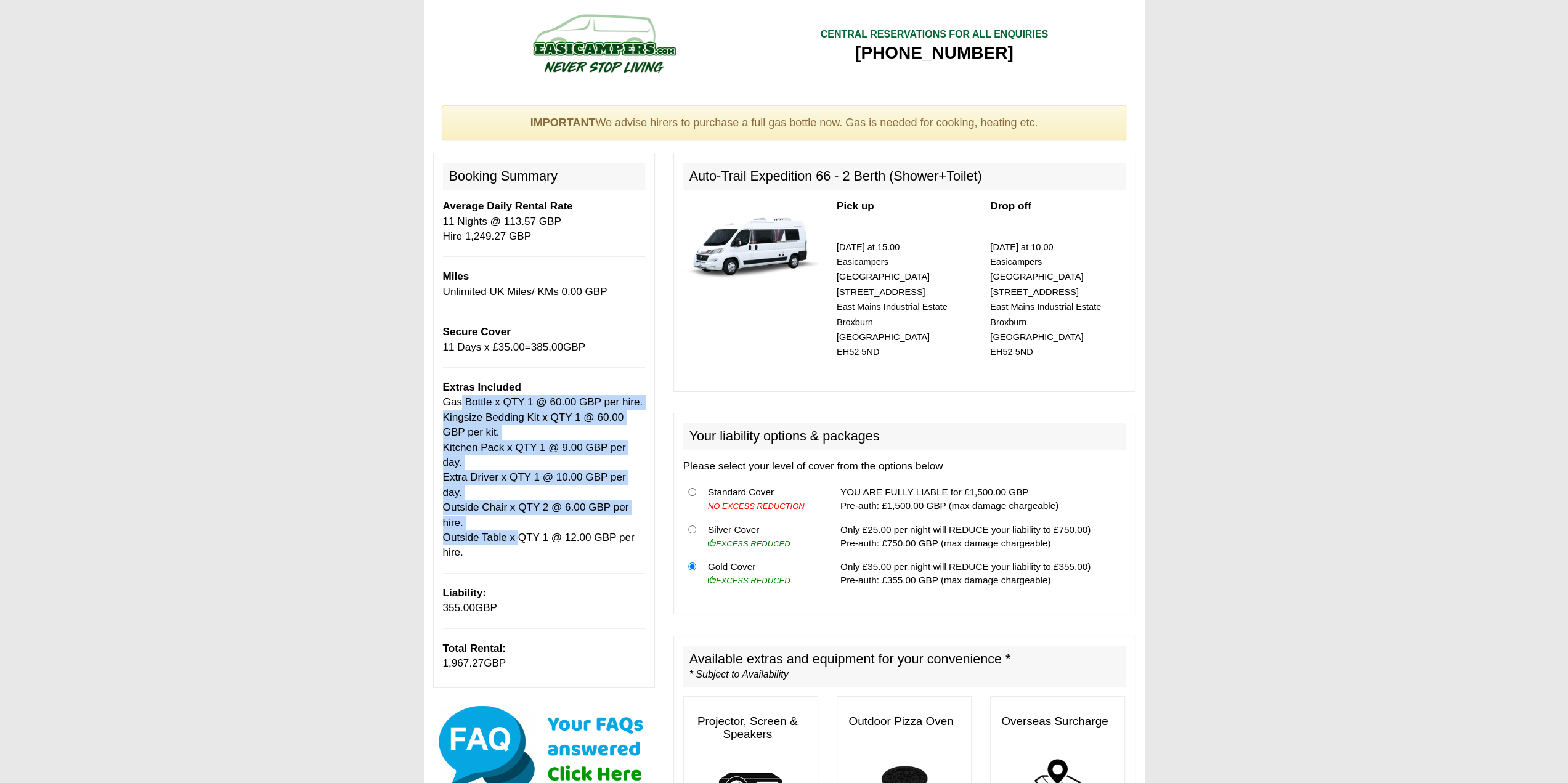
drag, startPoint x: 459, startPoint y: 408, endPoint x: 542, endPoint y: 527, distance: 145.1
click at [522, 510] on p "Extras Included Gas Bottle x QTY 1 @ 60.00 GBP per hire. Kingsize Bedding Kit x…" at bounding box center [544, 470] width 202 height 180
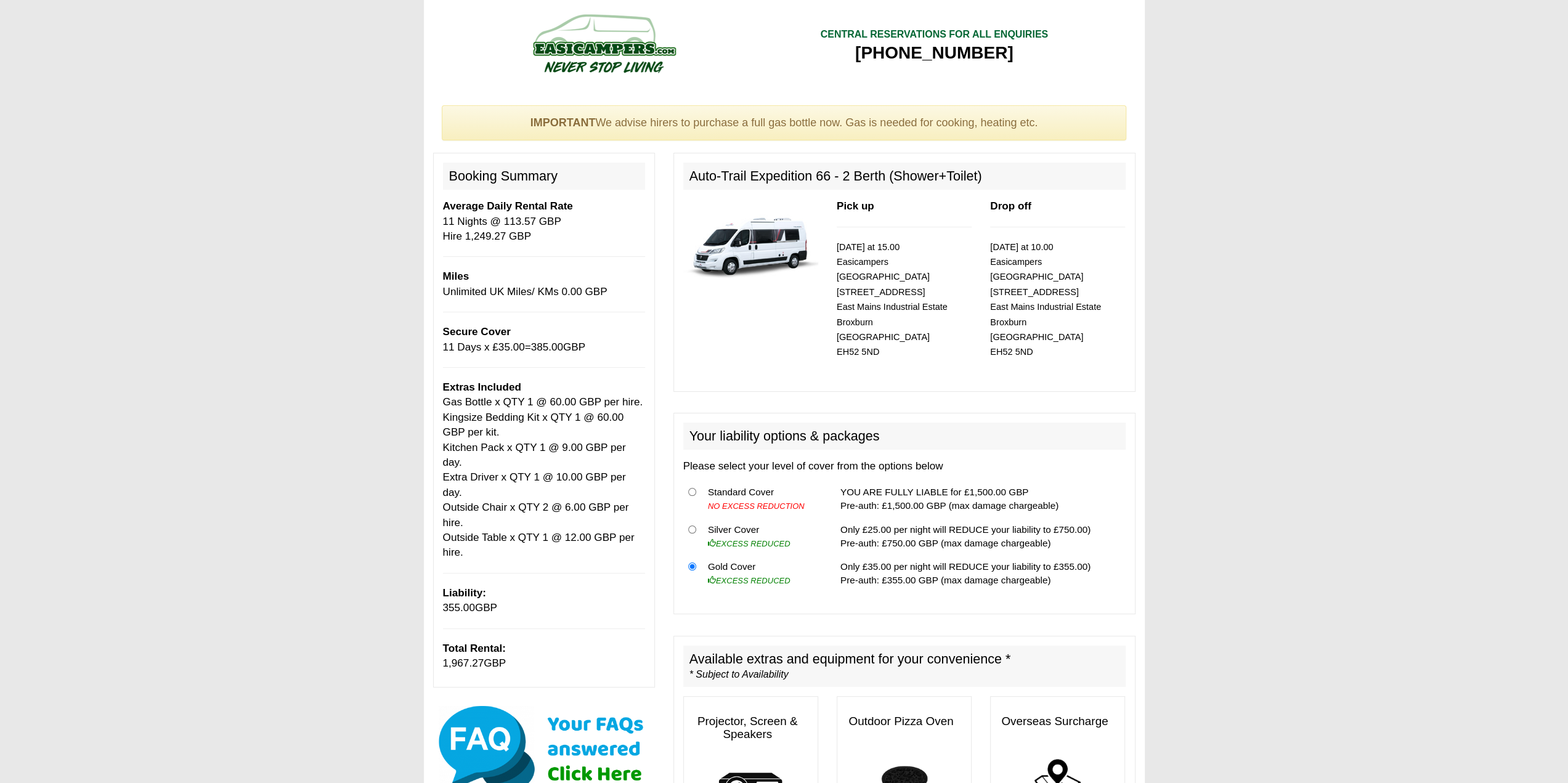
click at [544, 527] on p "Extras Included Gas Bottle x QTY 1 @ 60.00 GBP per hire. Kingsize Bedding Kit x…" at bounding box center [544, 470] width 202 height 180
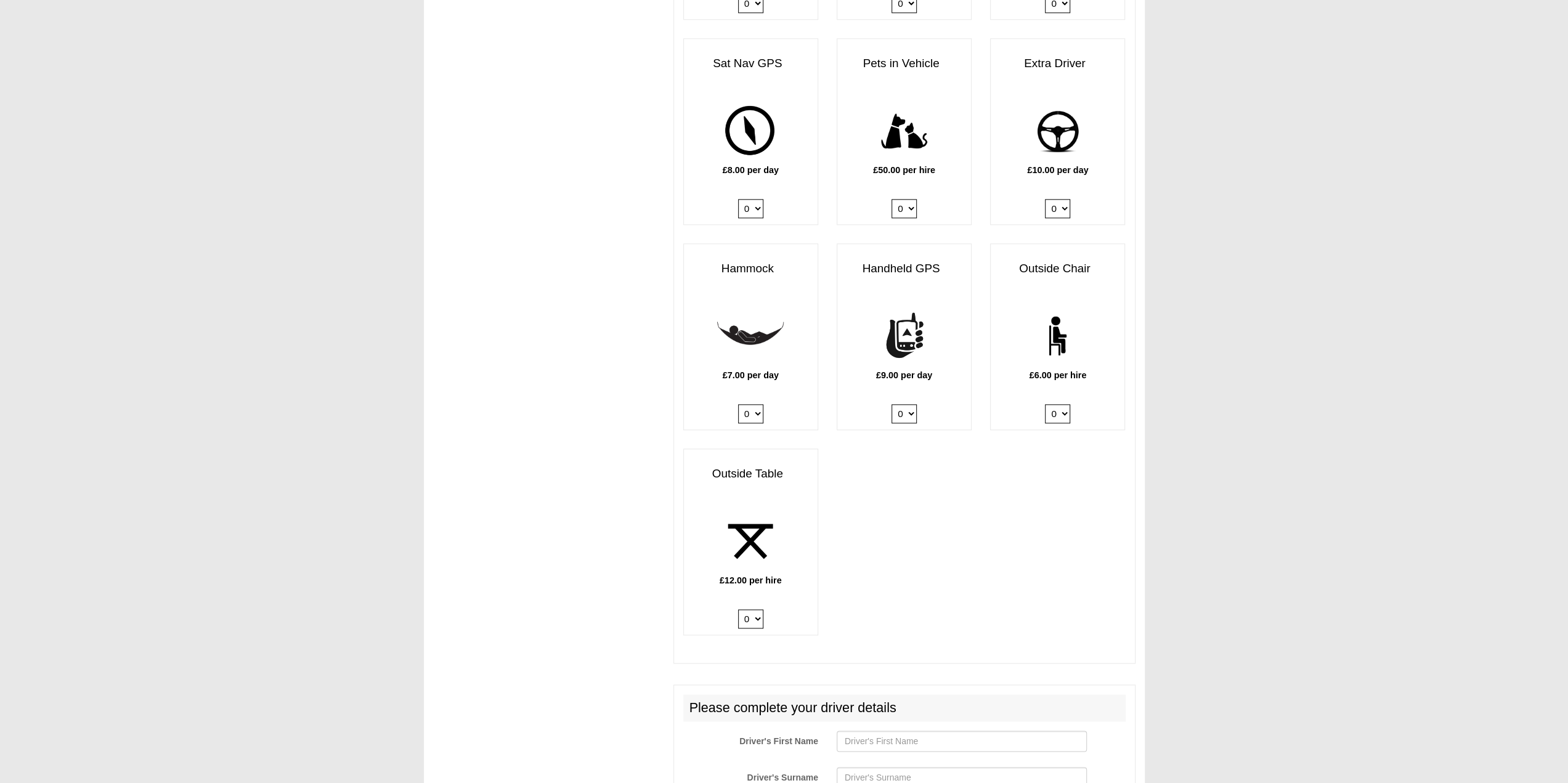
scroll to position [1786, 0]
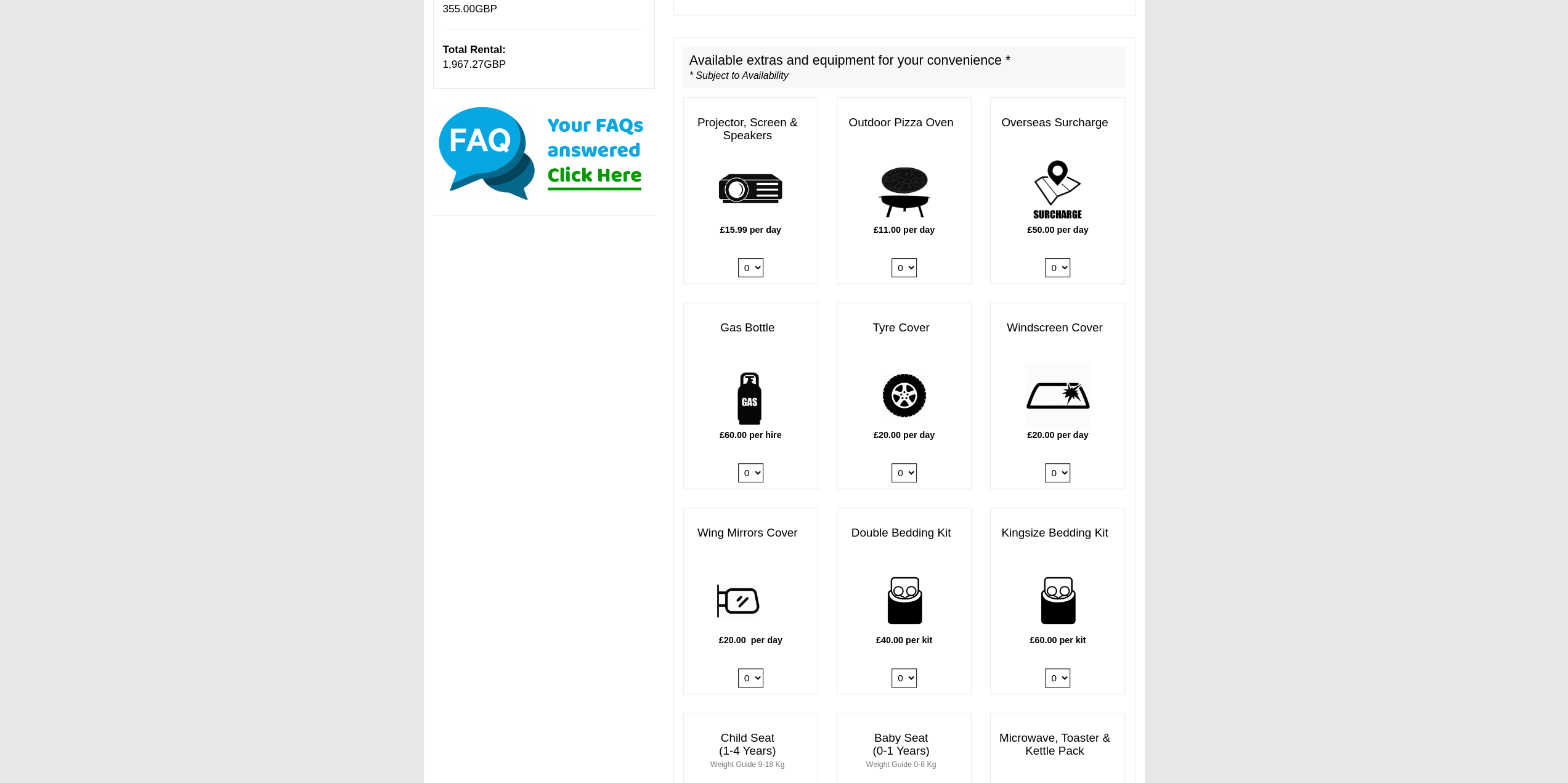
drag, startPoint x: 1168, startPoint y: 521, endPoint x: 1196, endPoint y: 296, distance: 226.7
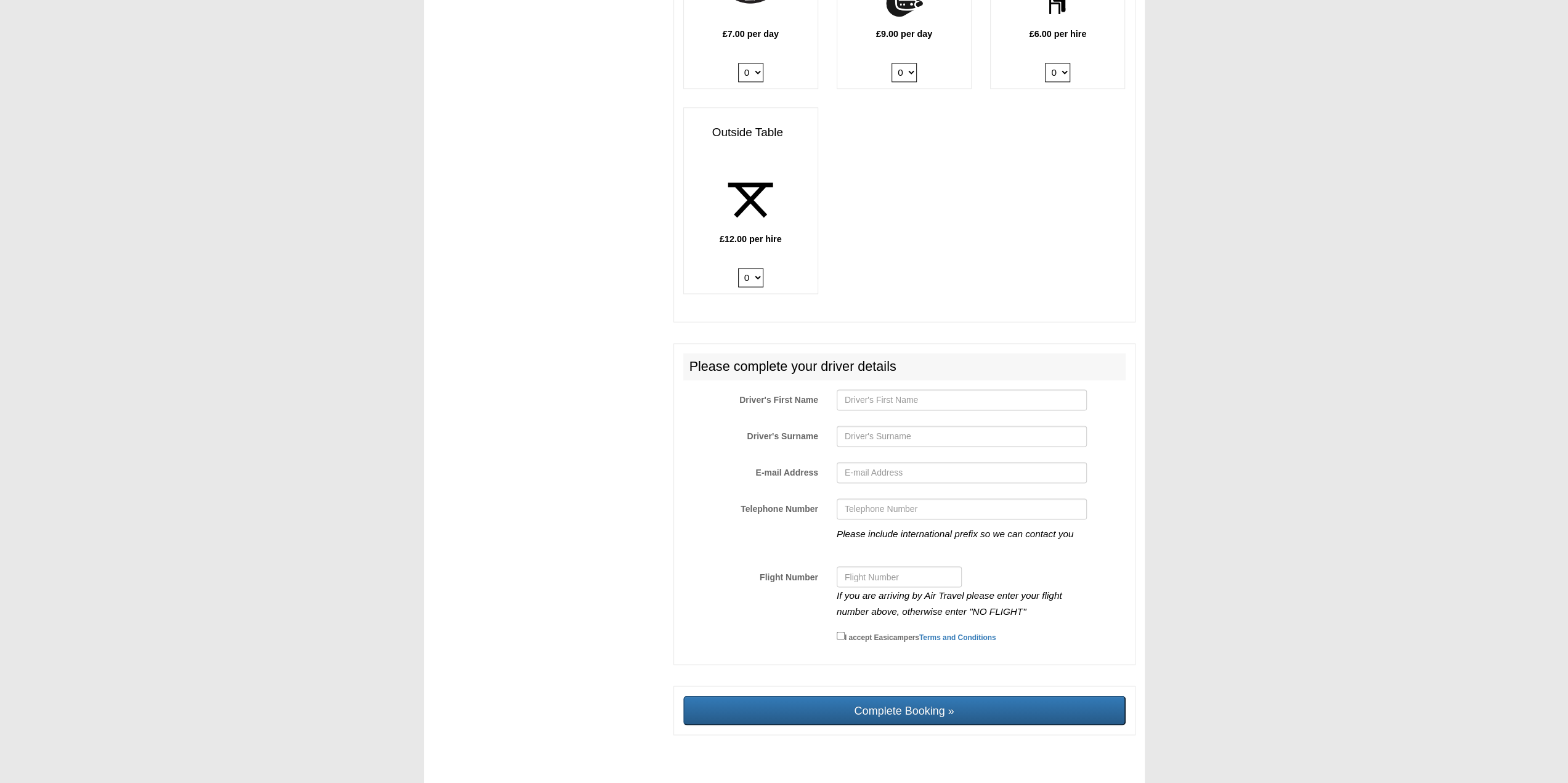
scroll to position [1822, 0]
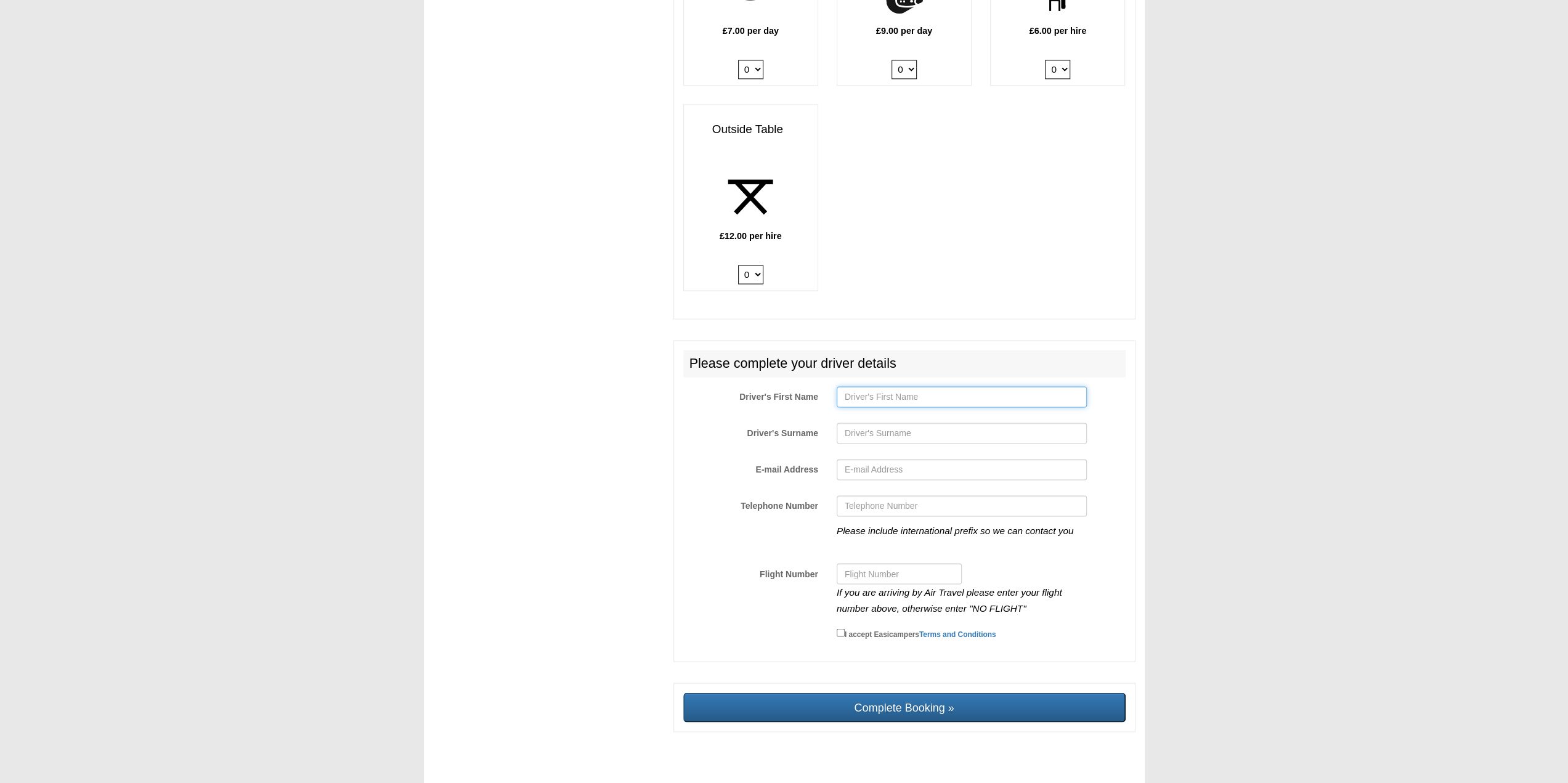
click at [871, 386] on input "Driver's First Name" at bounding box center [962, 396] width 250 height 21
type input "[PERSON_NAME]"
type input "Isik"
type input "[EMAIL_ADDRESS][DOMAIN_NAME]"
type input "[PHONE_NUMBER]"
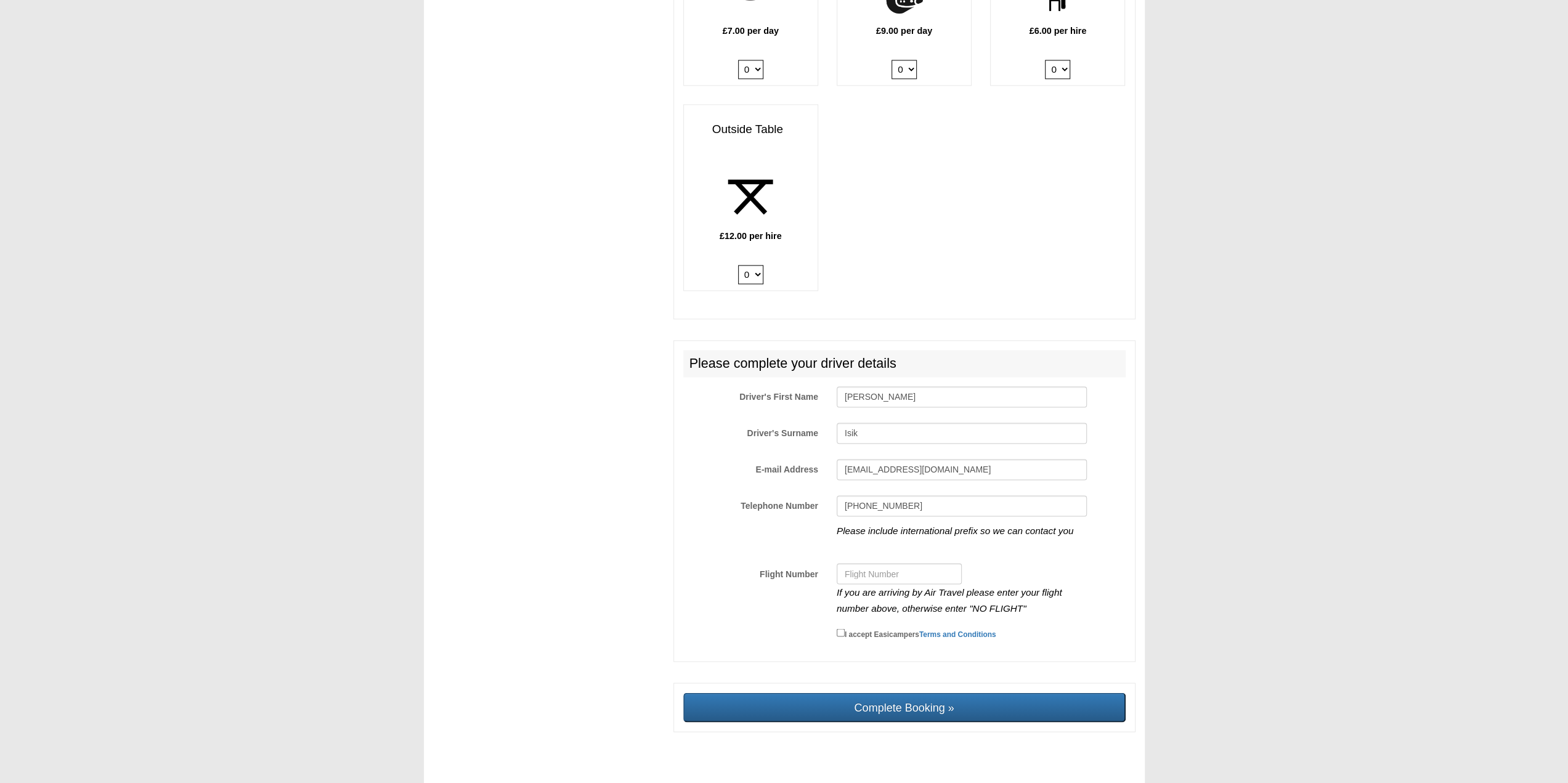
click at [887, 538] on div "Please complete your driver details Driver's First Name [PERSON_NAME] Driver's …" at bounding box center [904, 500] width 462 height 322
click at [884, 563] on input "Flight Number" at bounding box center [899, 573] width 125 height 21
type input "NO FLIGHT"
click at [839, 628] on input "I accept Easicampers Terms and Conditions" at bounding box center [841, 632] width 8 height 8
checkbox input "true"
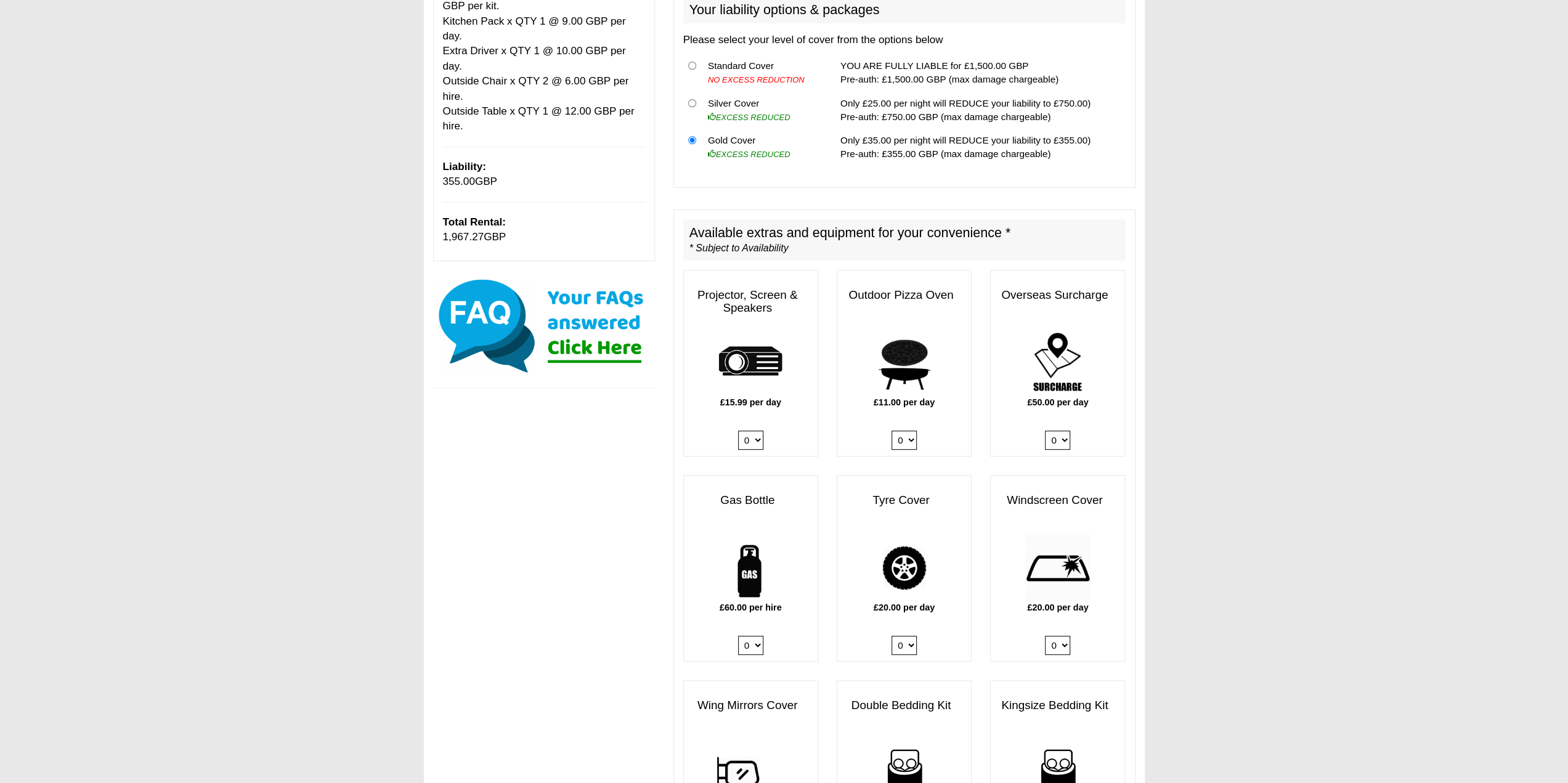
scroll to position [0, 0]
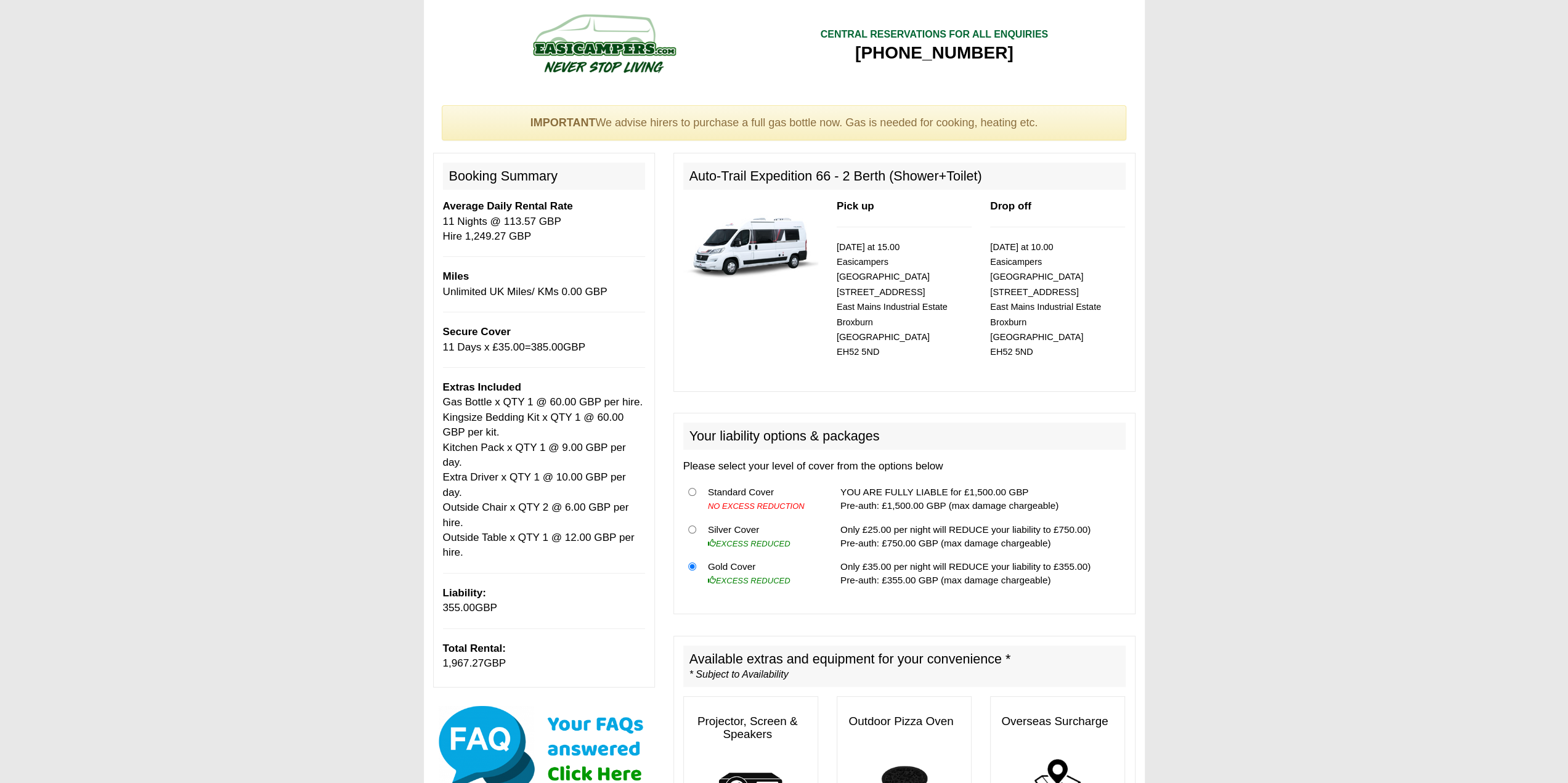
drag, startPoint x: 439, startPoint y: 320, endPoint x: 434, endPoint y: 108, distance: 212.1
drag, startPoint x: 600, startPoint y: 126, endPoint x: 846, endPoint y: 123, distance: 246.0
click at [846, 123] on div "IMPORTANT We advise hirers to purchase a full gas bottle now. Gas is needed for…" at bounding box center [784, 123] width 685 height 36
drag, startPoint x: 846, startPoint y: 123, endPoint x: 1023, endPoint y: 115, distance: 177.2
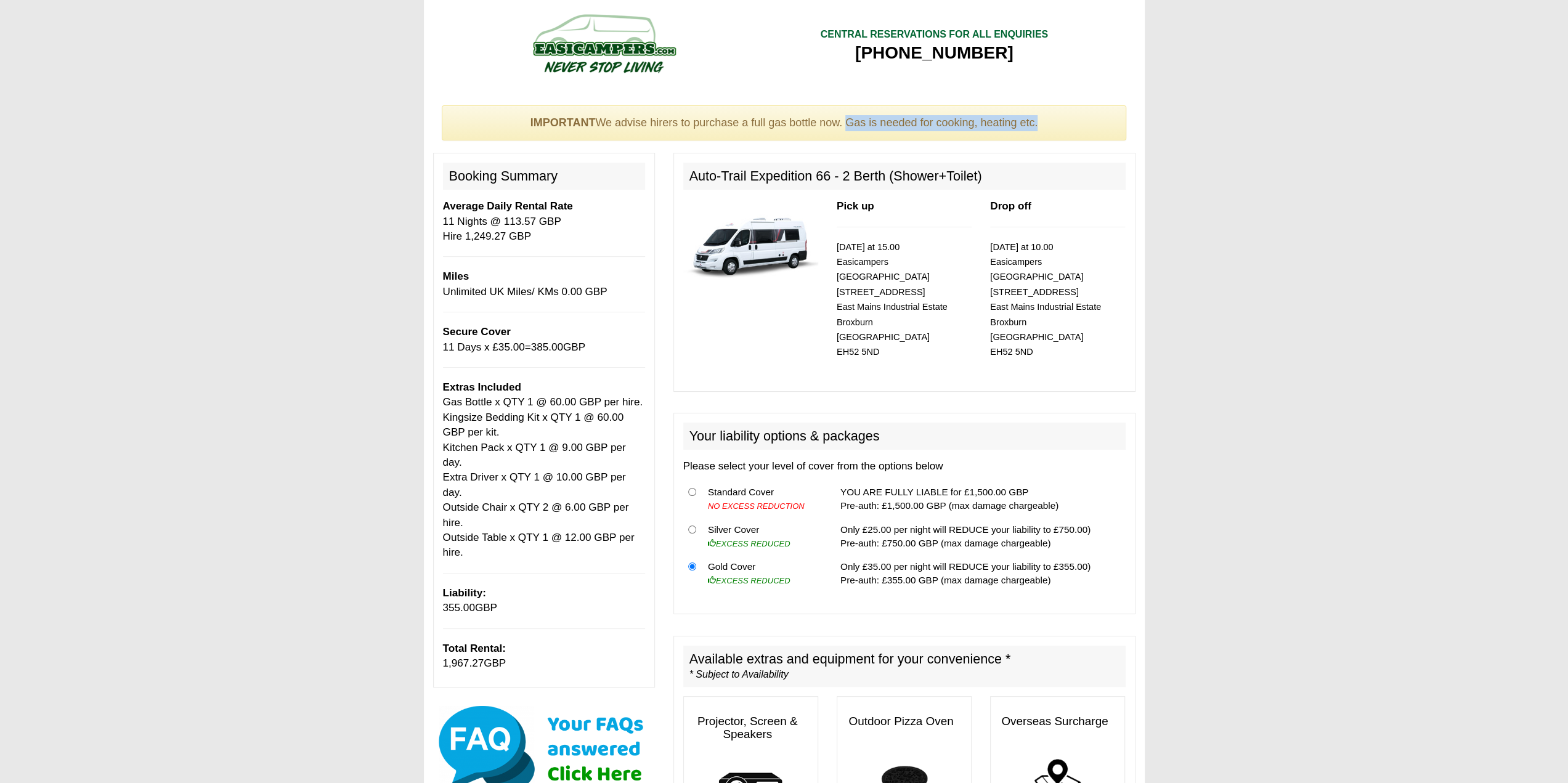
click at [1023, 115] on div "IMPORTANT We advise hirers to purchase a full gas bottle now. Gas is needed for…" at bounding box center [784, 123] width 685 height 36
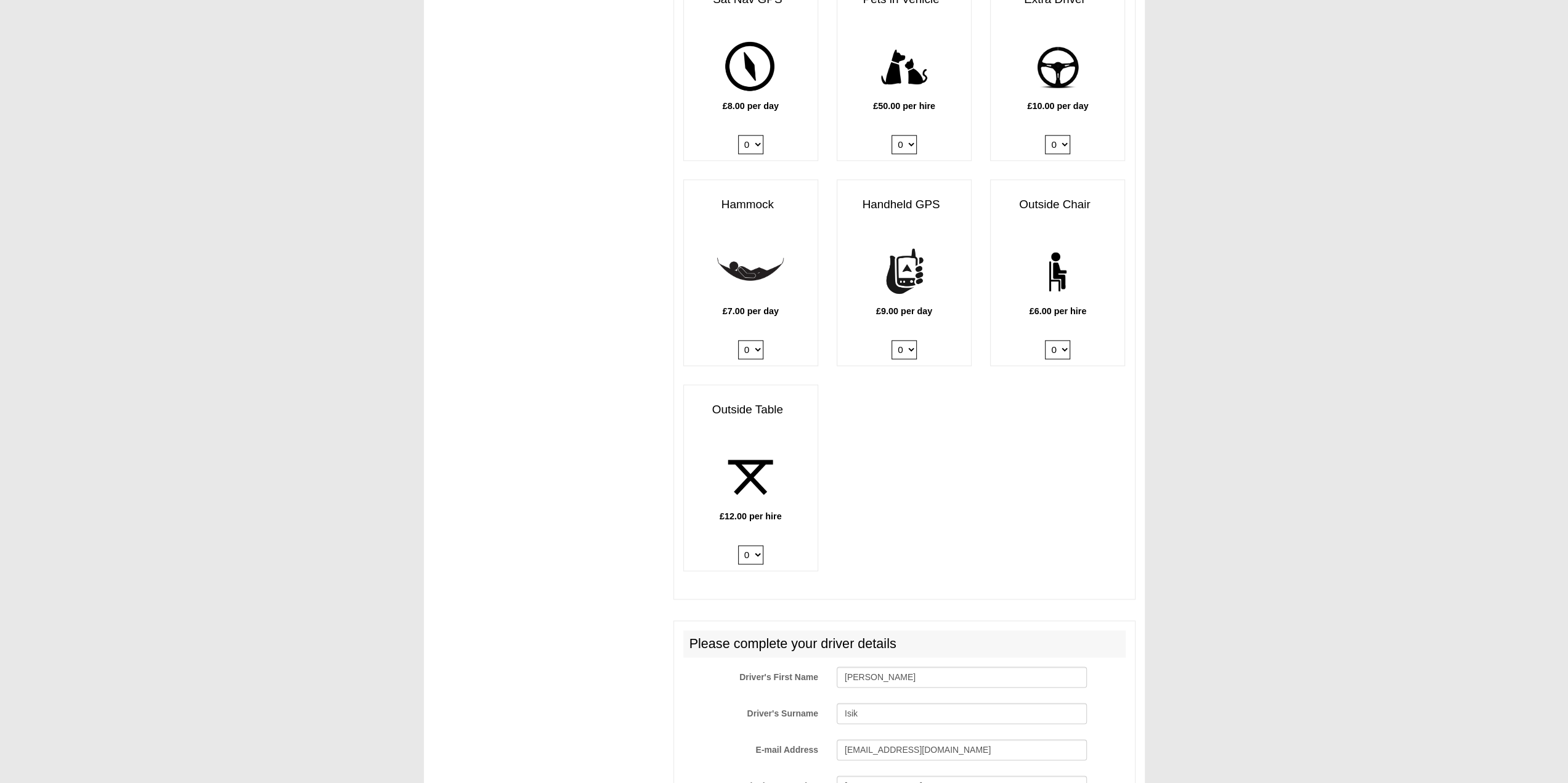
scroll to position [1822, 0]
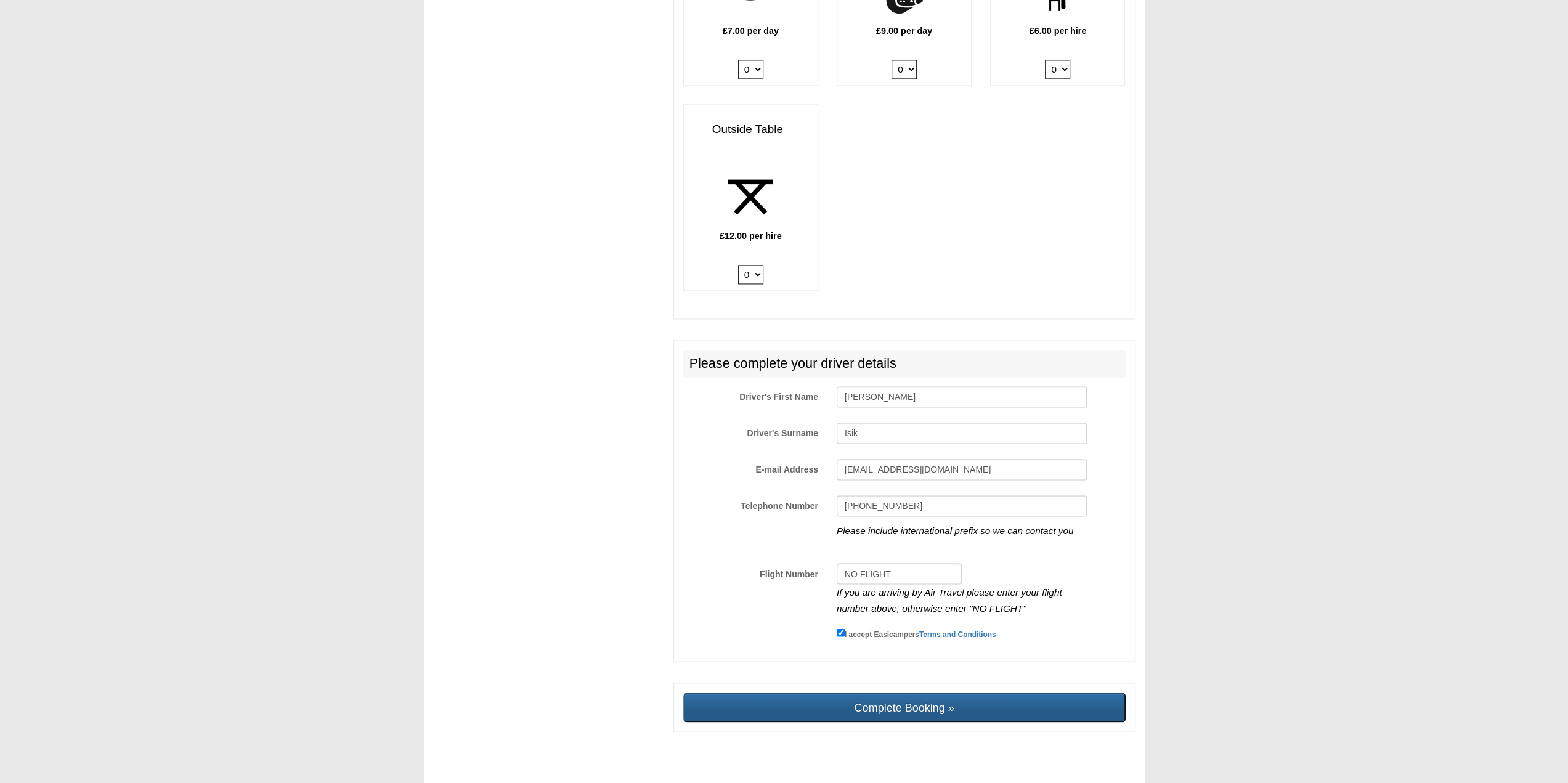
click at [891, 692] on input "Complete Booking »" at bounding box center [904, 707] width 442 height 30
type input "Sending, please wait..."
